Goal: Task Accomplishment & Management: Manage account settings

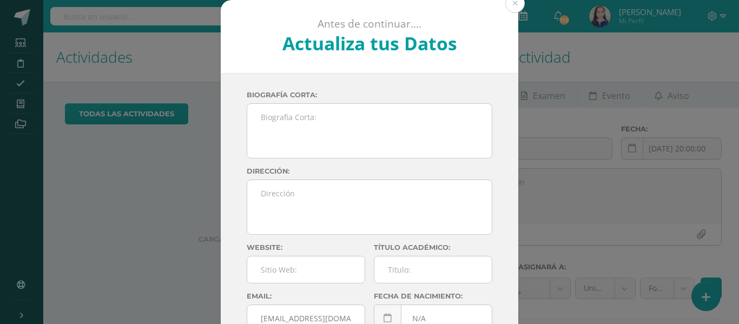
click at [514, 2] on button at bounding box center [514, 3] width 19 height 19
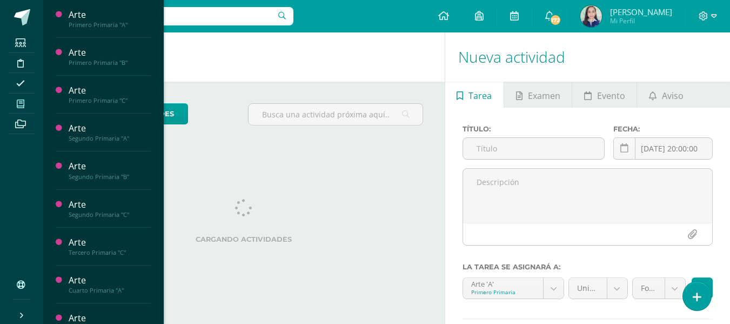
click at [17, 107] on icon at bounding box center [21, 103] width 8 height 9
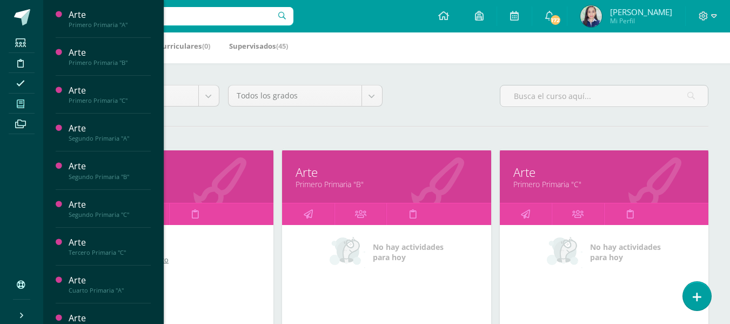
scroll to position [54, 0]
click at [199, 181] on link "Primero Primaria "A"" at bounding box center [169, 183] width 182 height 10
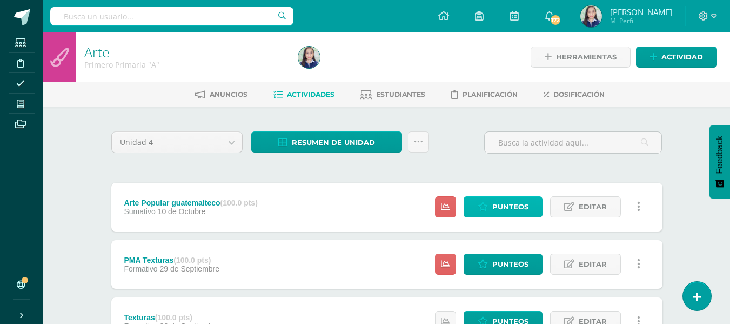
click at [508, 210] on span "Punteos" at bounding box center [511, 207] width 36 height 20
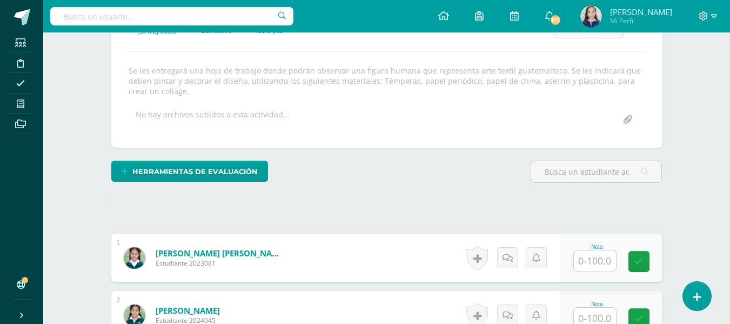
click at [601, 262] on input "text" at bounding box center [595, 260] width 42 height 21
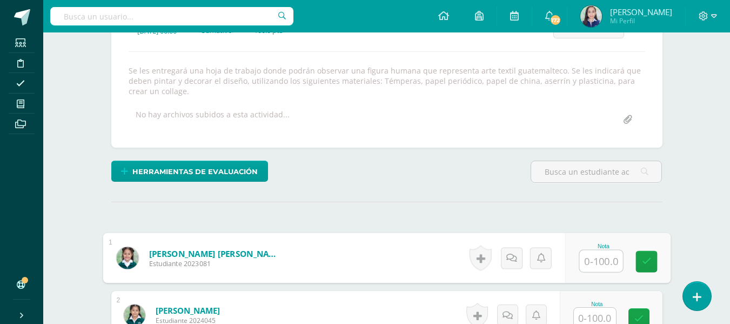
scroll to position [174, 0]
type input "96"
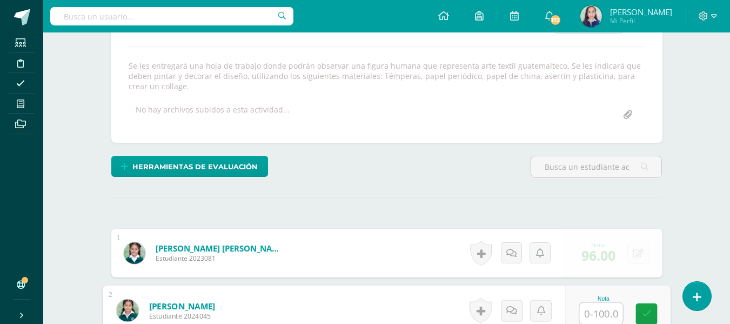
scroll to position [178, 0]
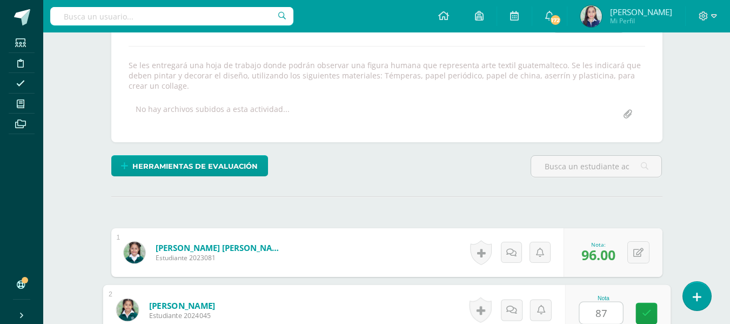
type input "87"
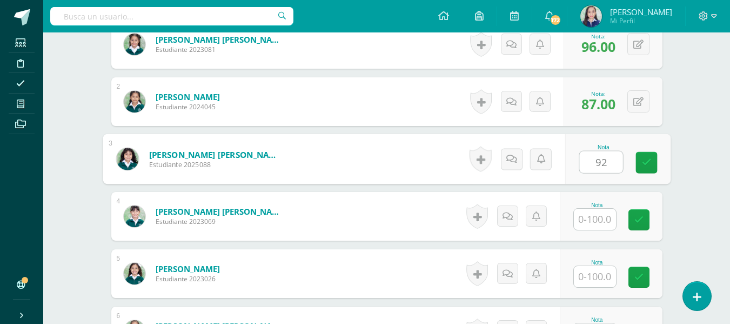
type input "92"
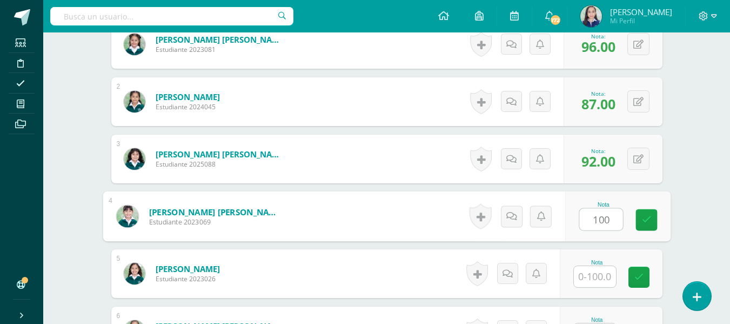
type input "100"
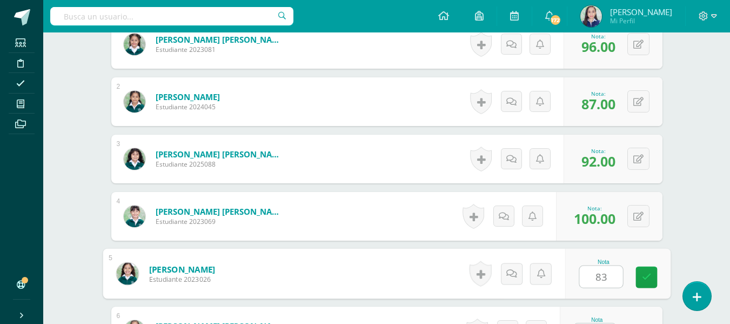
type input "83"
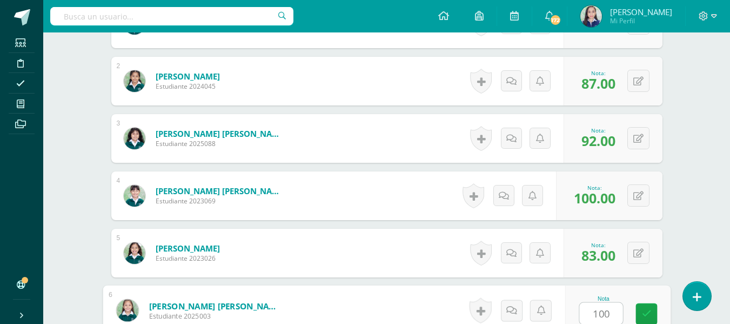
type input "100"
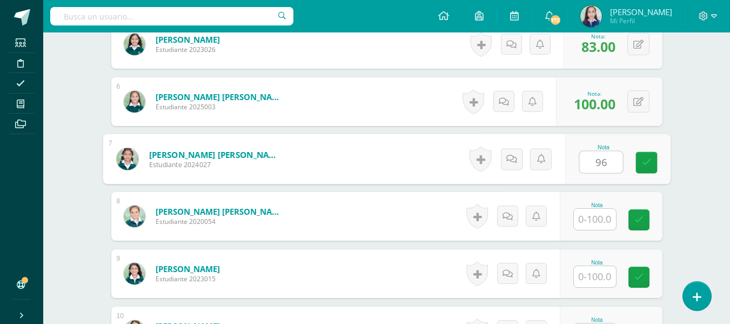
type input "96"
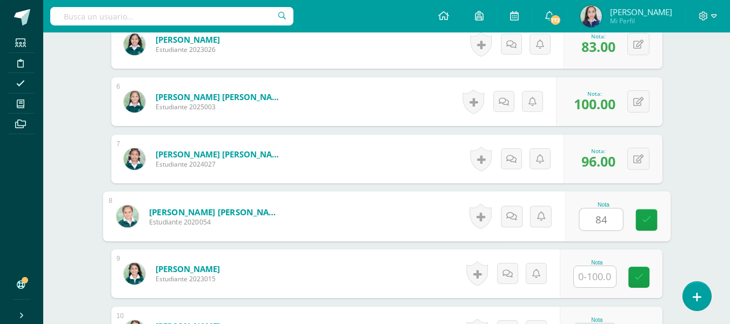
type input "84"
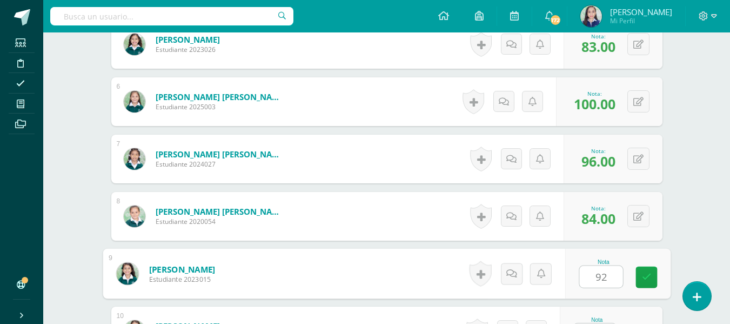
type input "92"
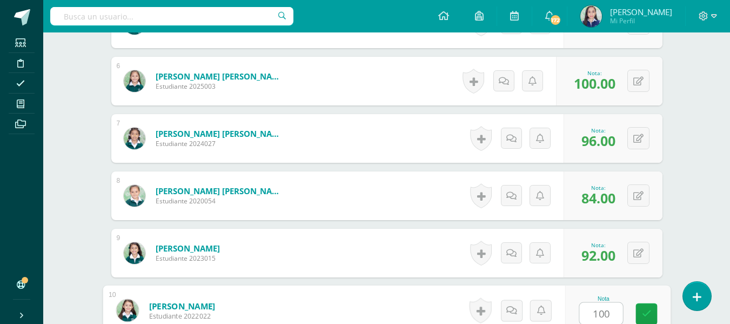
type input "100"
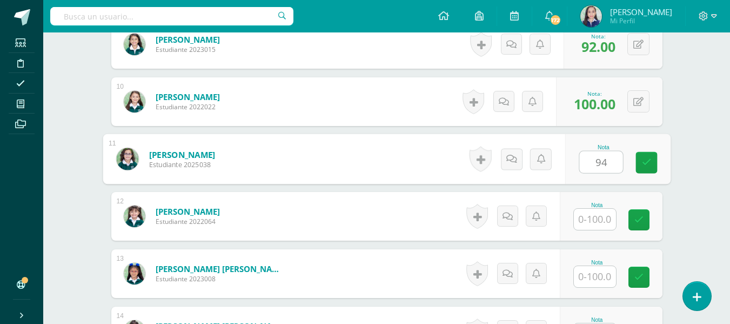
type input "94"
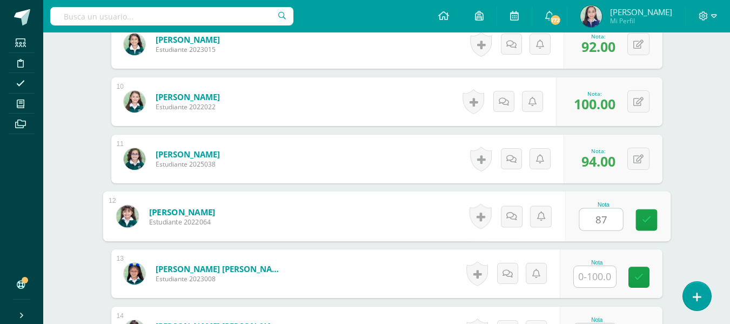
type input "87"
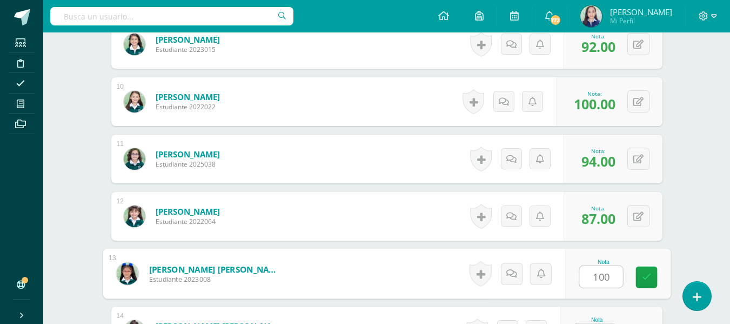
type input "100"
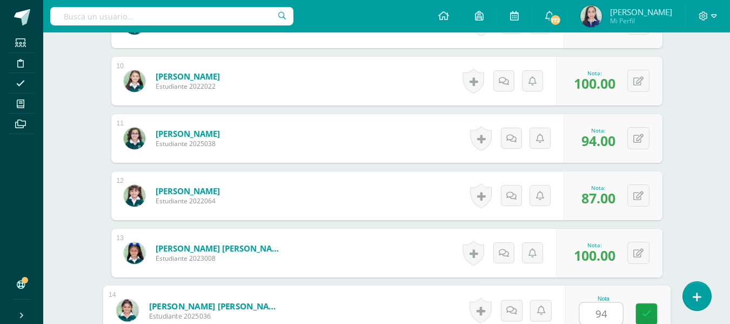
type input "94"
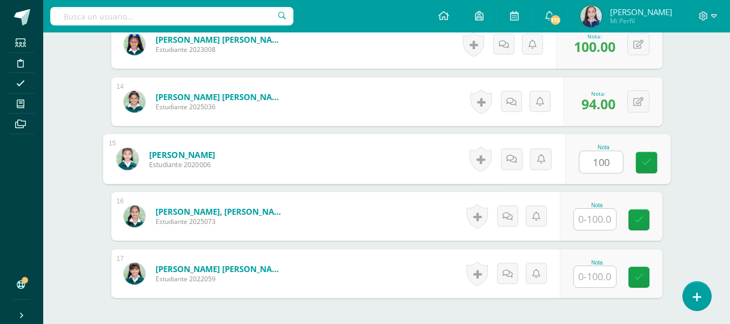
type input "100"
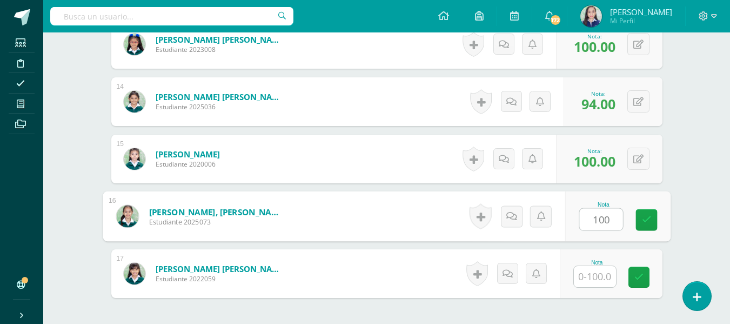
type input "100"
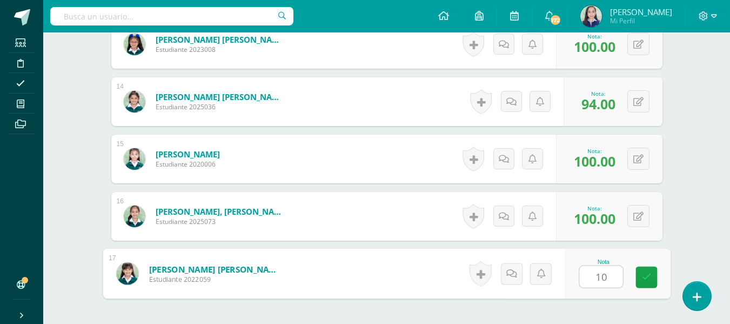
type input "100"
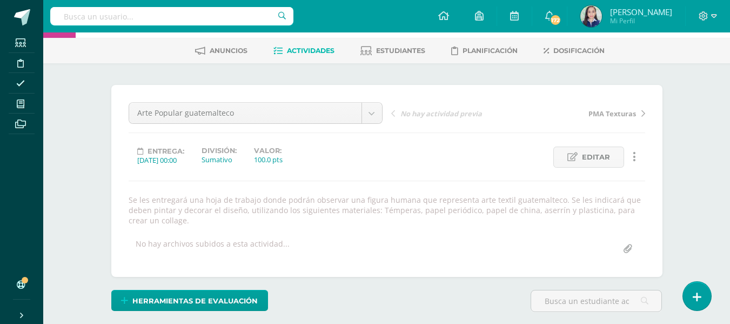
scroll to position [0, 0]
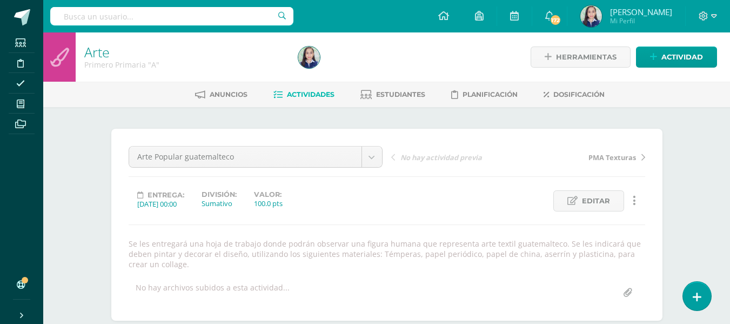
click at [297, 96] on span "Actividades" at bounding box center [311, 94] width 48 height 8
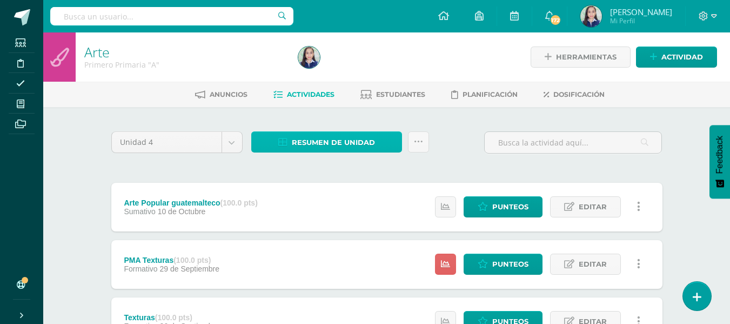
click at [320, 143] on span "Resumen de unidad" at bounding box center [333, 142] width 83 height 20
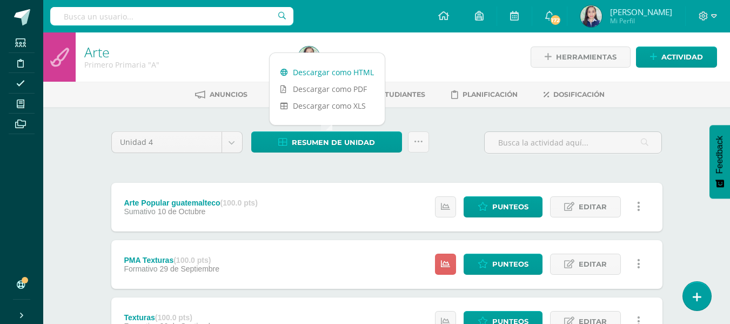
click at [317, 78] on link "Descargar como HTML" at bounding box center [327, 72] width 115 height 17
click at [437, 142] on div "Unidad 4 Unidad 1 Unidad 2 Unidad 3 Unidad 4 Resumen de unidad Subir actividade…" at bounding box center [387, 146] width 560 height 31
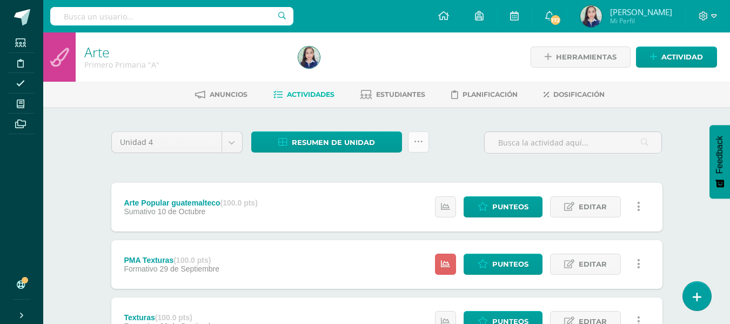
click at [417, 147] on link at bounding box center [418, 141] width 21 height 21
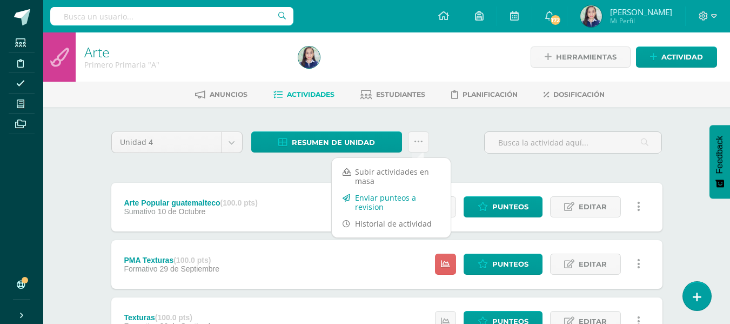
click at [372, 205] on link "Enviar punteos a revision" at bounding box center [391, 202] width 119 height 26
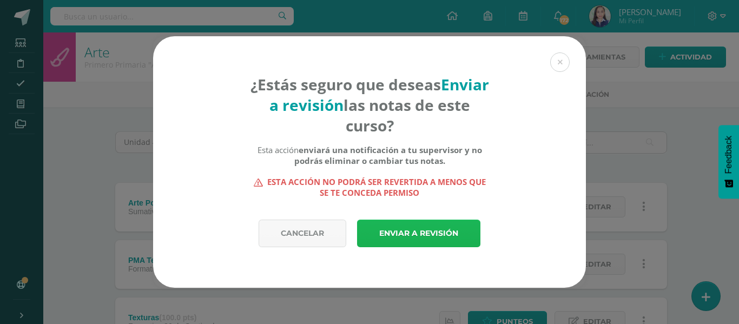
click at [399, 236] on link "Enviar a revisión" at bounding box center [418, 234] width 123 height 28
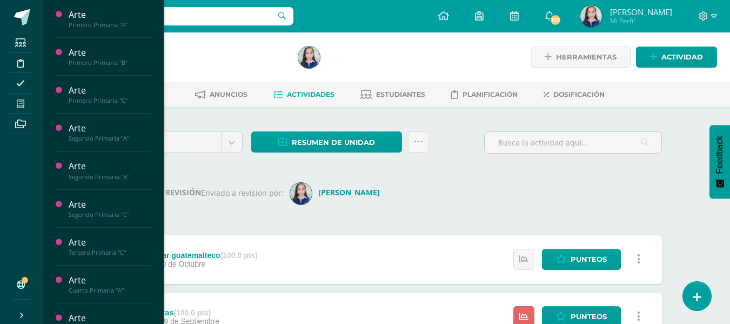
click at [27, 104] on span at bounding box center [21, 103] width 24 height 15
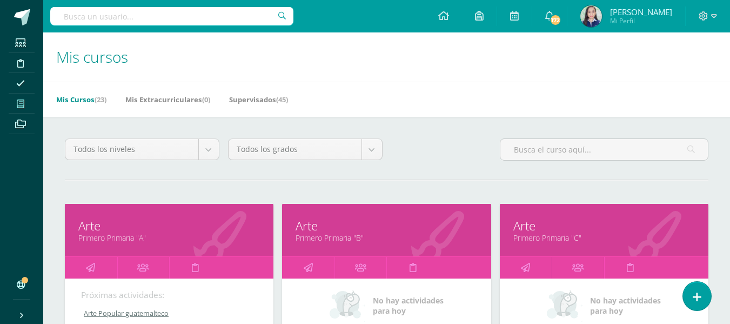
click at [331, 239] on link "Primero Primaria "B"" at bounding box center [387, 237] width 182 height 10
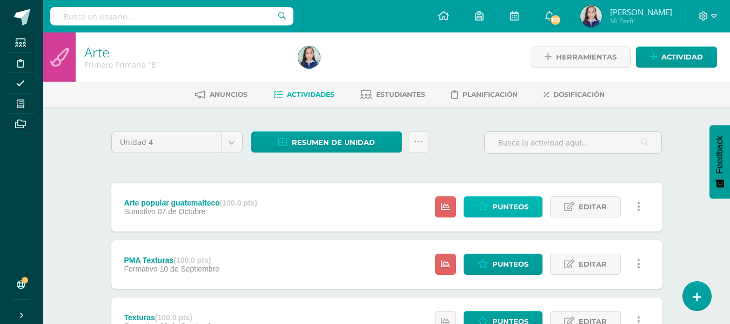
click at [515, 208] on span "Punteos" at bounding box center [511, 207] width 36 height 20
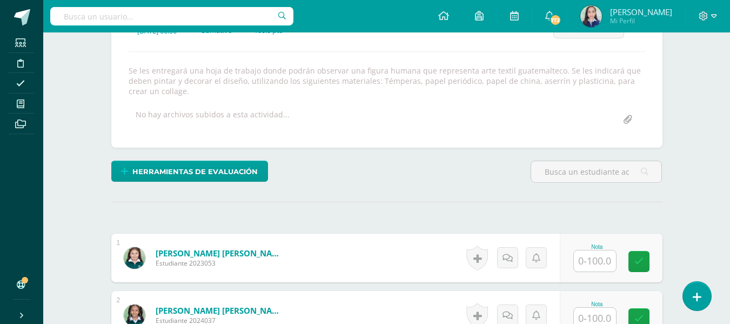
click at [607, 258] on input "text" at bounding box center [595, 260] width 42 height 21
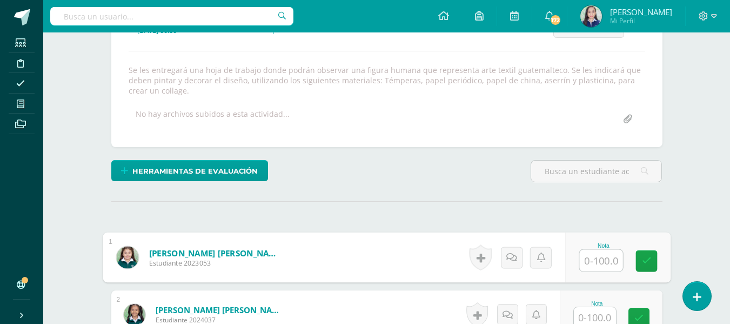
scroll to position [174, 0]
type input "100"
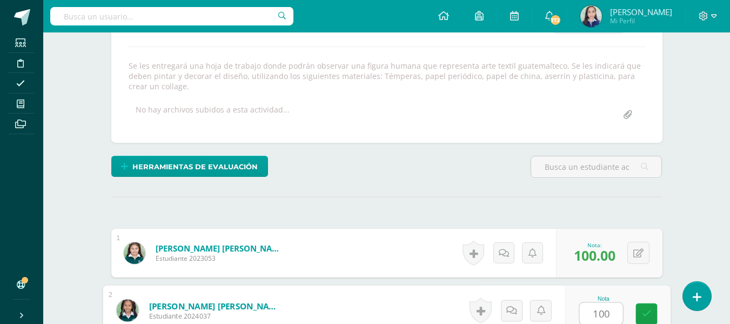
type input "100"
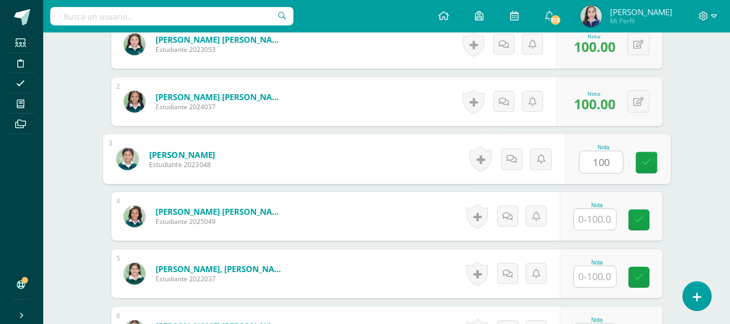
type input "100"
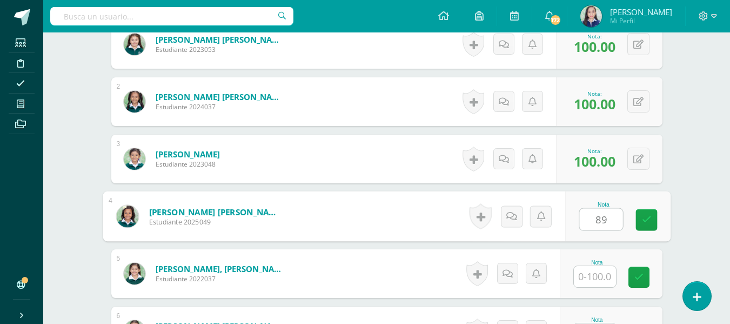
type input "89"
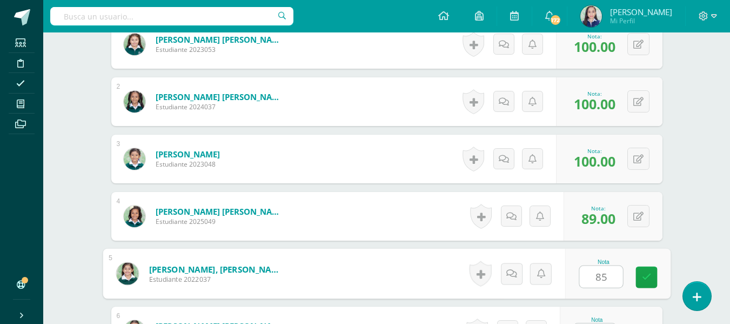
type input "85"
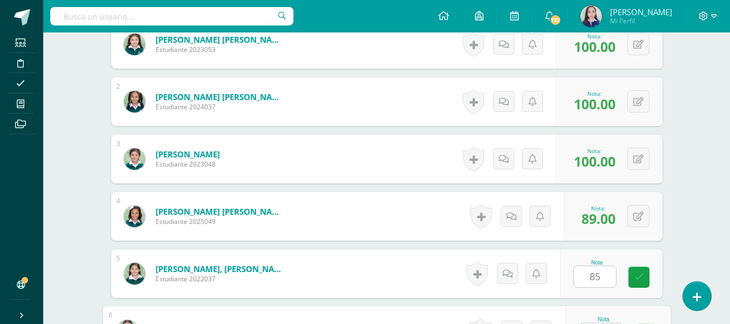
scroll to position [407, 0]
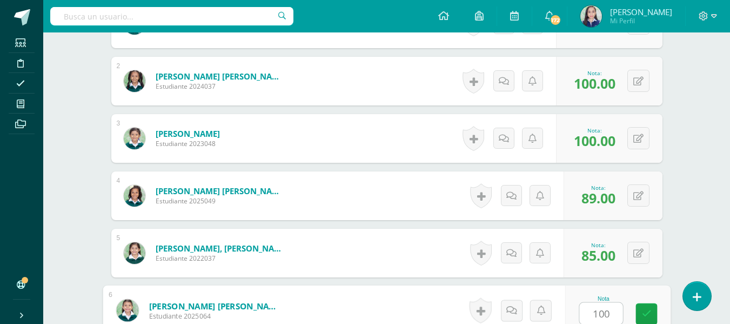
type input "100"
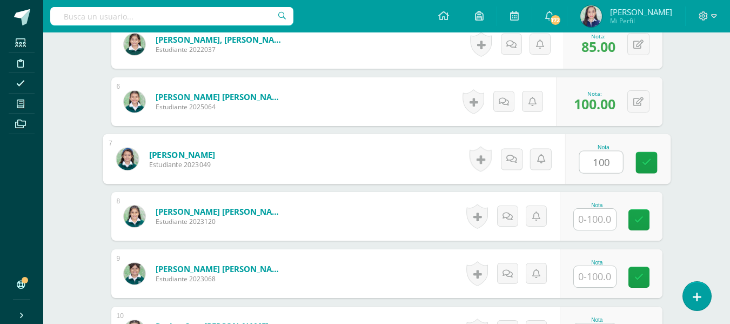
type input "100"
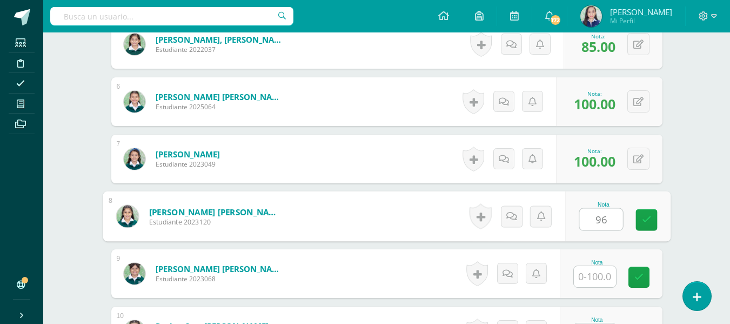
type input "96"
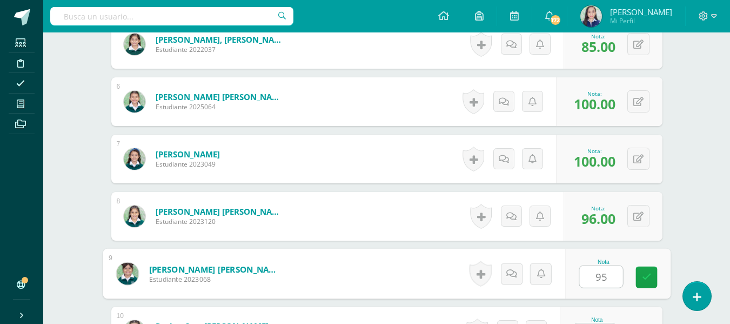
type input "95"
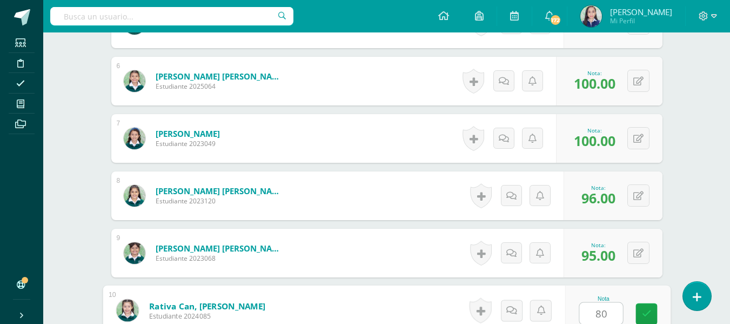
type input "80"
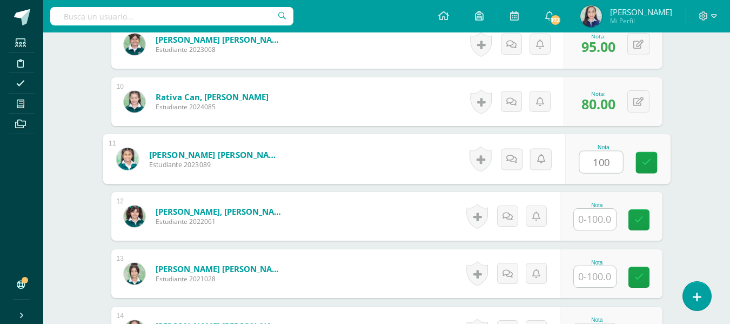
type input "100"
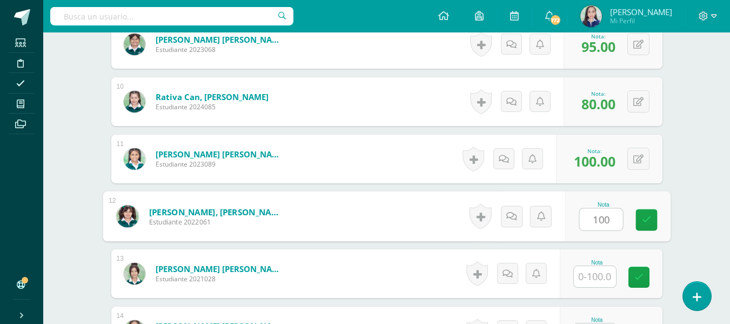
type input "100"
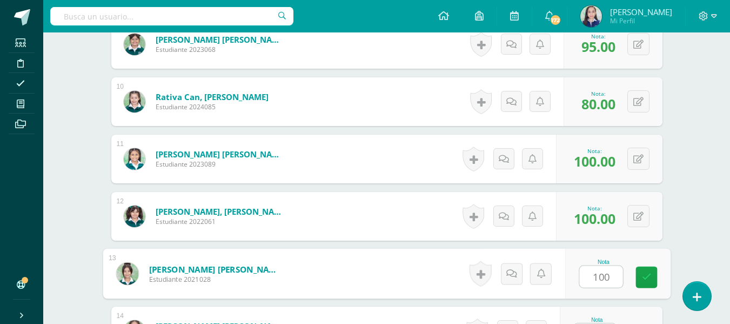
type input "100"
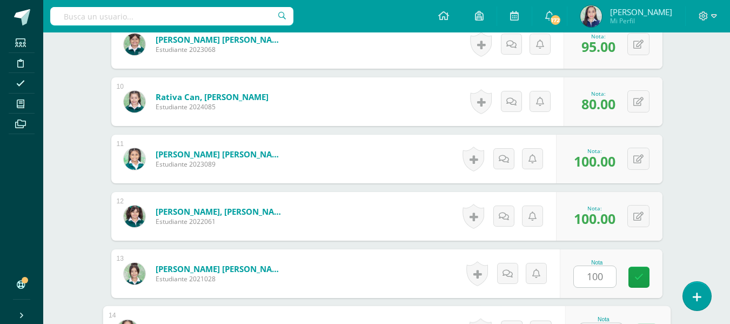
scroll to position [866, 0]
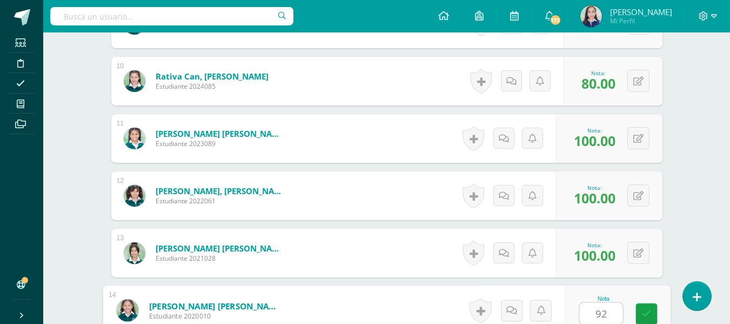
type input "92"
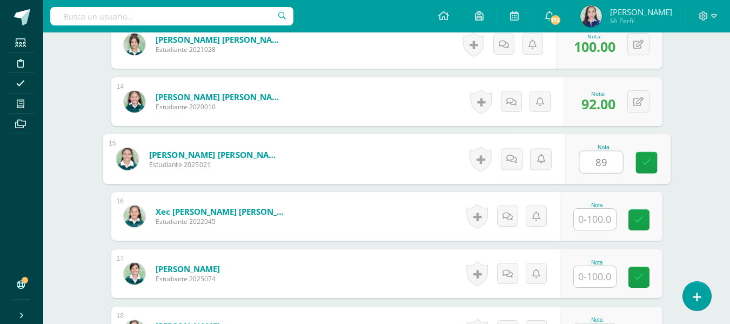
type input "89"
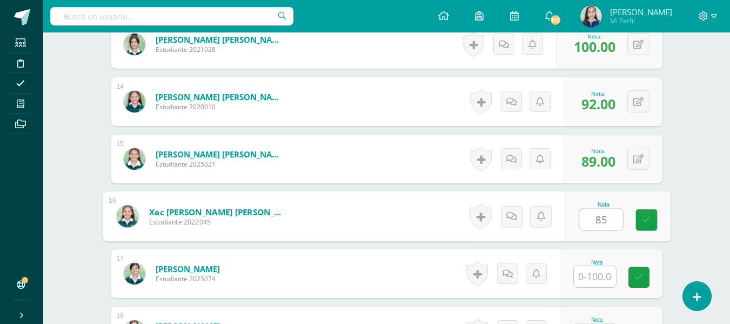
type input "85"
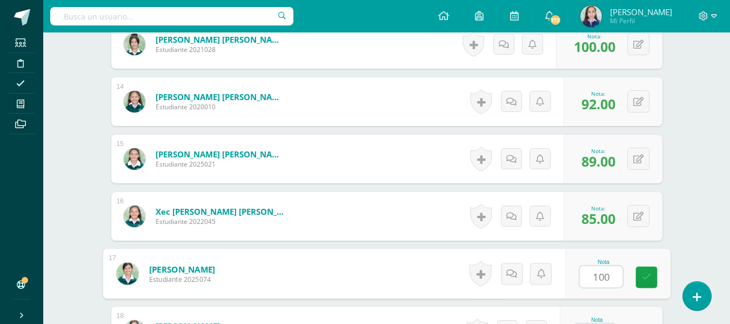
type input "100"
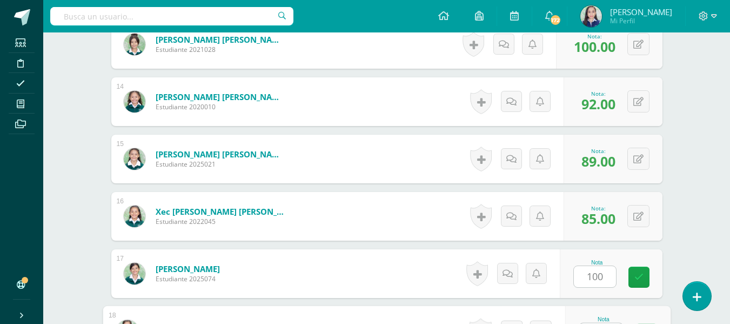
scroll to position [1095, 0]
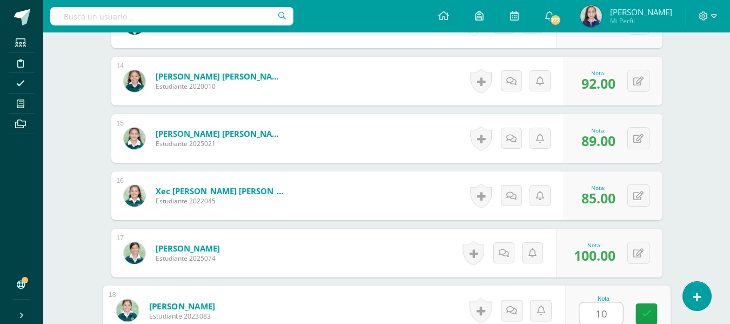
type input "100"
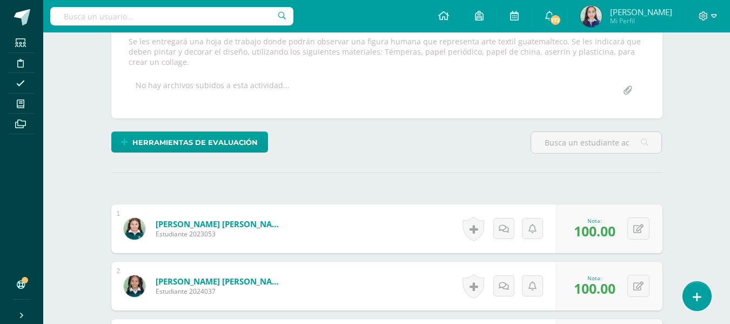
scroll to position [0, 0]
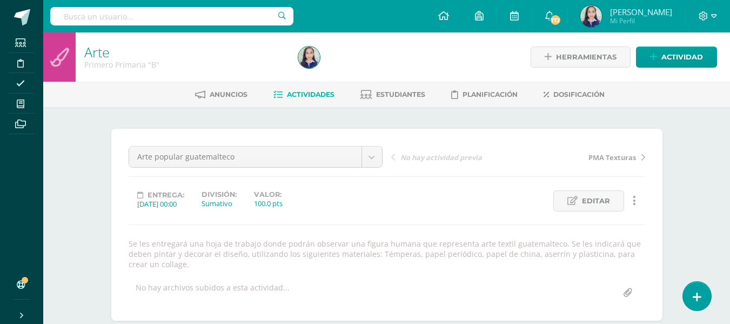
click at [316, 96] on span "Actividades" at bounding box center [311, 94] width 48 height 8
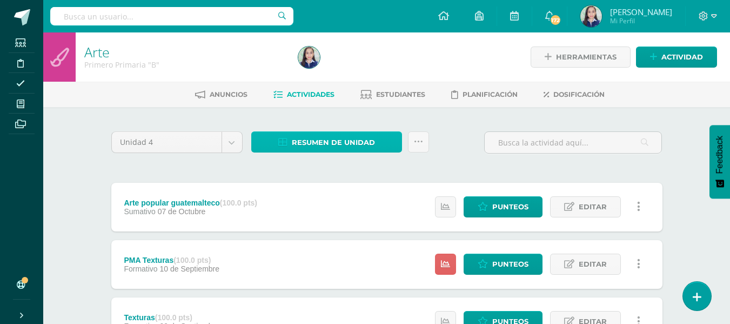
click at [341, 145] on span "Resumen de unidad" at bounding box center [333, 142] width 83 height 20
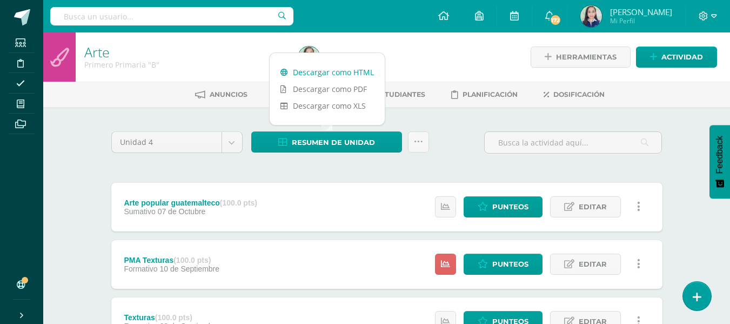
click at [331, 71] on link "Descargar como HTML" at bounding box center [327, 72] width 115 height 17
click at [417, 148] on link at bounding box center [418, 141] width 21 height 21
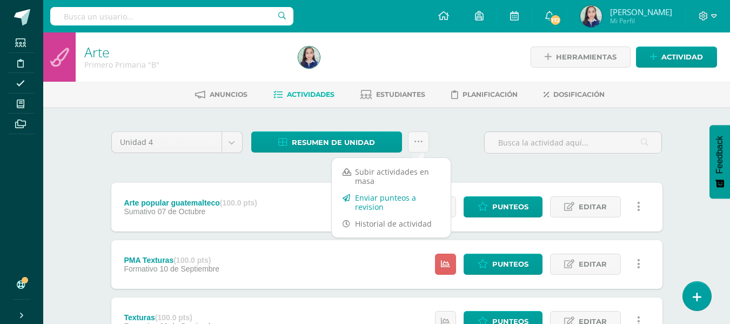
click at [389, 198] on link "Enviar punteos a revision" at bounding box center [391, 202] width 119 height 26
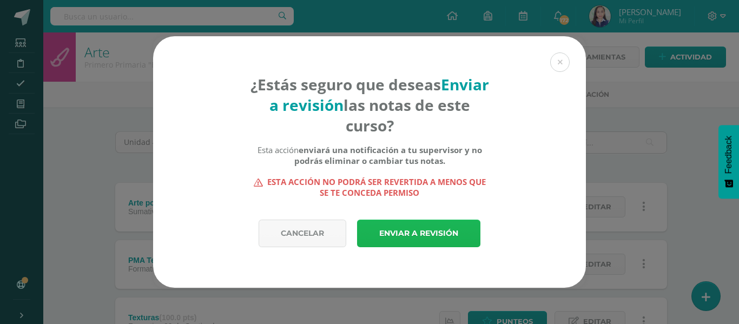
click at [402, 221] on link "Enviar a revisión" at bounding box center [418, 234] width 123 height 28
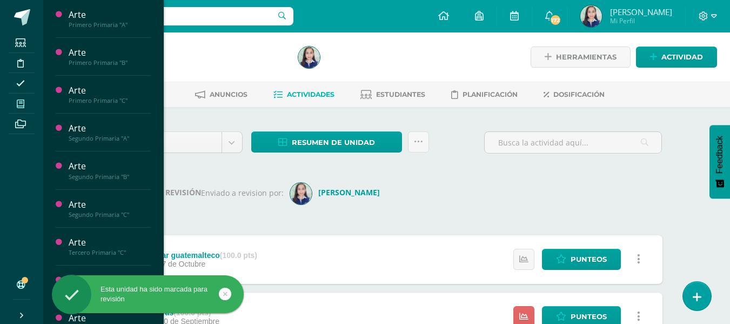
click at [17, 105] on icon at bounding box center [21, 103] width 8 height 9
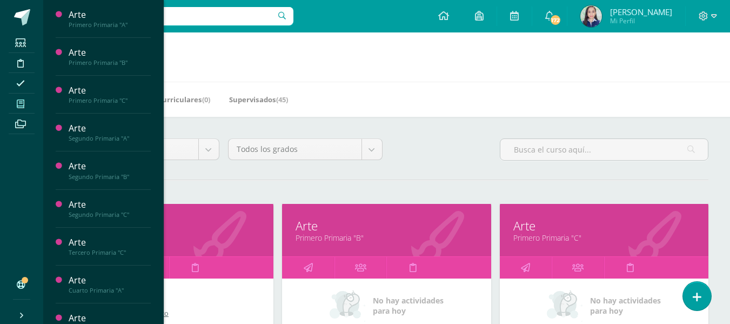
click at [534, 237] on link "Primero Primaria "C"" at bounding box center [605, 237] width 182 height 10
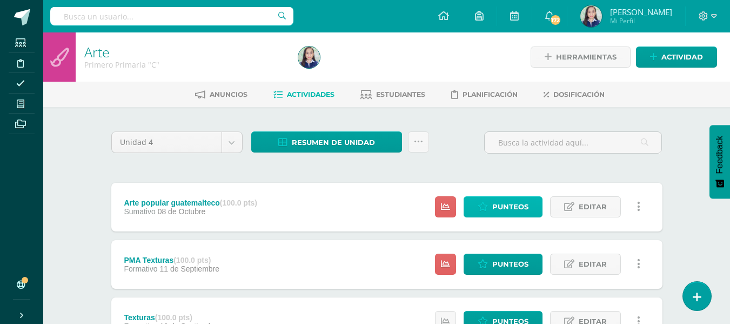
click at [507, 205] on span "Punteos" at bounding box center [511, 207] width 36 height 20
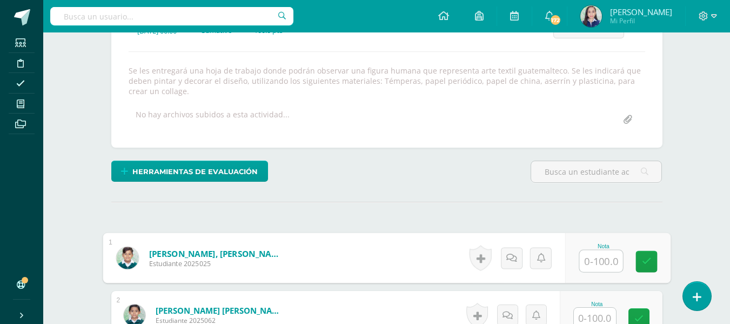
click at [587, 263] on input "text" at bounding box center [601, 261] width 43 height 22
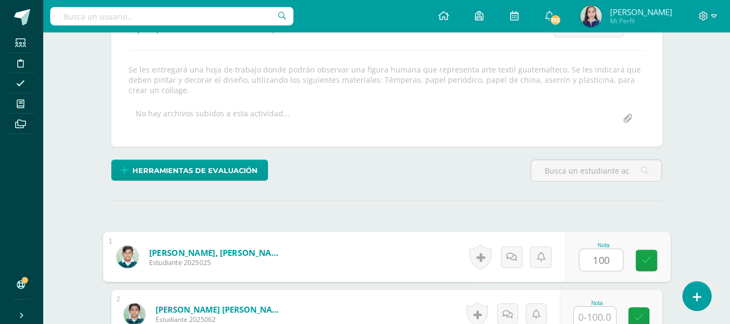
type input "100"
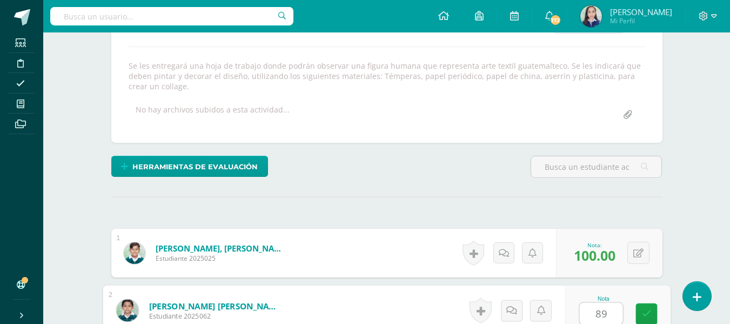
type input "89"
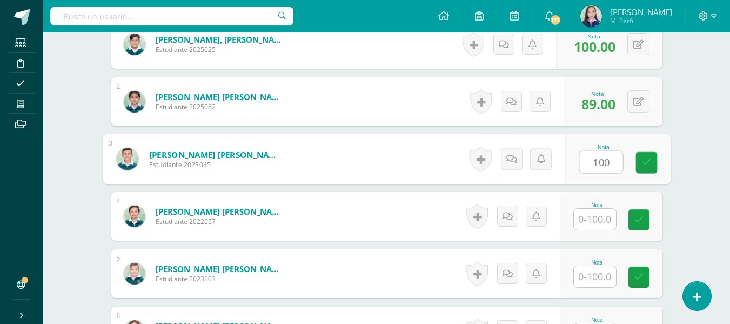
type input "100"
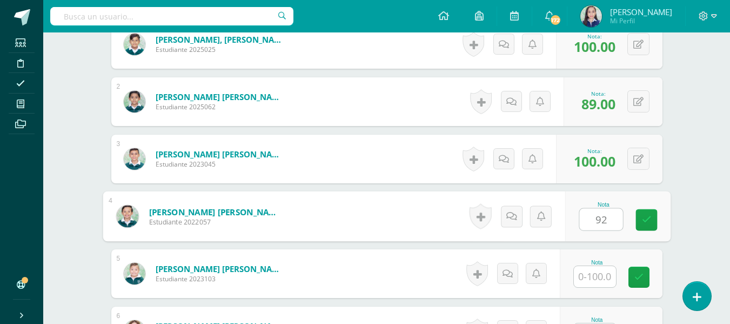
type input "92"
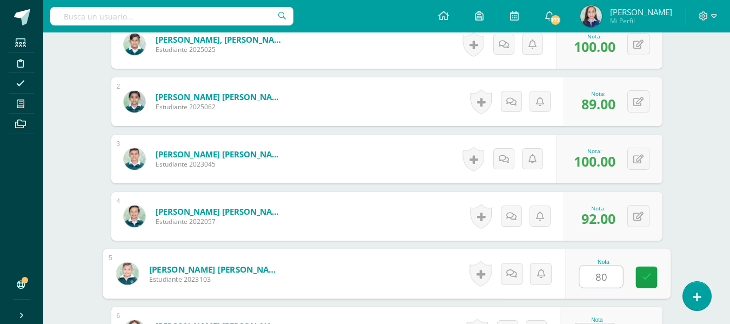
type input "80"
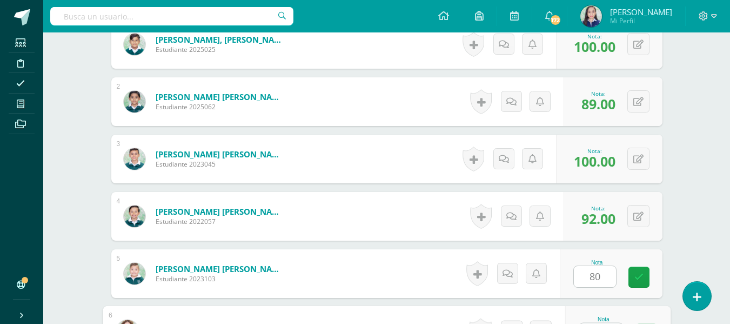
scroll to position [407, 0]
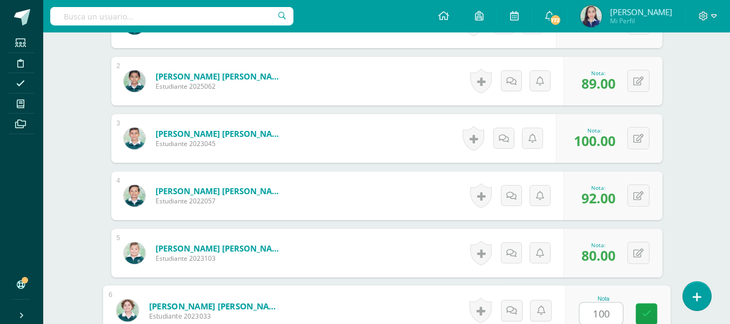
type input "100"
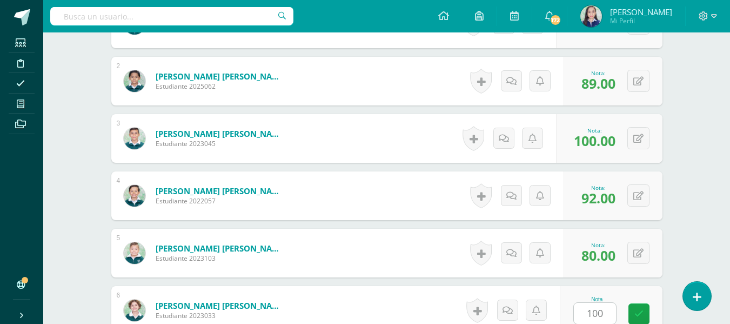
scroll to position [616, 0]
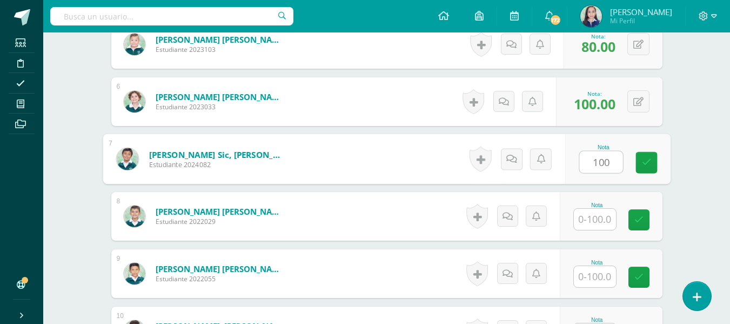
type input "100"
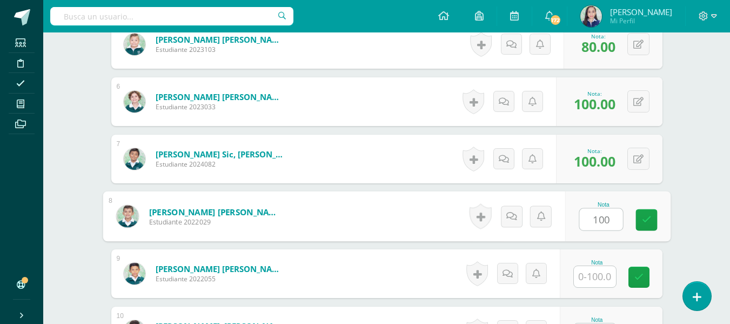
type input "100"
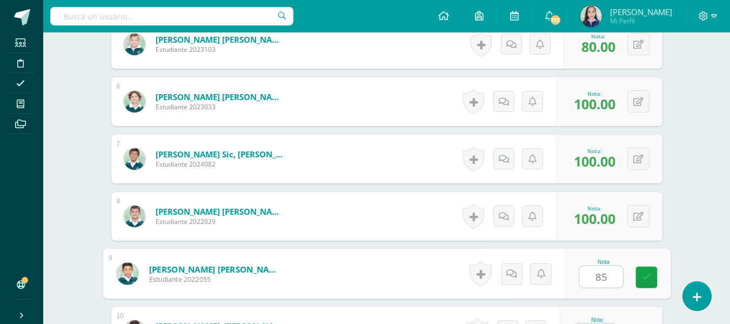
type input "85"
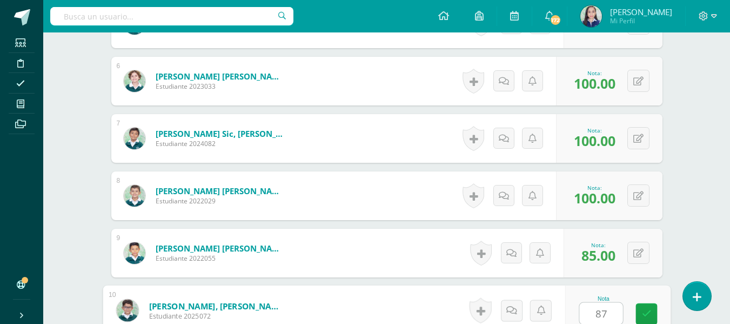
type input "87"
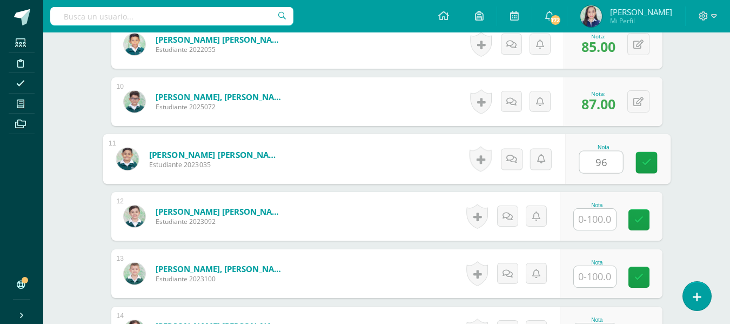
type input "96"
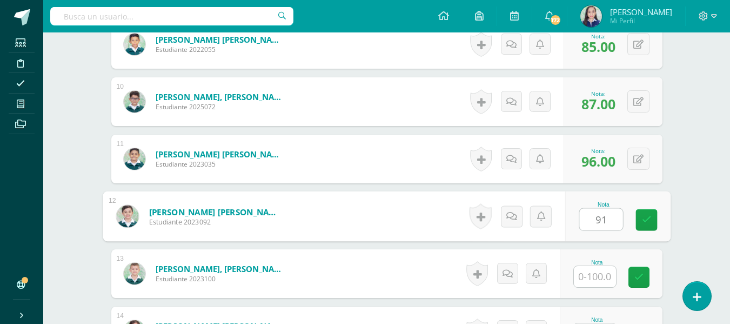
type input "91"
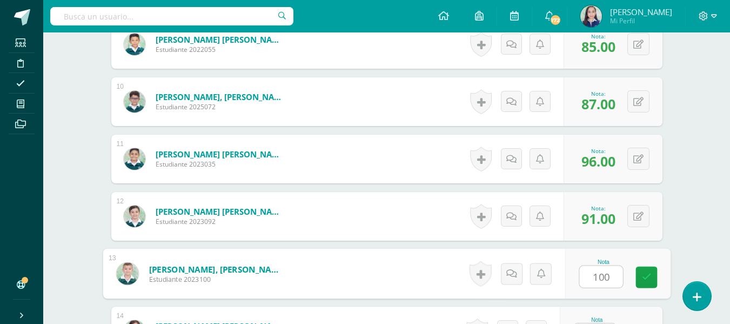
type input "100"
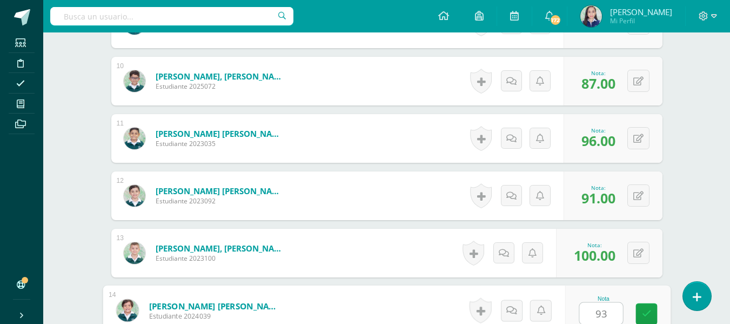
type input "93"
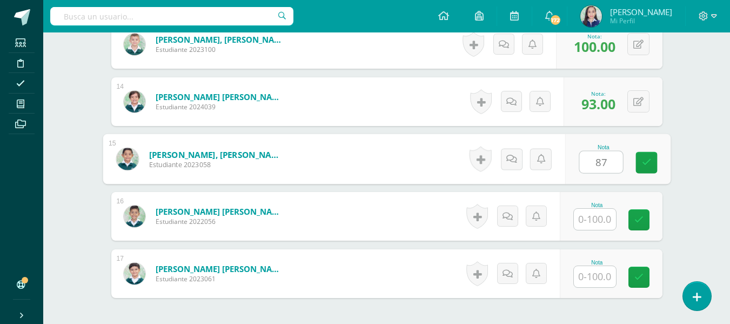
type input "87"
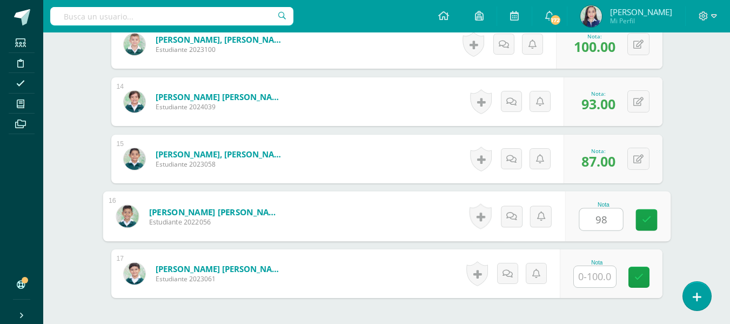
type input "98"
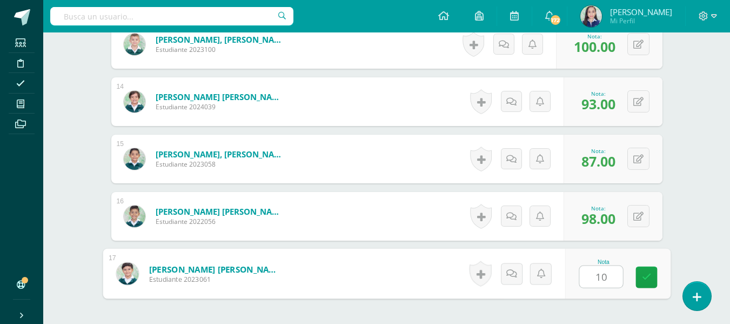
type input "100"
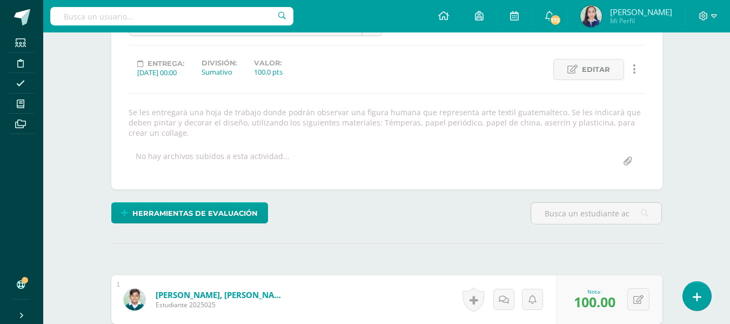
scroll to position [0, 0]
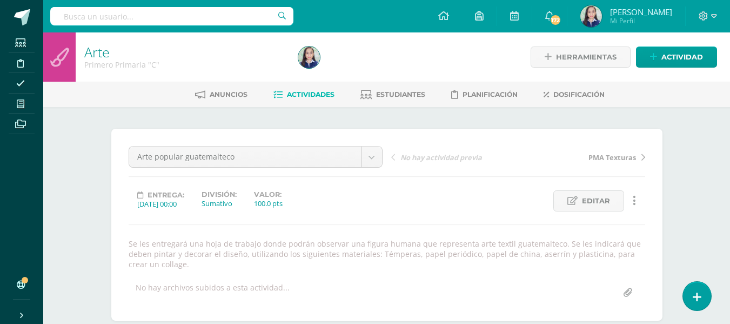
click at [310, 96] on span "Actividades" at bounding box center [311, 94] width 48 height 8
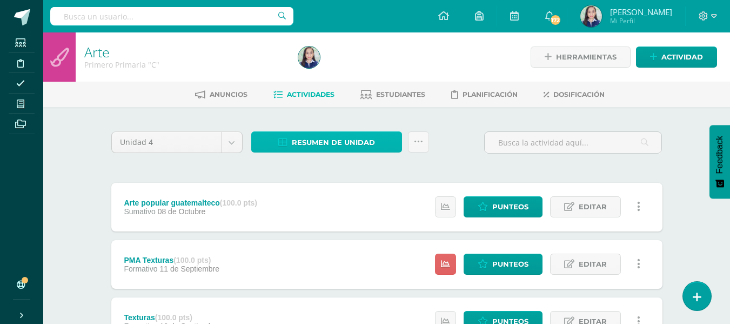
click at [334, 132] on span "Resumen de unidad" at bounding box center [333, 142] width 83 height 20
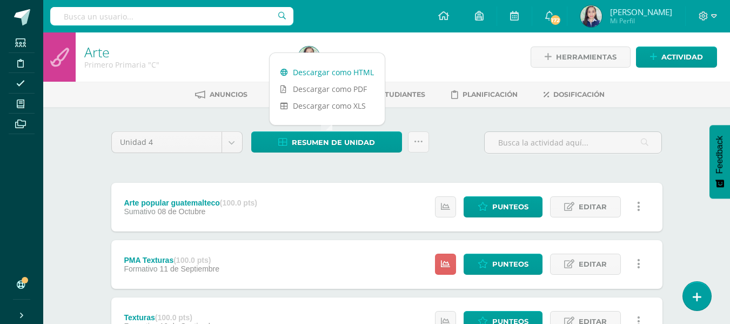
click at [344, 72] on link "Descargar como HTML" at bounding box center [327, 72] width 115 height 17
click at [438, 148] on div "Unidad 4 Unidad 1 Unidad 2 Unidad 3 Unidad 4 Resumen de unidad Subir actividade…" at bounding box center [387, 146] width 560 height 31
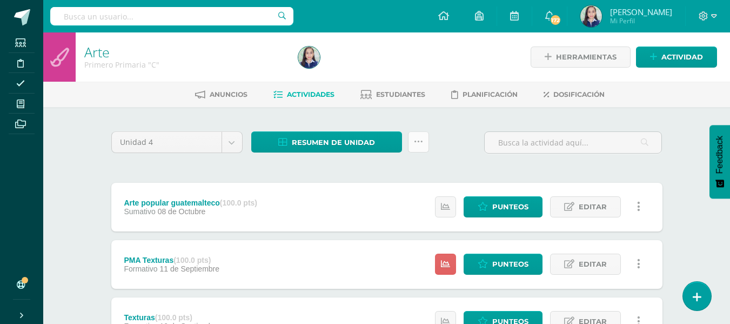
click at [421, 144] on icon at bounding box center [418, 141] width 9 height 9
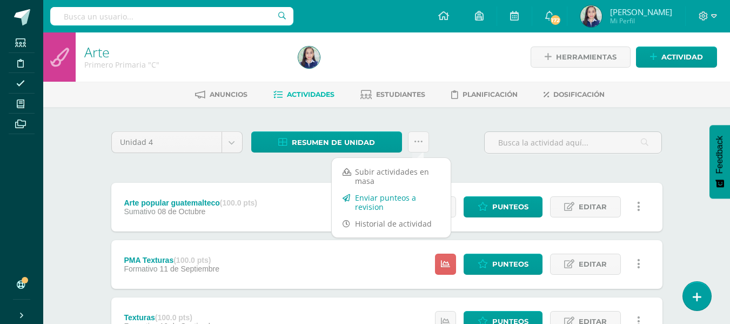
click at [398, 198] on link "Enviar punteos a revision" at bounding box center [391, 202] width 119 height 26
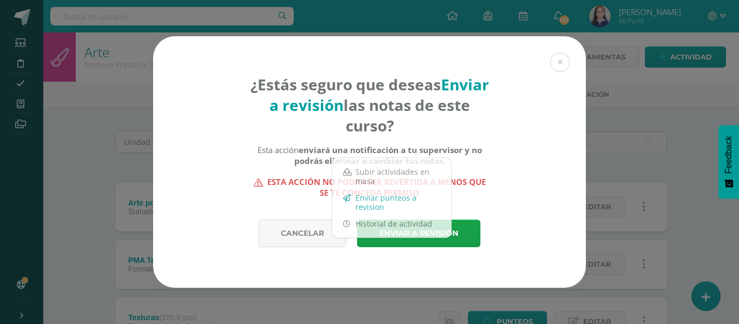
click at [398, 198] on link "Enviar punteos a revision" at bounding box center [391, 202] width 119 height 26
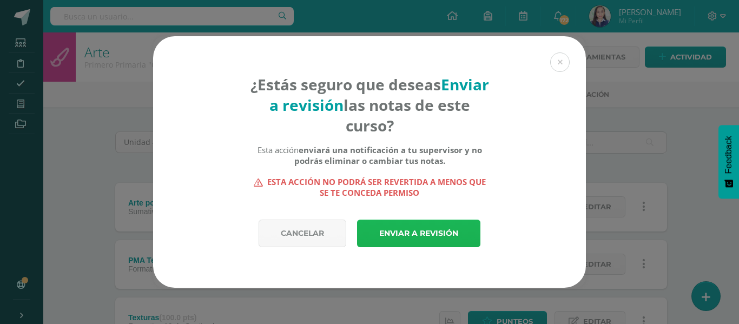
click at [413, 237] on link "Enviar a revisión" at bounding box center [418, 234] width 123 height 28
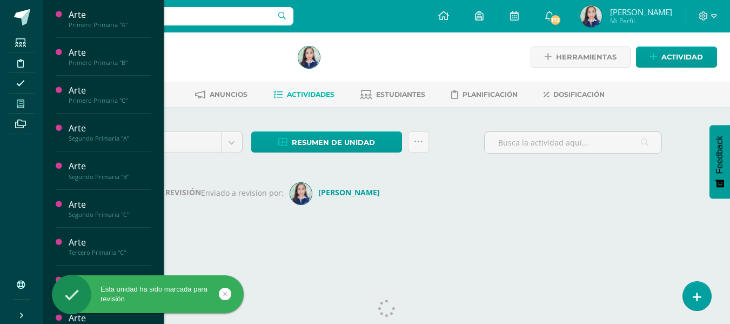
click at [22, 104] on icon at bounding box center [21, 103] width 8 height 9
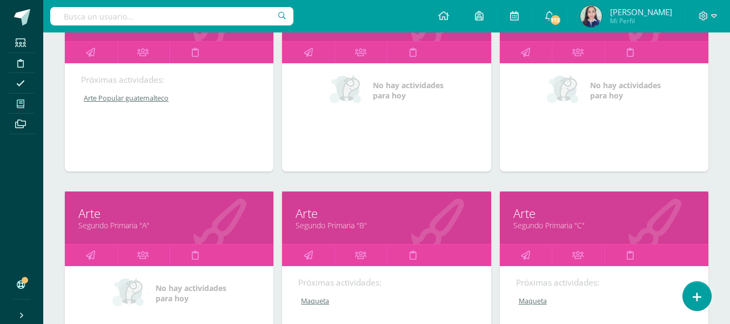
scroll to position [216, 0]
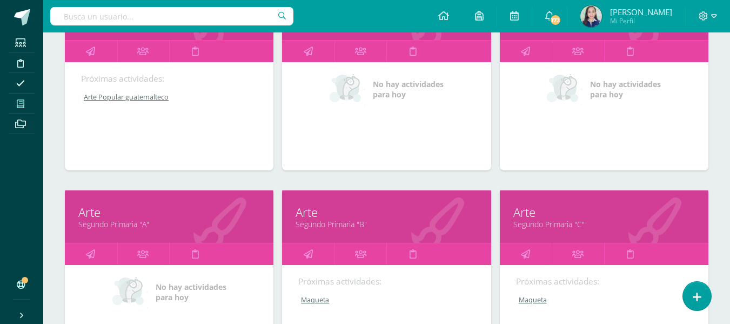
click at [134, 228] on link "Segundo Primaria "A"" at bounding box center [169, 224] width 182 height 10
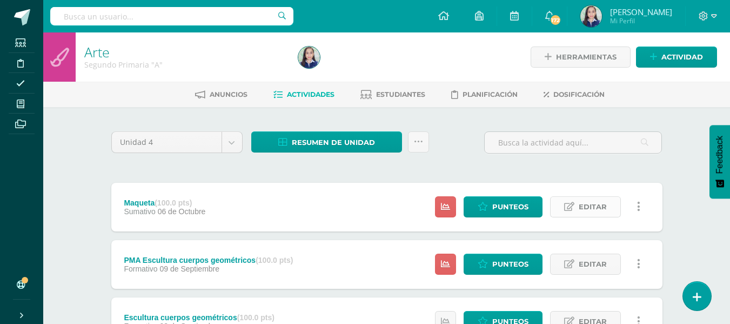
click at [595, 210] on span "Editar" at bounding box center [593, 207] width 28 height 20
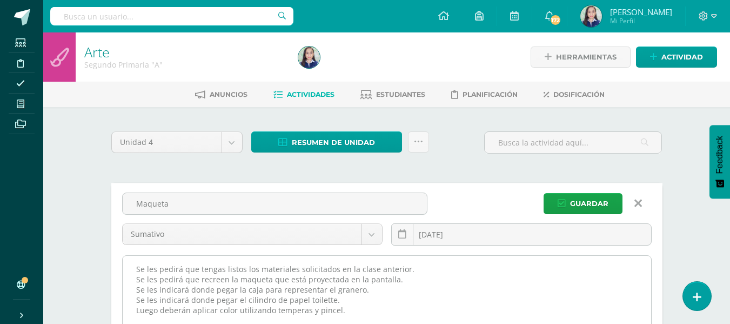
click at [356, 308] on textarea "Se les pedirá que tengas listos los materiales solicitados en la clase anterior…" at bounding box center [387, 315] width 529 height 119
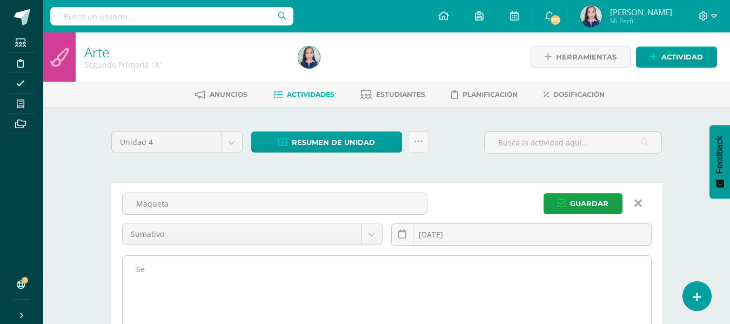
type textarea "S"
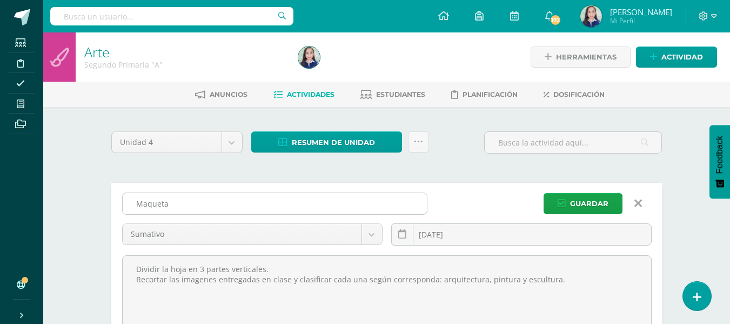
type textarea "Dividir la hoja en 3 partes verticales. Recortar las imagenes entregadas en cla…"
click at [195, 204] on input "Maqueta" at bounding box center [275, 203] width 304 height 21
type input "M"
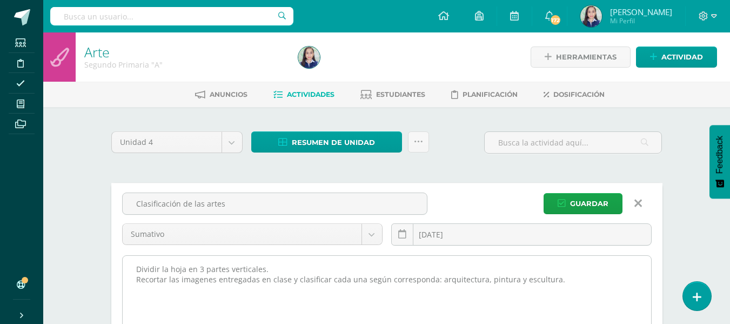
type input "Clasificación de las artes"
drag, startPoint x: 136, startPoint y: 272, endPoint x: 572, endPoint y: 278, distance: 435.8
click at [572, 278] on textarea "Se les pedirá que tengas listos los materiales solicitados en la clase anterior…" at bounding box center [387, 315] width 529 height 119
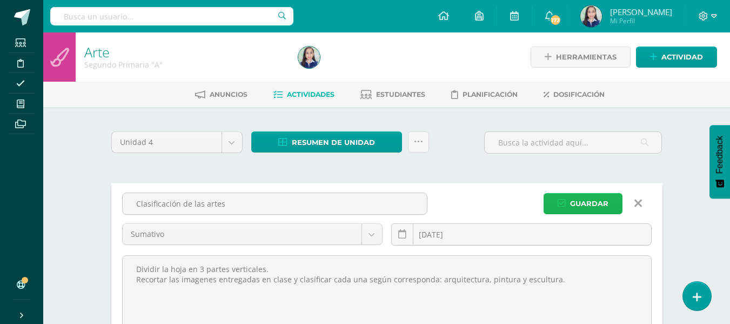
click at [567, 205] on button "Guardar" at bounding box center [583, 203] width 79 height 21
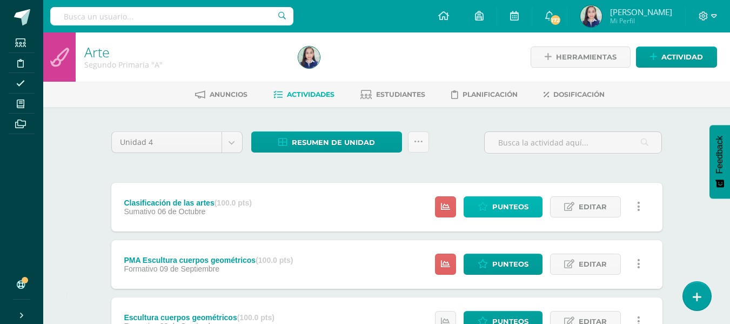
click at [520, 202] on span "Punteos" at bounding box center [511, 207] width 36 height 20
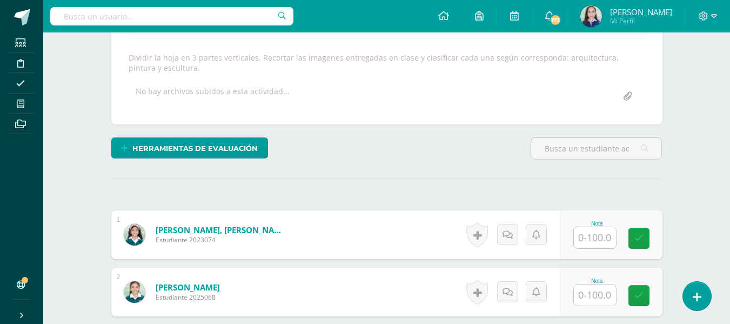
scroll to position [187, 0]
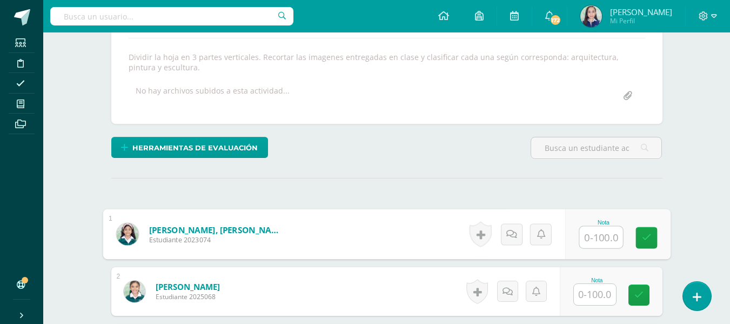
click at [610, 238] on input "text" at bounding box center [601, 238] width 43 height 22
type input "98"
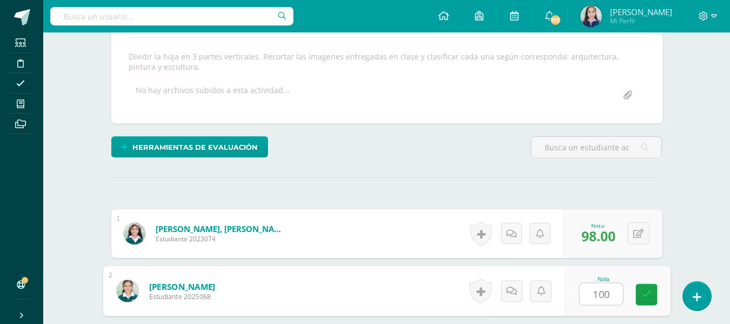
type input "100"
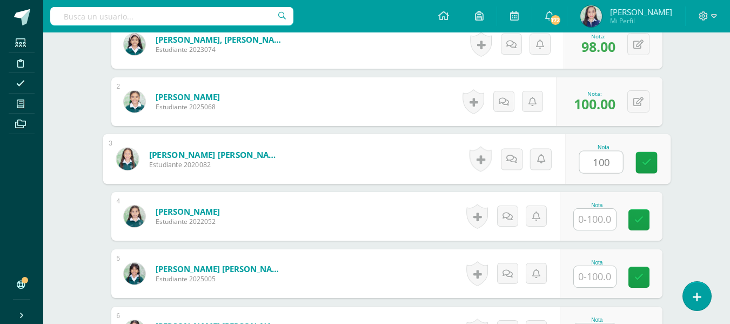
type input "100"
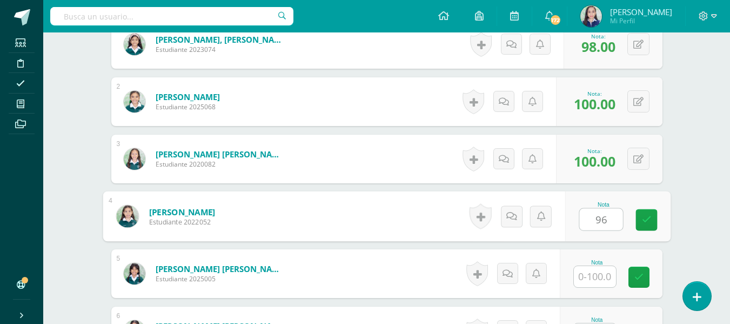
type input "96"
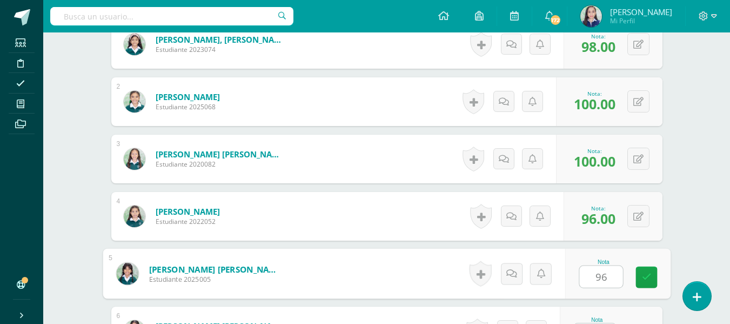
type input "96"
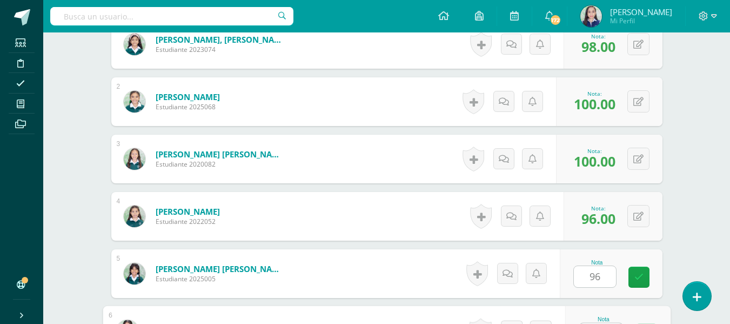
scroll to position [397, 0]
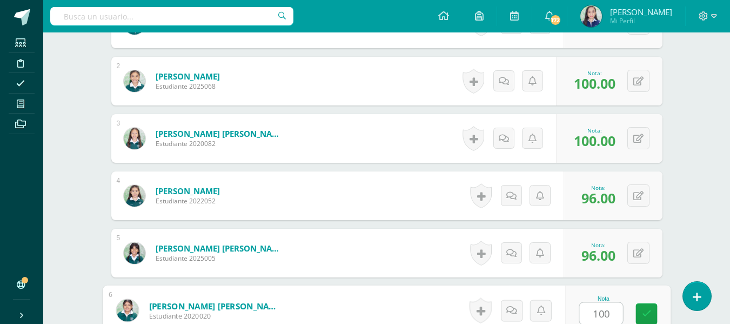
type input "100"
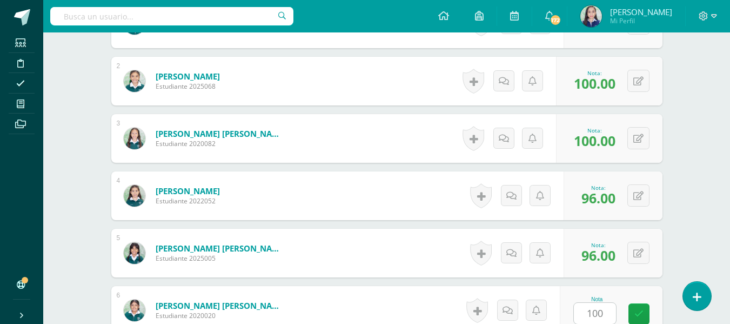
scroll to position [606, 0]
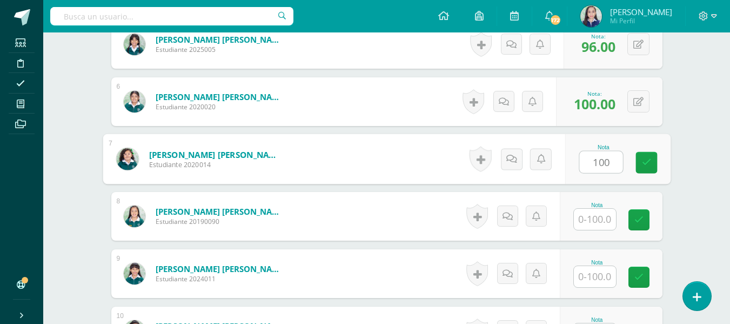
type input "100"
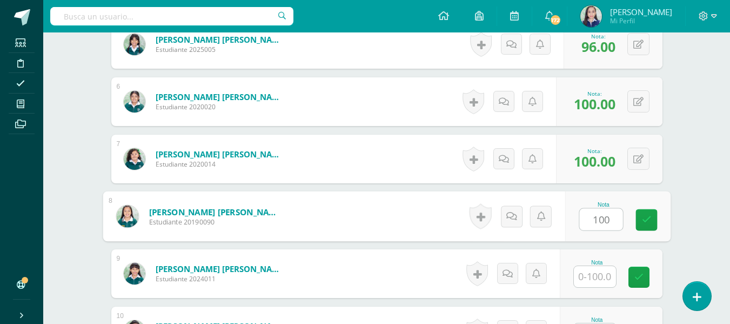
type input "100"
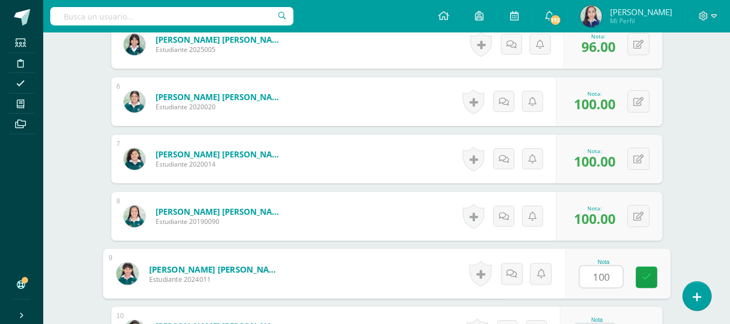
type input "100"
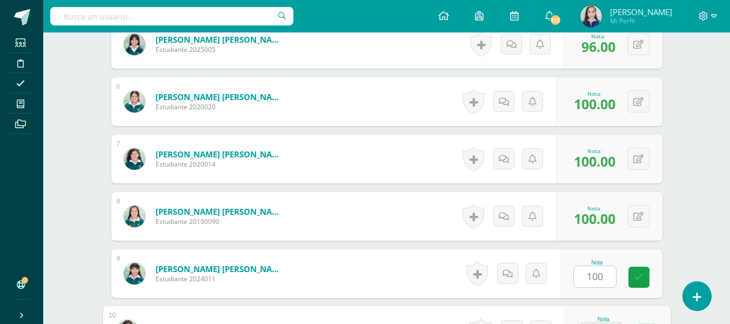
scroll to position [626, 0]
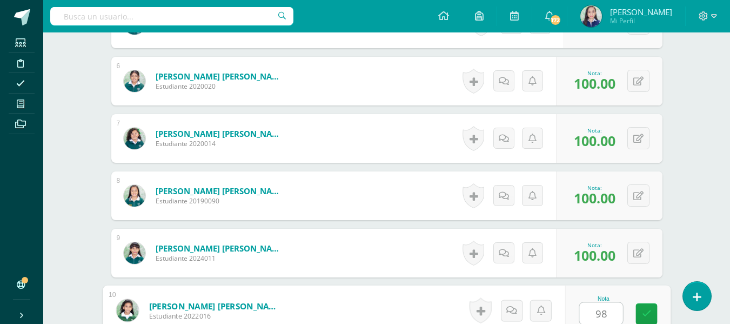
type input "98"
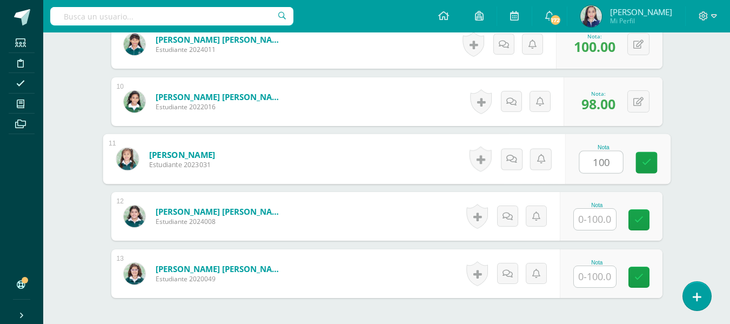
type input "100"
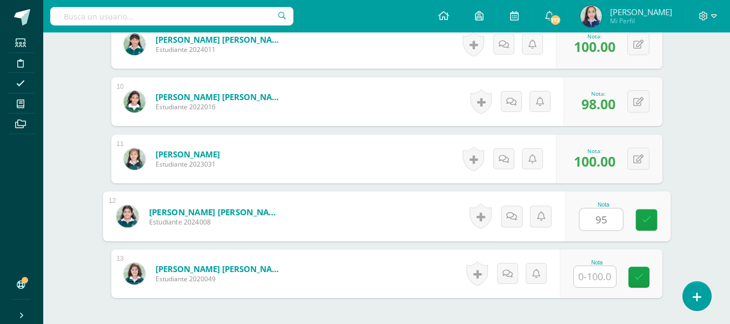
type input "95"
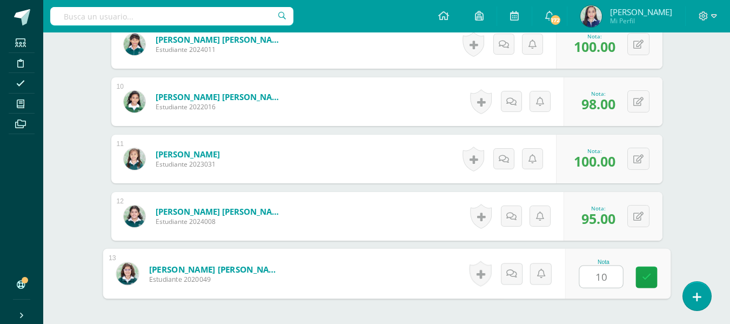
type input "100"
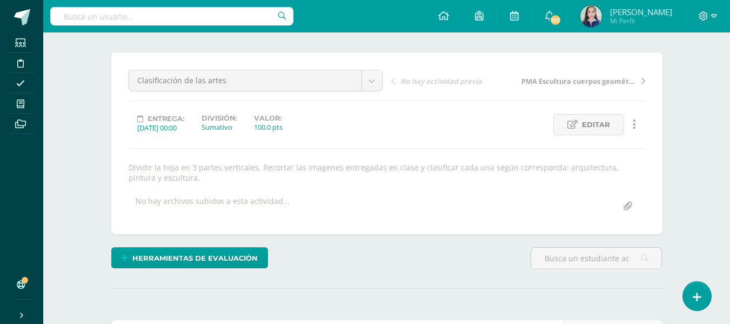
scroll to position [0, 0]
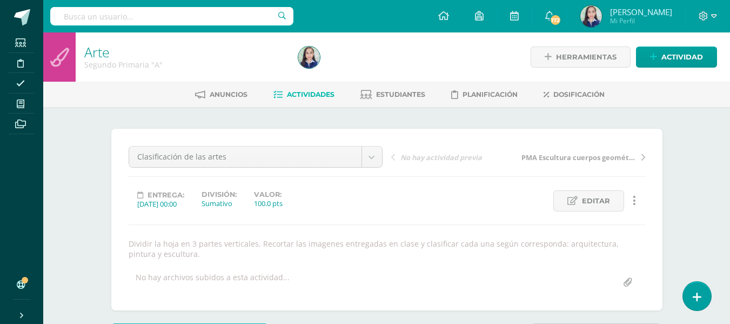
click at [322, 98] on span "Actividades" at bounding box center [311, 94] width 48 height 8
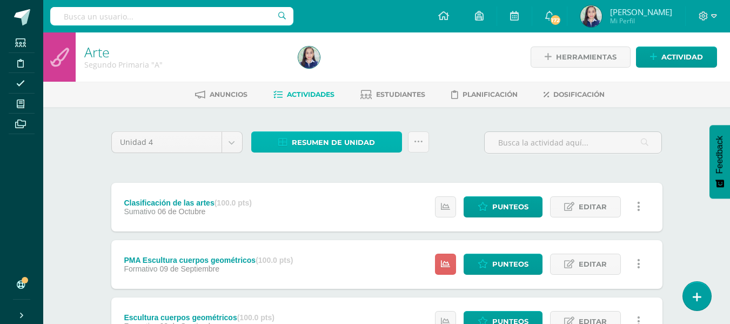
click at [331, 138] on span "Resumen de unidad" at bounding box center [333, 142] width 83 height 20
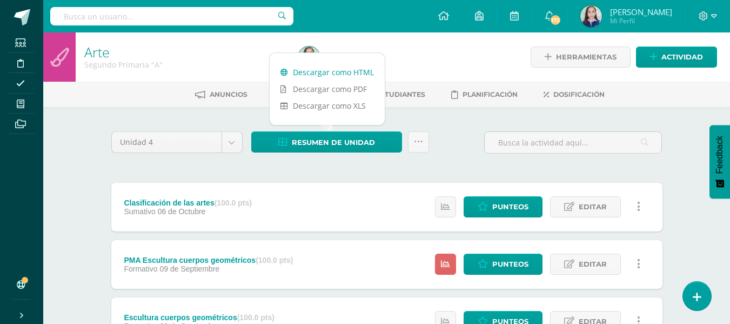
click at [314, 71] on link "Descargar como HTML" at bounding box center [327, 72] width 115 height 17
click at [237, 176] on div "Unidad 4 Unidad 1 Unidad 2 Unidad 3 Unidad 4 Resumen de unidad Subir actividade…" at bounding box center [387, 320] width 560 height 382
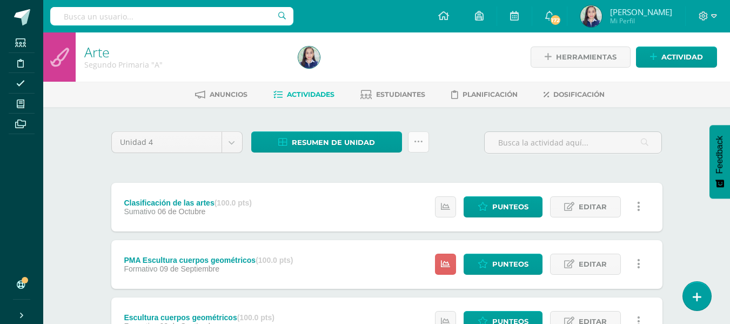
click at [411, 145] on link at bounding box center [418, 141] width 21 height 21
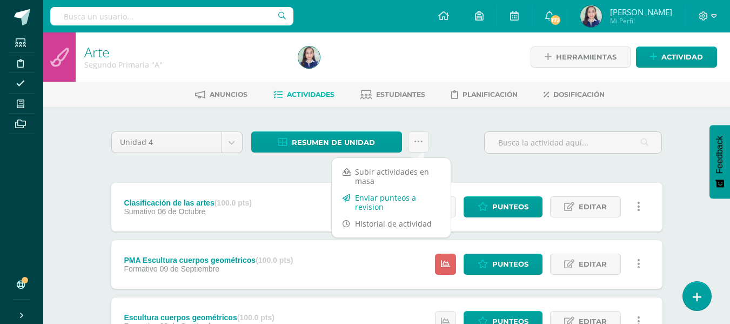
click at [387, 196] on link "Enviar punteos a revision" at bounding box center [391, 202] width 119 height 26
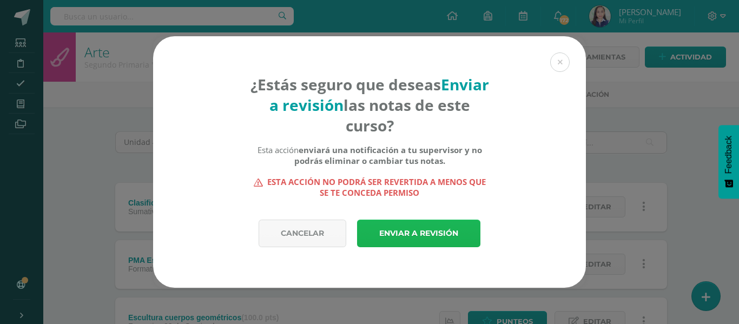
click at [414, 235] on link "Enviar a revisión" at bounding box center [418, 234] width 123 height 28
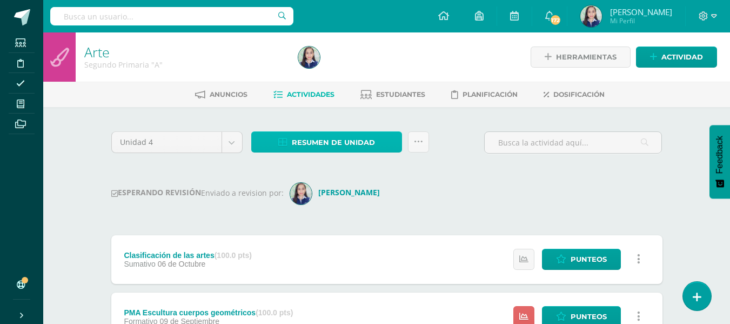
click at [320, 136] on span "Resumen de unidad" at bounding box center [333, 142] width 83 height 20
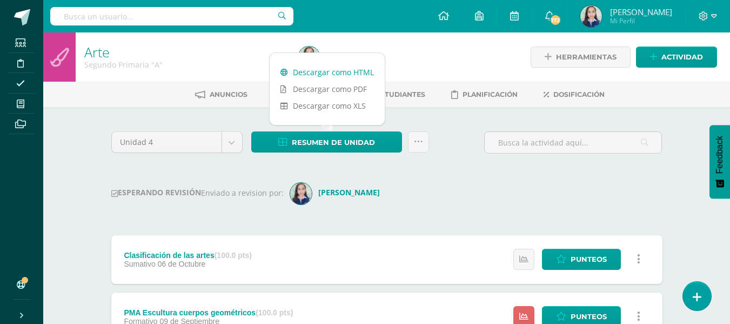
click at [322, 75] on link "Descargar como HTML" at bounding box center [327, 72] width 115 height 17
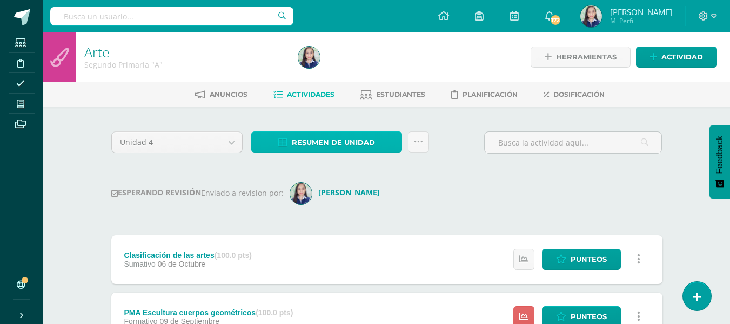
click at [361, 142] on span "Resumen de unidad" at bounding box center [333, 142] width 83 height 20
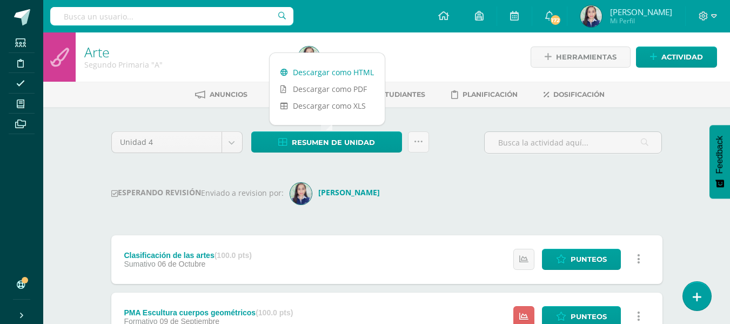
click at [302, 69] on link "Descargar como HTML" at bounding box center [327, 72] width 115 height 17
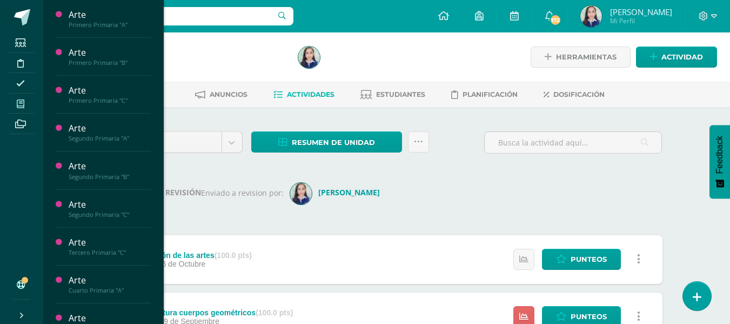
click at [24, 105] on icon at bounding box center [21, 103] width 8 height 9
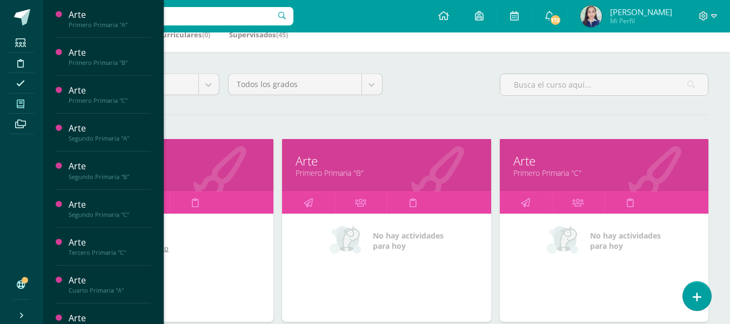
scroll to position [216, 0]
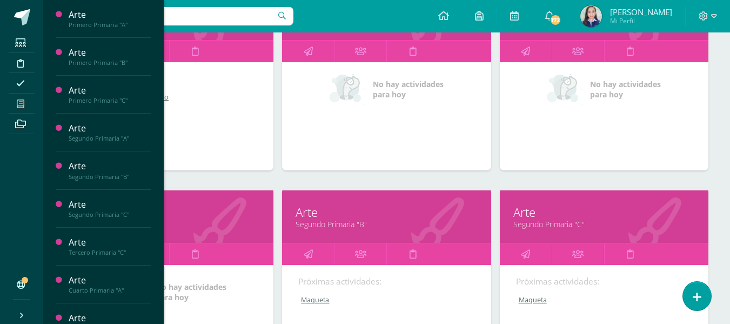
click at [327, 224] on link "Segundo Primaria "B"" at bounding box center [387, 224] width 182 height 10
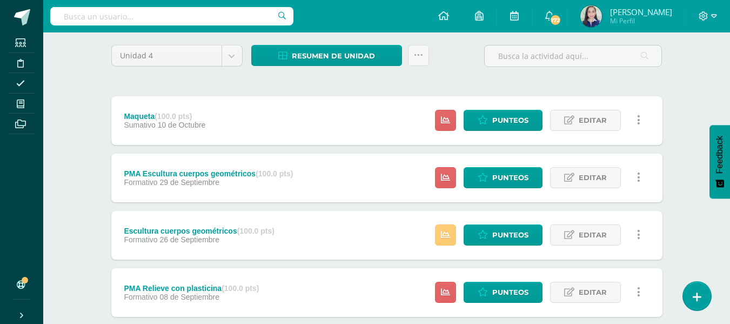
scroll to position [108, 0]
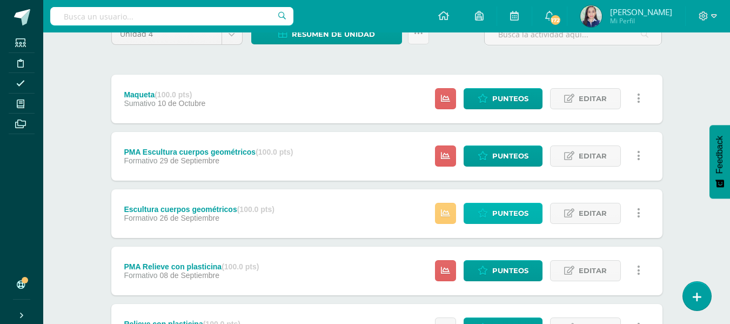
click at [520, 209] on span "Punteos" at bounding box center [511, 213] width 36 height 20
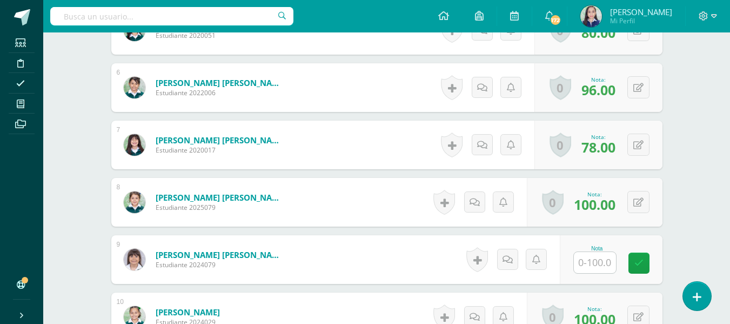
scroll to position [660, 0]
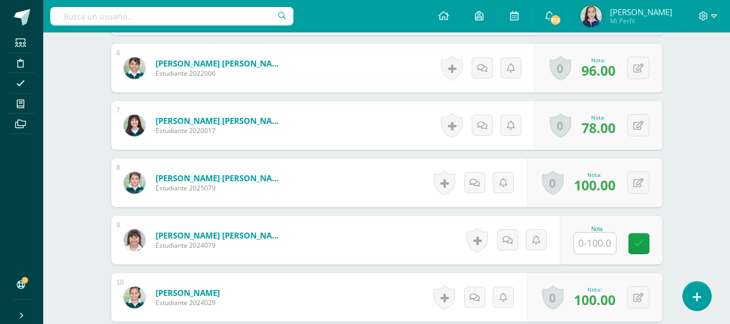
click at [603, 232] on input "text" at bounding box center [595, 242] width 42 height 21
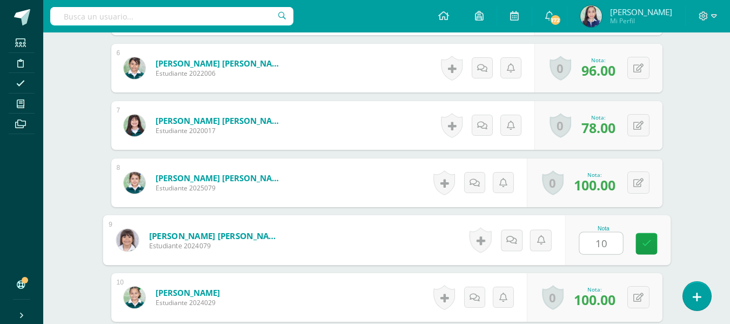
type input "100"
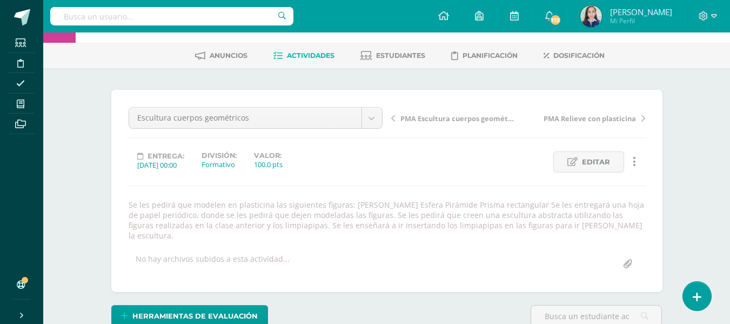
scroll to position [0, 0]
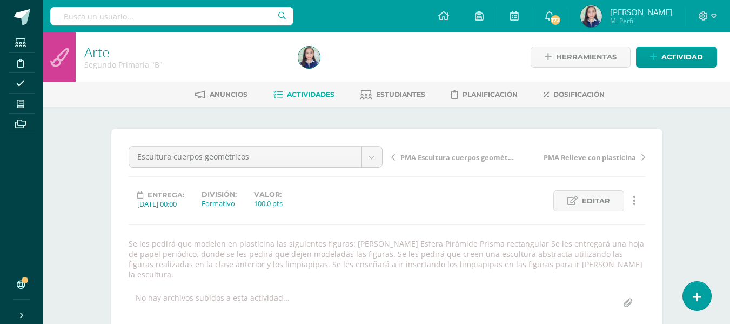
click at [316, 95] on span "Actividades" at bounding box center [311, 94] width 48 height 8
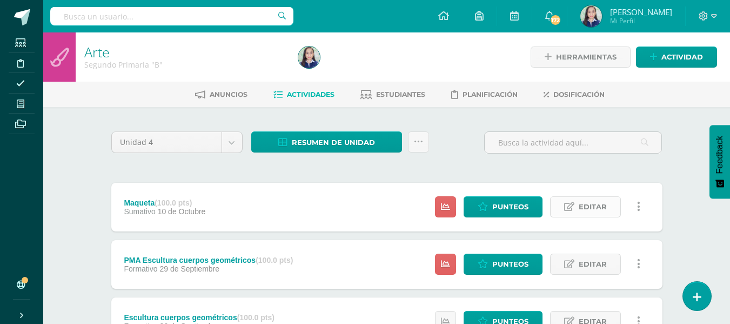
click at [579, 211] on link "Editar" at bounding box center [585, 206] width 71 height 21
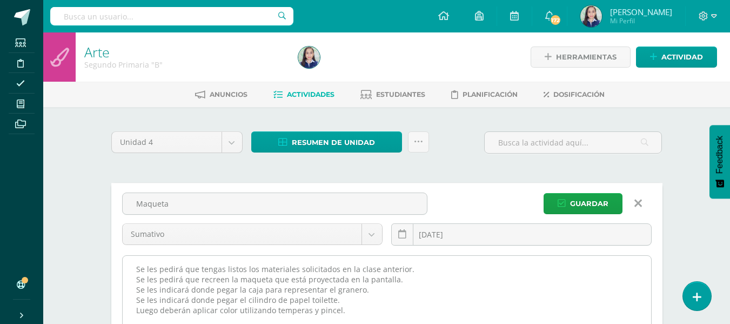
drag, startPoint x: 136, startPoint y: 269, endPoint x: 393, endPoint y: 310, distance: 260.7
click at [393, 310] on textarea "Se les pedirá que tengas listos los materiales solicitados en la clase anterior…" at bounding box center [387, 315] width 529 height 119
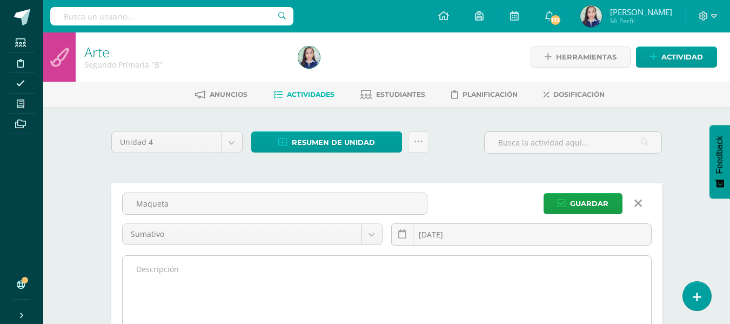
paste textarea "Dividir la hoja en 3 partes verticales. Recortar las imagenes entregadas en cla…"
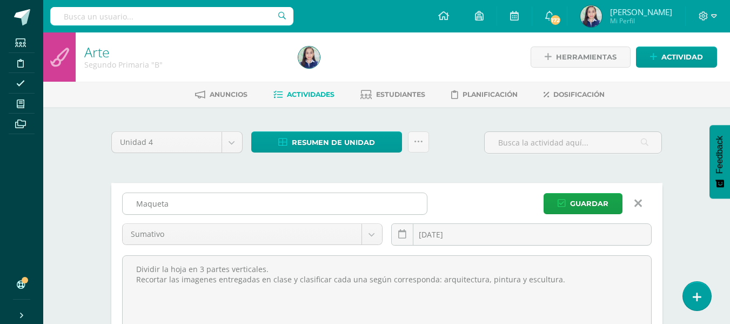
type textarea "Dividir la hoja en 3 partes verticales. Recortar las imagenes entregadas en cla…"
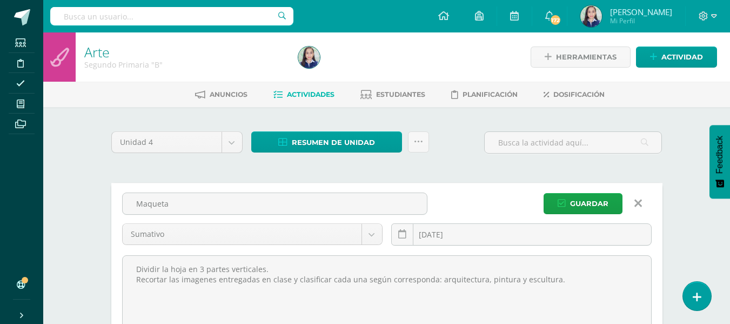
drag, startPoint x: 177, startPoint y: 205, endPoint x: 182, endPoint y: 191, distance: 15.6
click at [177, 205] on input "Maqueta" at bounding box center [275, 203] width 304 height 21
type input "M"
type input "Clasificación de las artes"
drag, startPoint x: 574, startPoint y: 200, endPoint x: 581, endPoint y: 190, distance: 12.3
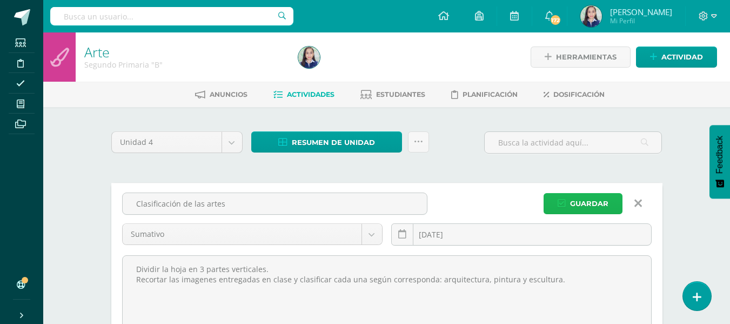
click at [575, 200] on span "Guardar" at bounding box center [589, 204] width 38 height 20
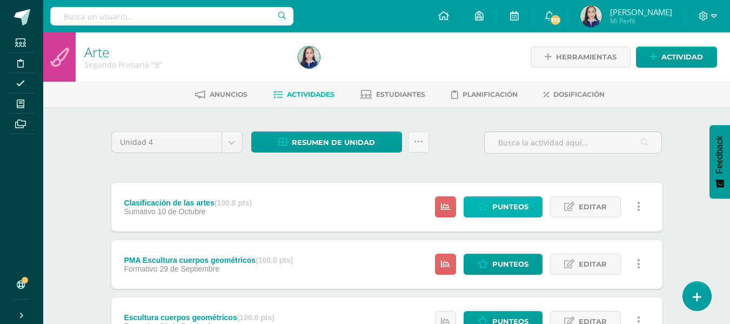
click at [507, 205] on span "Punteos" at bounding box center [511, 207] width 36 height 20
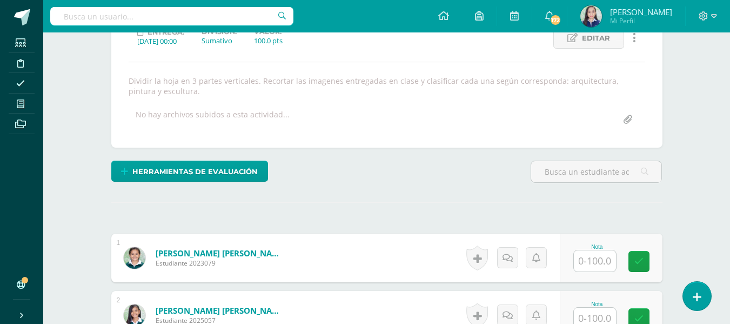
click at [601, 269] on input "text" at bounding box center [595, 260] width 42 height 21
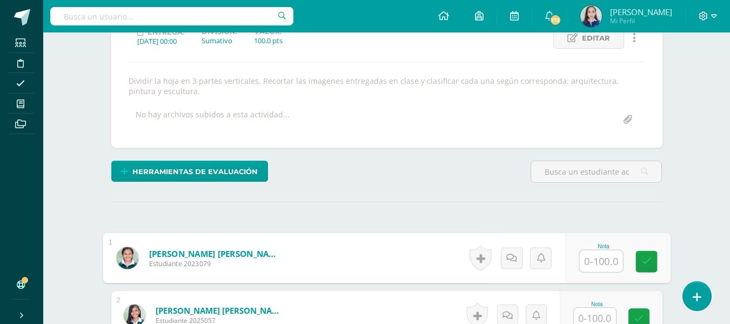
scroll to position [163, 0]
type input "96"
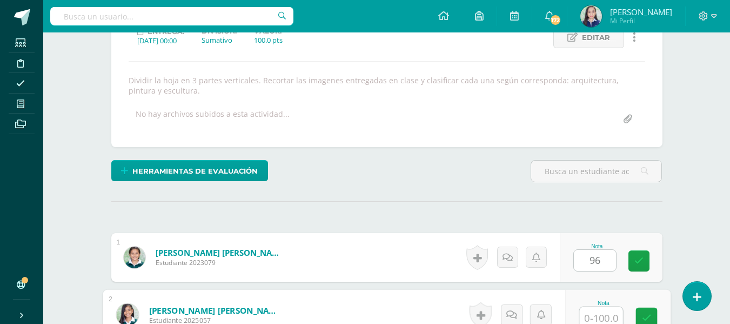
scroll to position [168, 0]
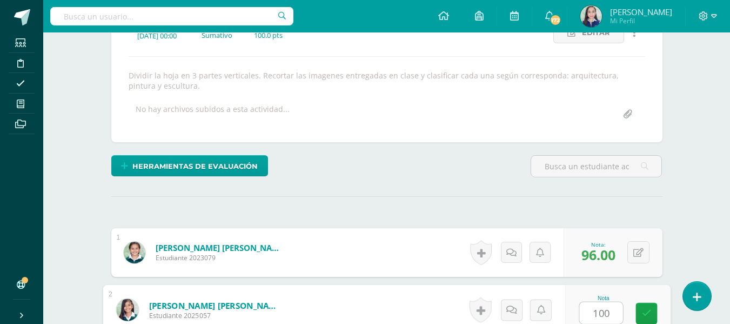
type input "100"
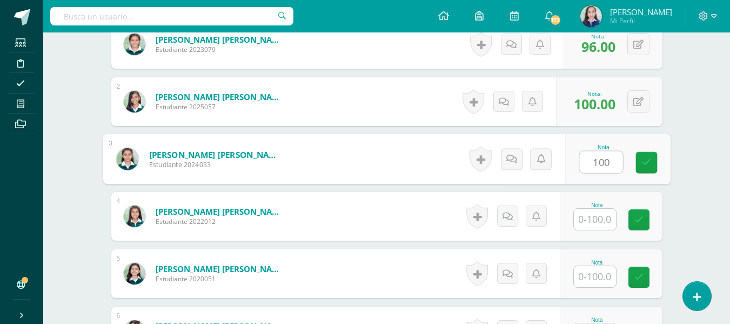
type input "100"
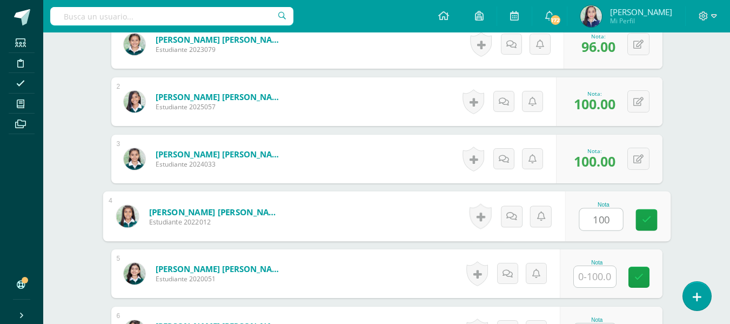
type input "100"
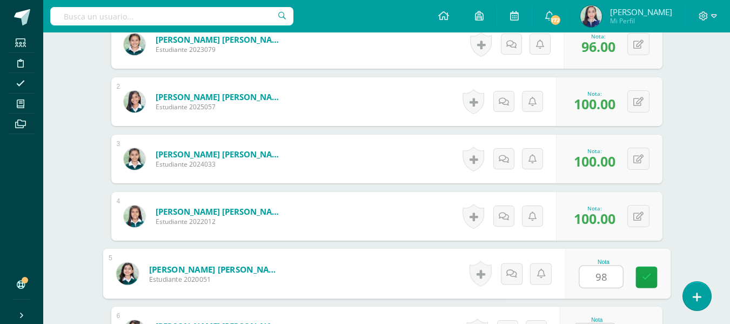
type input "98"
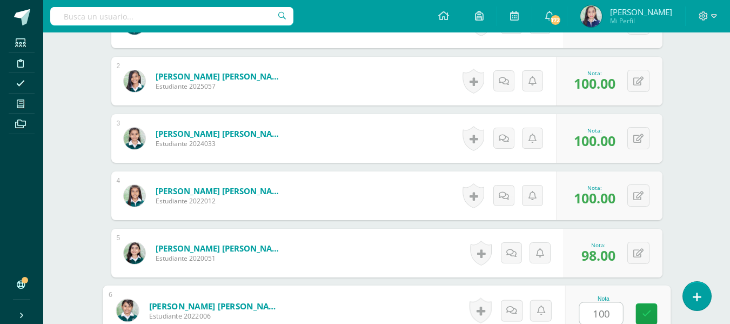
type input "100"
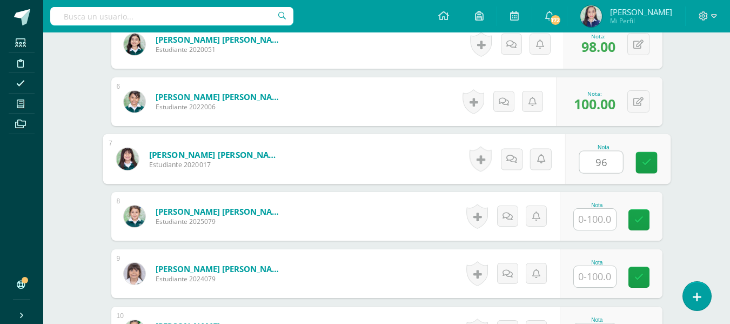
type input "96"
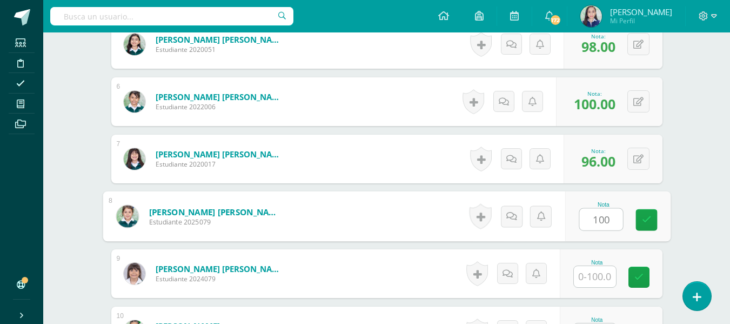
type input "100"
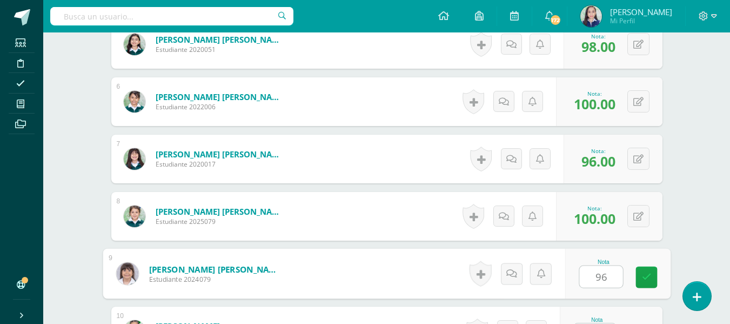
type input "96"
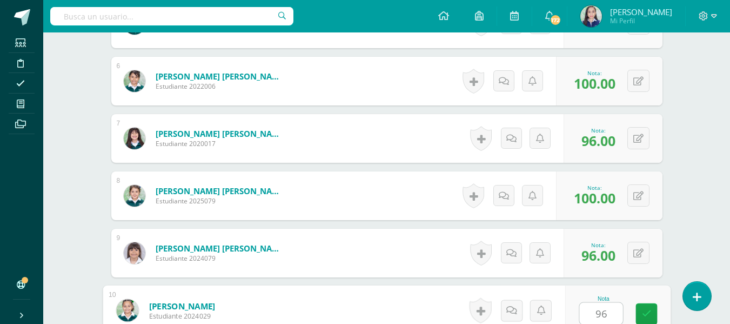
type input "96"
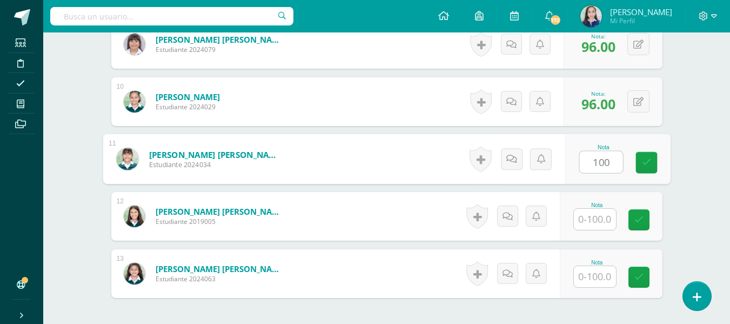
type input "100"
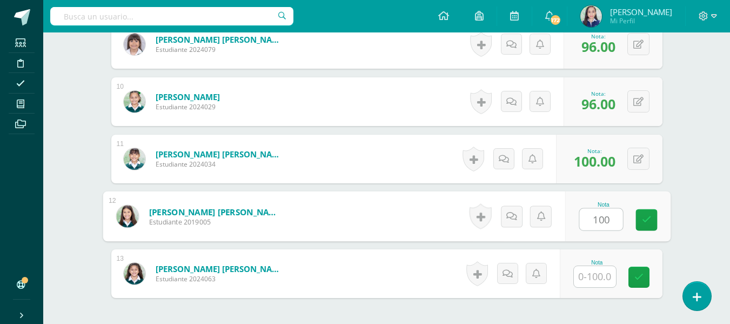
type input "100"
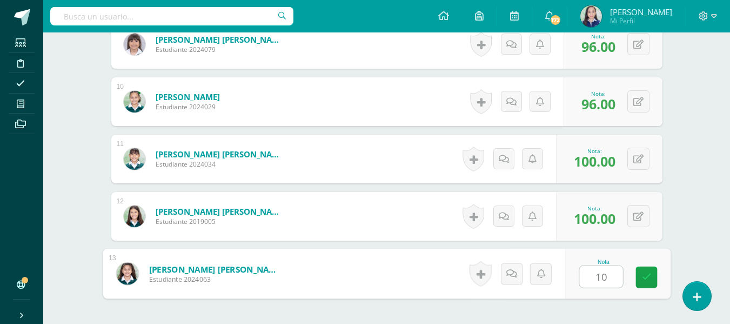
type input "100"
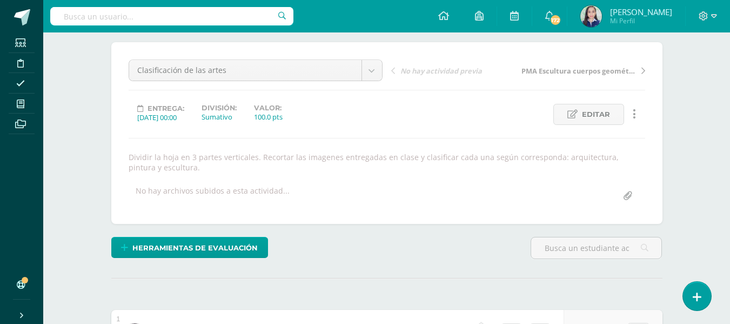
scroll to position [0, 0]
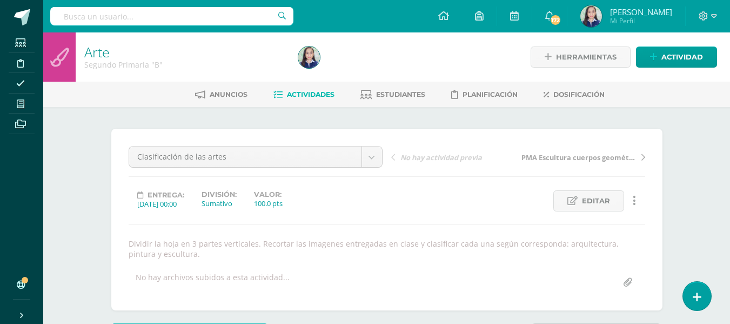
click at [317, 96] on span "Actividades" at bounding box center [311, 94] width 48 height 8
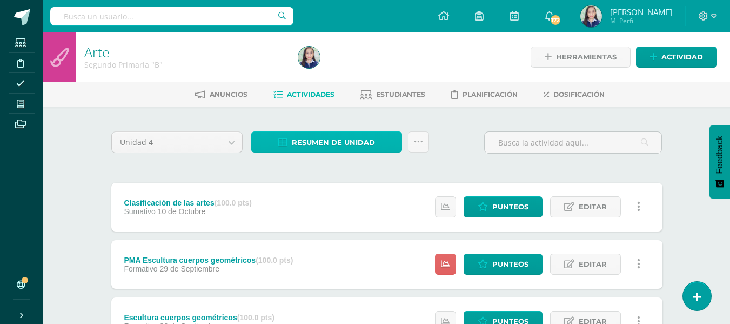
click at [332, 141] on span "Resumen de unidad" at bounding box center [333, 142] width 83 height 20
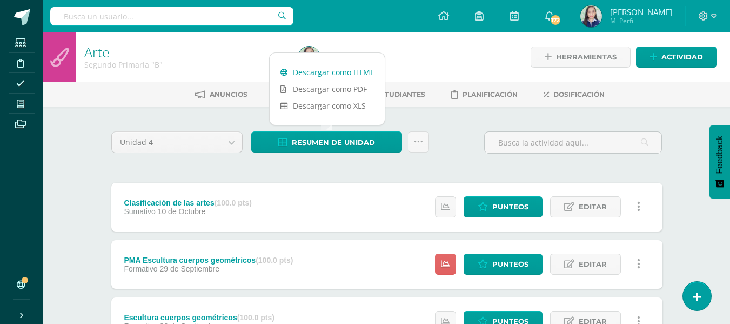
click at [338, 75] on link "Descargar como HTML" at bounding box center [327, 72] width 115 height 17
click at [360, 163] on div "Unidad 4 Unidad 1 Unidad 2 Unidad 3 Unidad 4 Resumen de unidad Subir actividade…" at bounding box center [387, 320] width 560 height 382
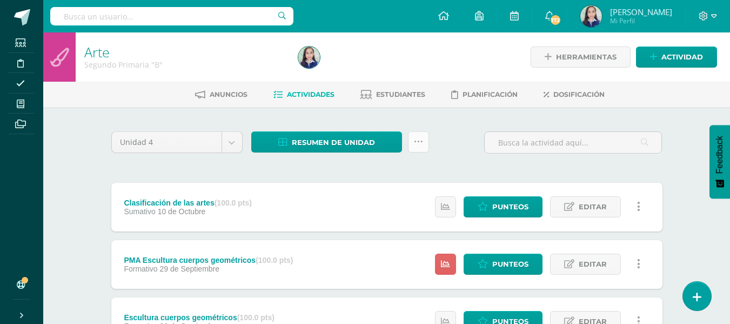
click at [426, 147] on link at bounding box center [418, 141] width 21 height 21
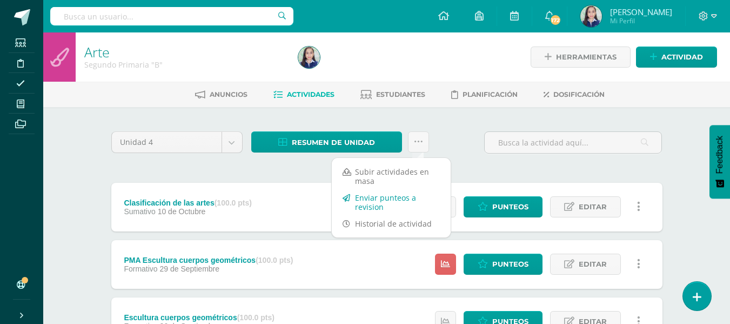
click at [360, 199] on link "Enviar punteos a revision" at bounding box center [391, 202] width 119 height 26
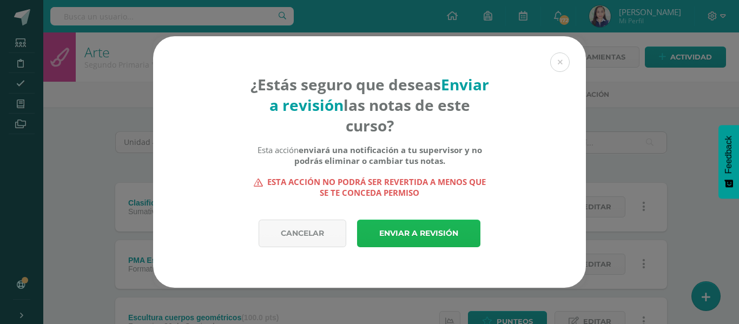
click at [403, 230] on link "Enviar a revisión" at bounding box center [418, 234] width 123 height 28
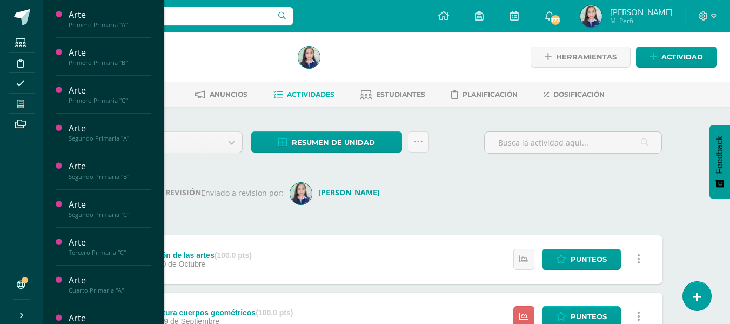
click at [23, 104] on icon at bounding box center [21, 103] width 8 height 9
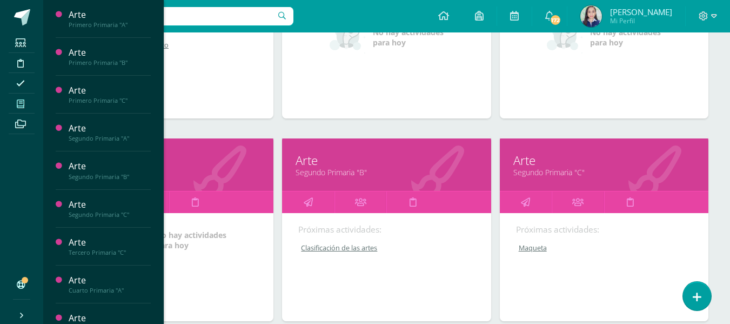
scroll to position [270, 0]
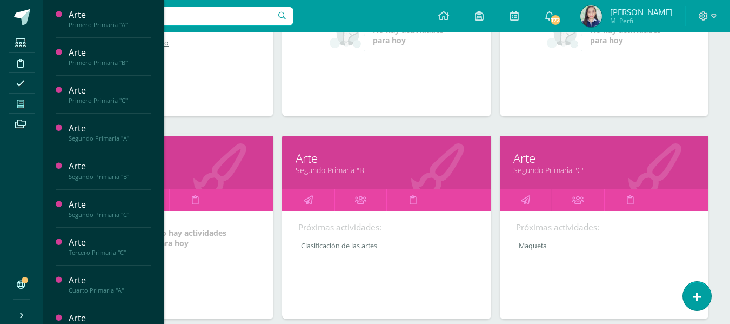
click at [556, 164] on link "Arte" at bounding box center [605, 158] width 182 height 17
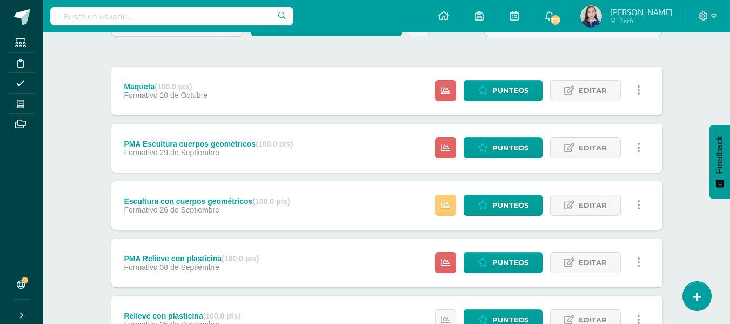
scroll to position [209, 0]
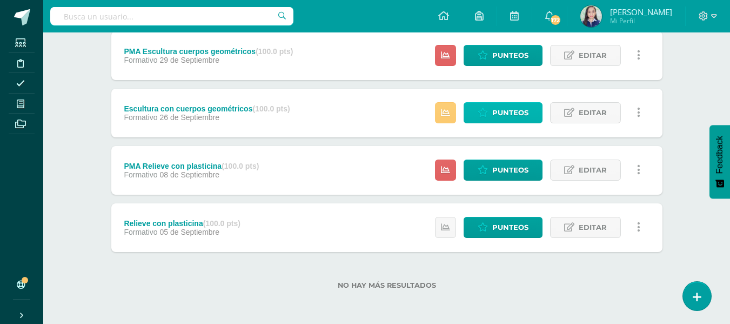
click at [491, 115] on link "Punteos" at bounding box center [503, 112] width 79 height 21
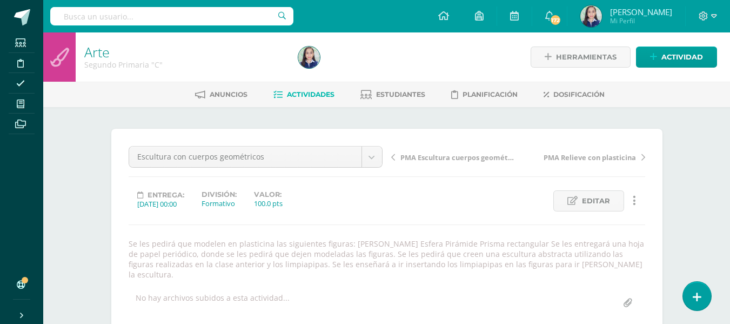
click at [289, 92] on span "Actividades" at bounding box center [311, 94] width 48 height 8
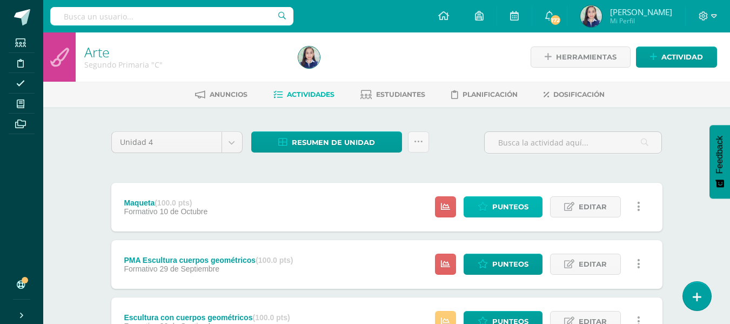
click at [511, 203] on span "Punteos" at bounding box center [511, 207] width 36 height 20
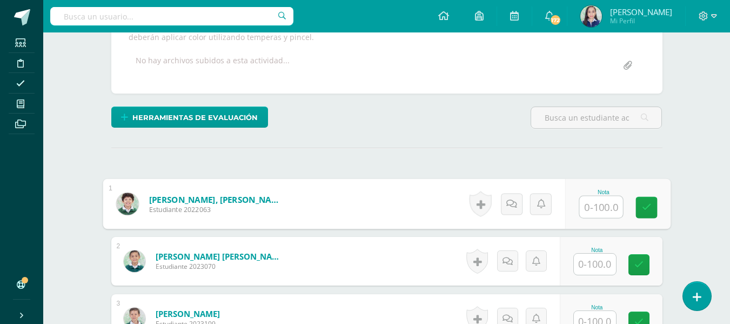
click at [614, 211] on input "text" at bounding box center [601, 207] width 43 height 22
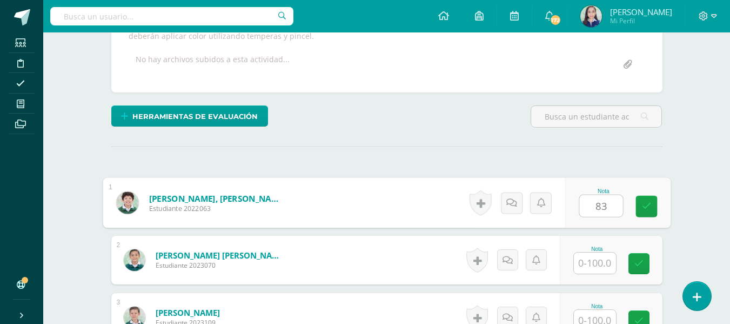
type input "83"
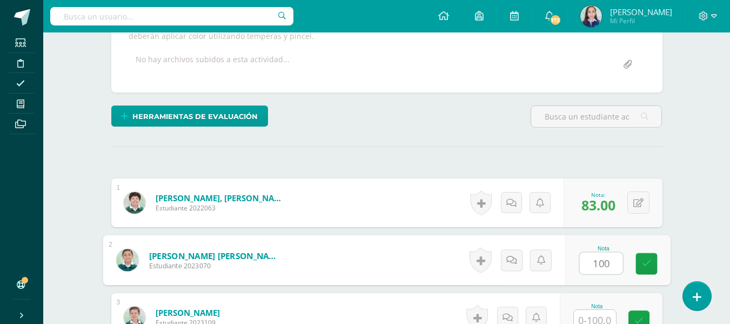
type input "100"
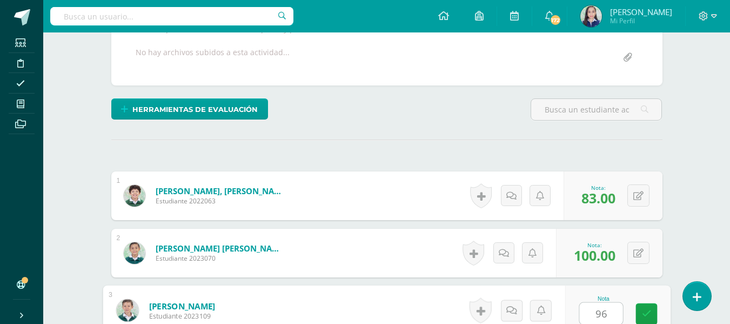
type input "96"
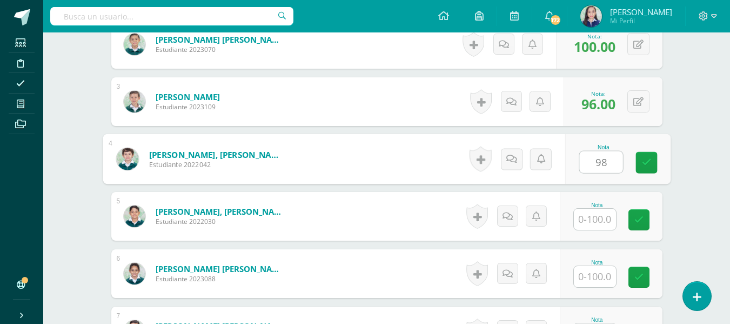
type input "98"
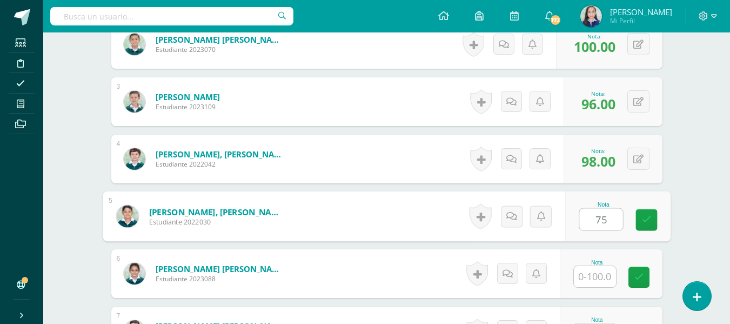
type input "75"
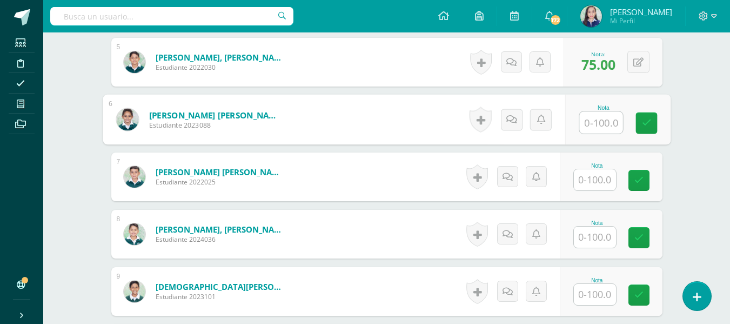
scroll to position [606, 0]
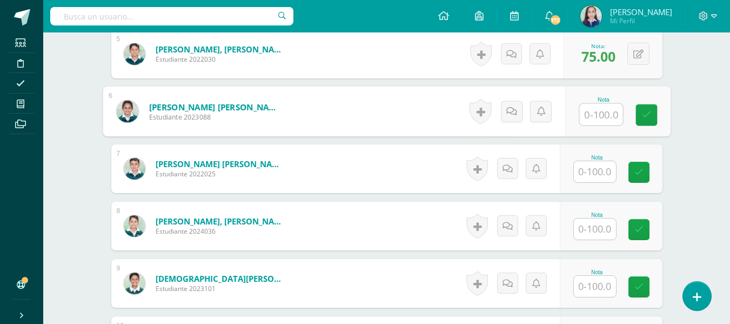
click at [598, 176] on input "text" at bounding box center [595, 171] width 42 height 21
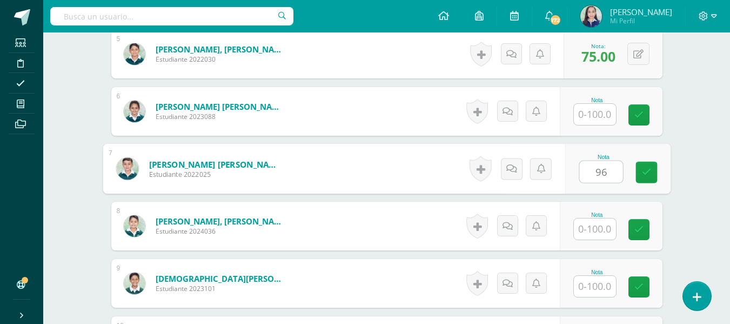
type input "96"
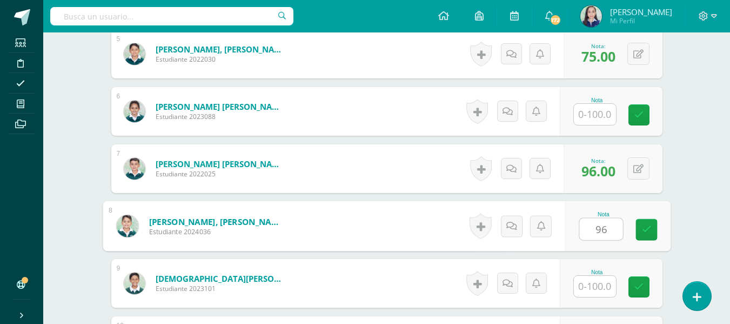
type input "96"
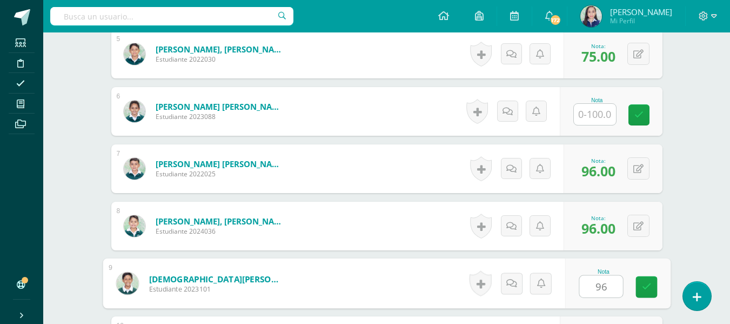
type input "96"
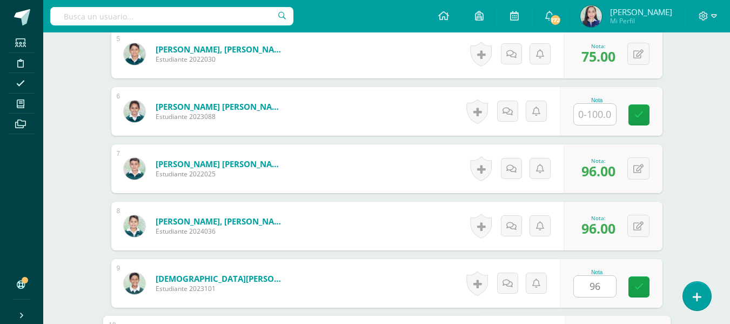
scroll to position [771, 0]
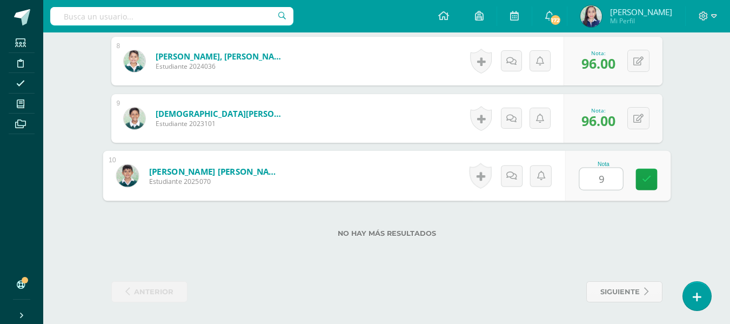
type input "90"
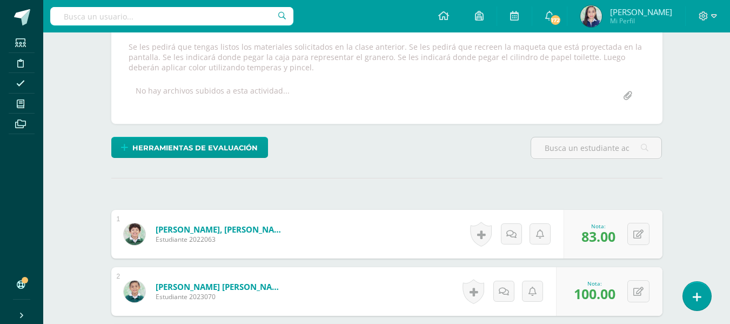
scroll to position [0, 0]
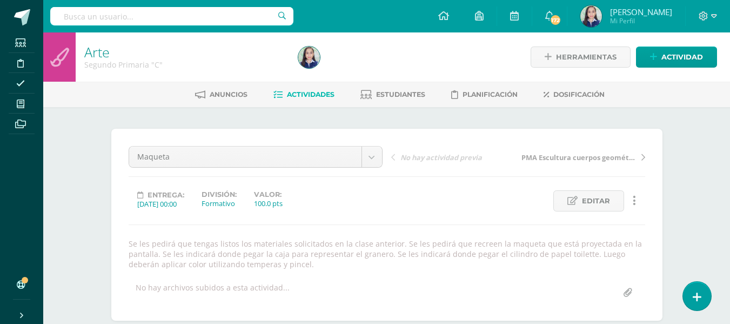
click at [304, 98] on span "Actividades" at bounding box center [311, 94] width 48 height 8
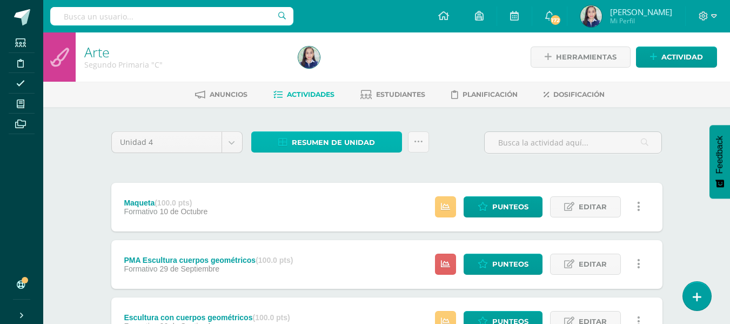
click at [321, 141] on span "Resumen de unidad" at bounding box center [333, 142] width 83 height 20
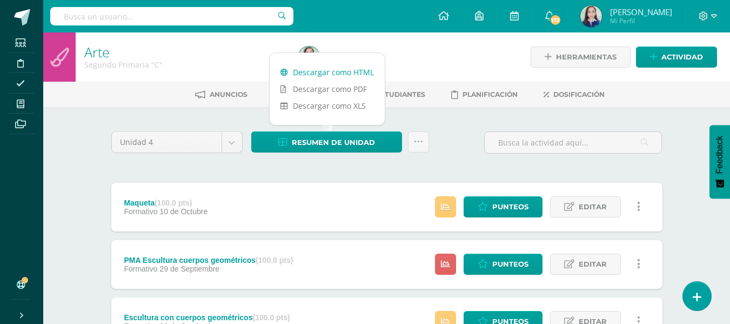
click at [318, 75] on link "Descargar como HTML" at bounding box center [327, 72] width 115 height 17
click at [338, 167] on div "Unidad 4 Unidad 1 Unidad 2 Unidad 3 Unidad 4 Resumen de unidad Subir actividade…" at bounding box center [387, 320] width 560 height 382
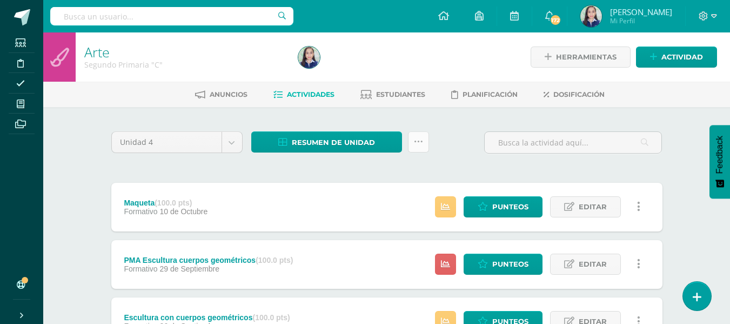
click at [425, 143] on link at bounding box center [418, 141] width 21 height 21
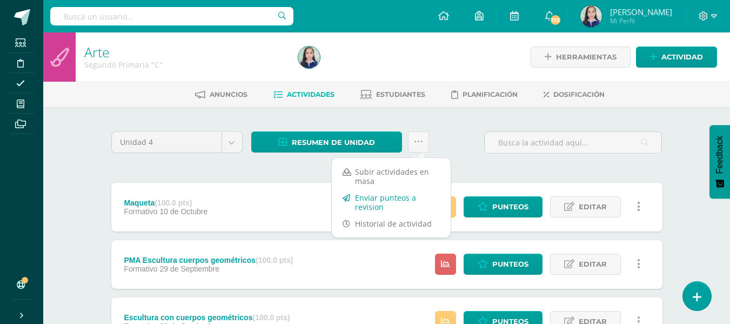
click at [397, 201] on link "Enviar punteos a revision" at bounding box center [391, 202] width 119 height 26
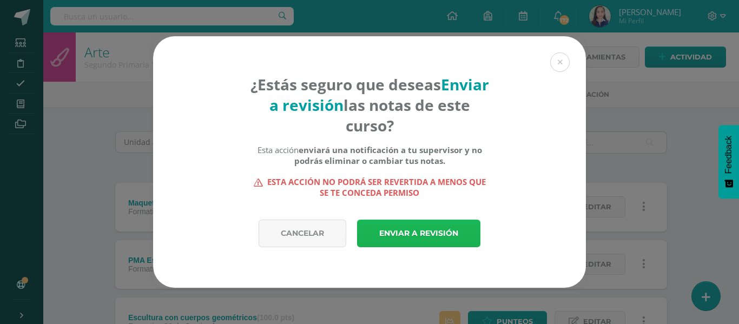
click at [420, 228] on link "Enviar a revisión" at bounding box center [418, 234] width 123 height 28
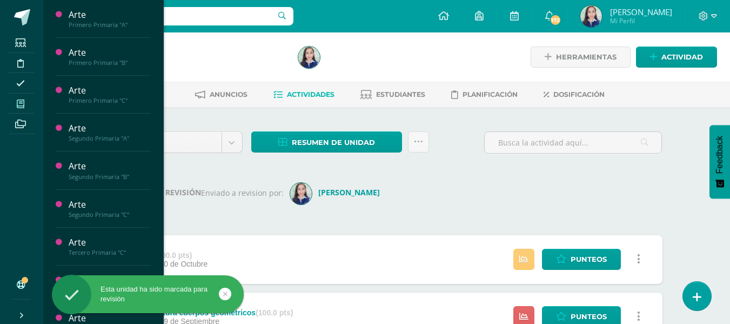
click at [18, 99] on icon at bounding box center [21, 103] width 8 height 9
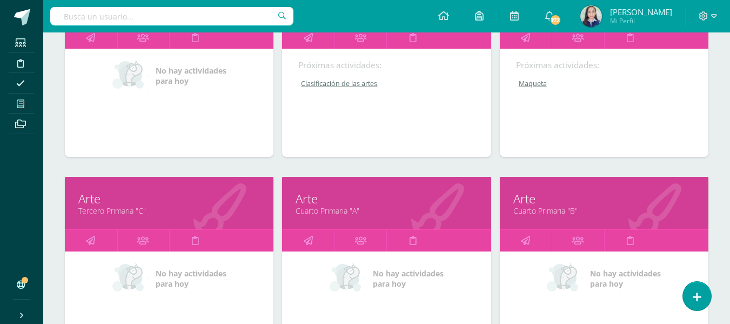
scroll to position [487, 0]
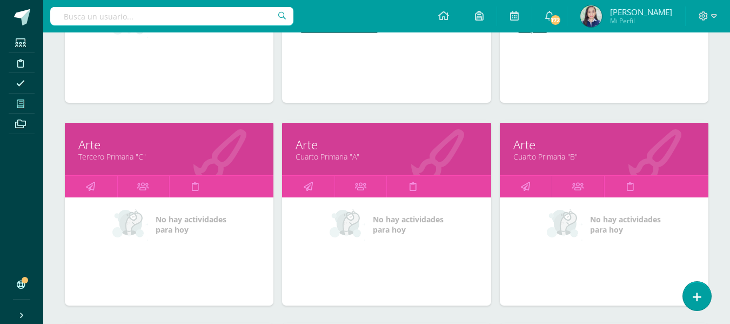
click at [123, 153] on link "Tercero Primaria "C"" at bounding box center [169, 156] width 182 height 10
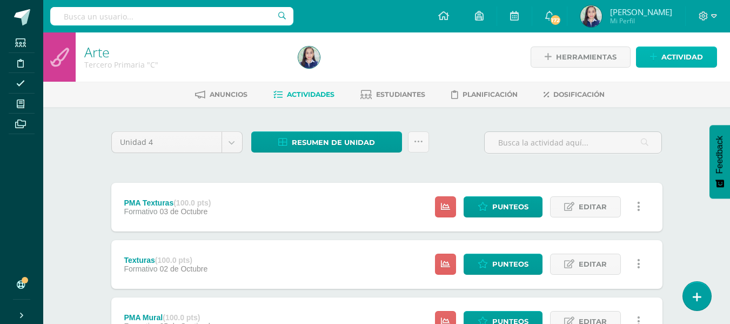
click at [685, 54] on span "Actividad" at bounding box center [683, 57] width 42 height 20
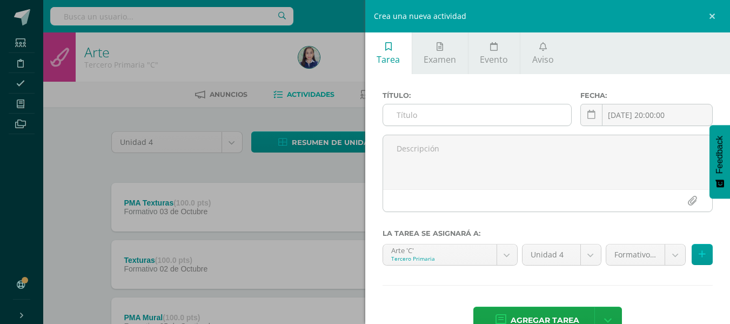
click at [439, 111] on input "text" at bounding box center [477, 114] width 188 height 21
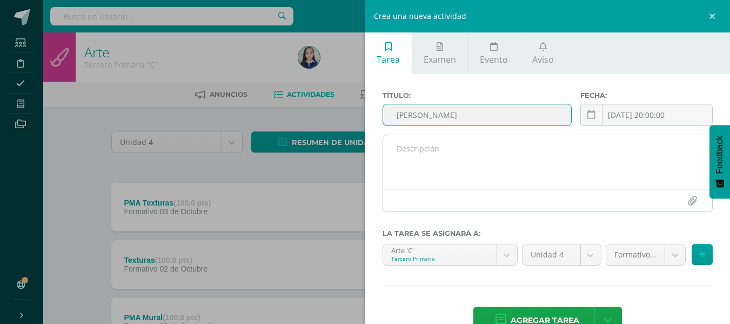
type input "[PERSON_NAME]"
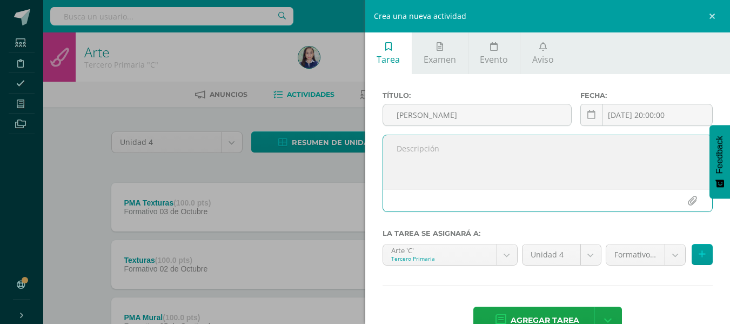
click at [442, 155] on textarea at bounding box center [548, 162] width 330 height 54
click at [442, 155] on textarea "Recortar de un periódico la imagen de un ojo. Se les pi" at bounding box center [548, 162] width 330 height 54
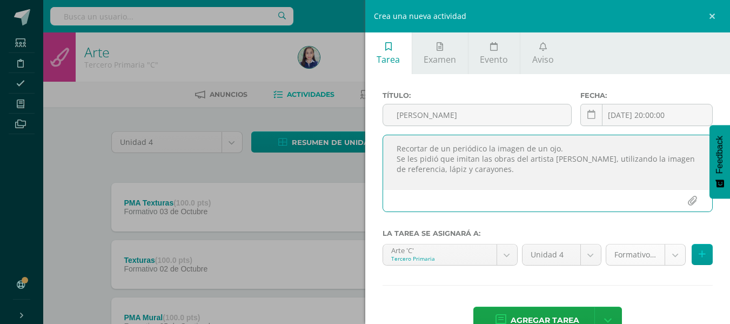
type textarea "Recortar de un periódico la imagen de un ojo. Se les pidió que imitan las obras…"
click at [661, 257] on body "Estudiantes Disciplina Asistencia Mis cursos Archivos Soporte Ayuda Reportar un…" at bounding box center [365, 295] width 730 height 590
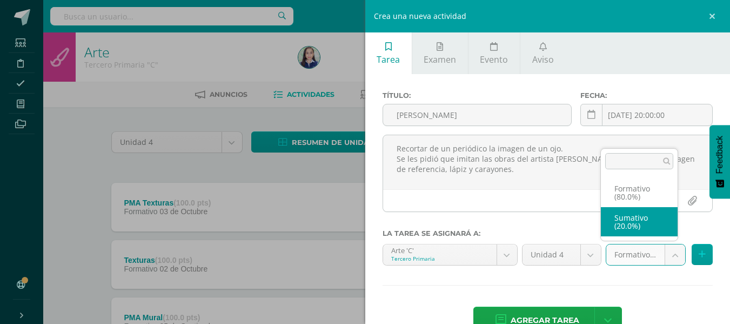
select select "238678"
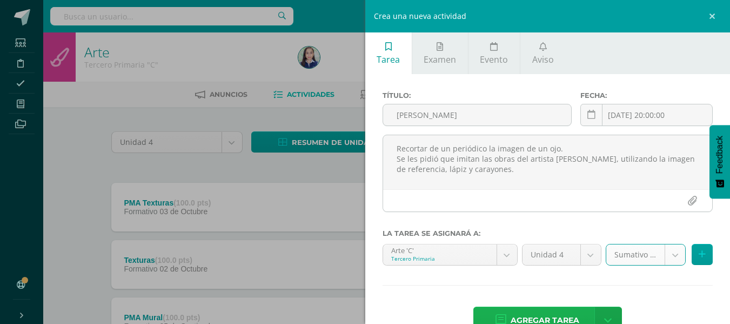
click at [573, 316] on span "Agregar tarea" at bounding box center [545, 320] width 69 height 26
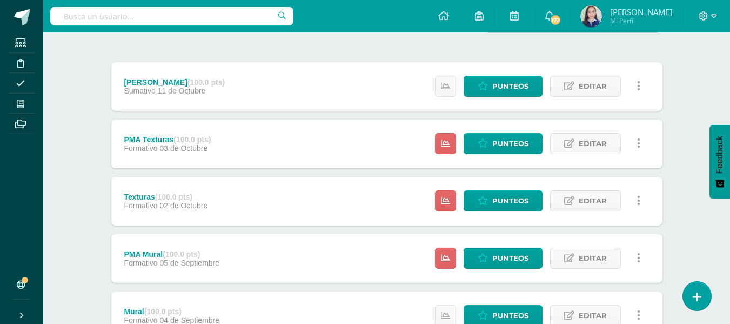
scroll to position [107, 0]
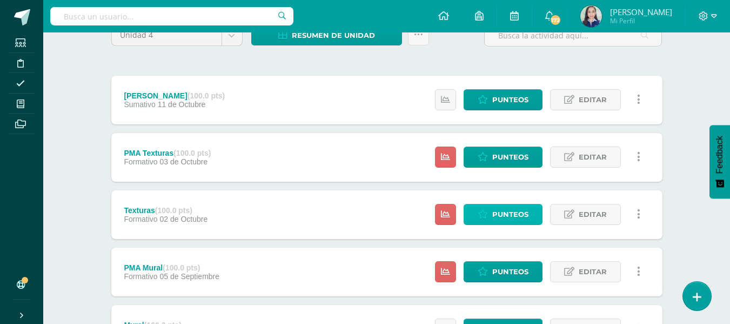
click at [501, 213] on span "Punteos" at bounding box center [511, 214] width 36 height 20
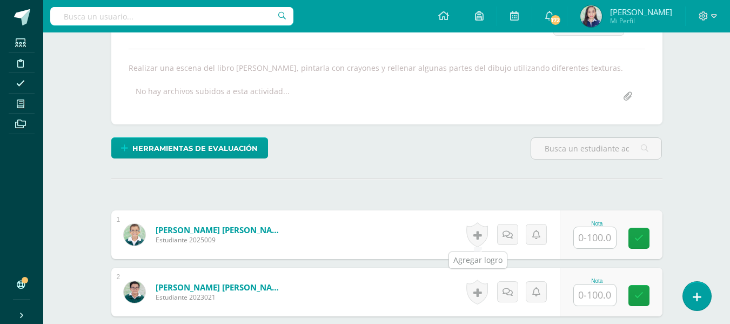
scroll to position [176, 0]
click at [593, 234] on input "text" at bounding box center [595, 237] width 42 height 21
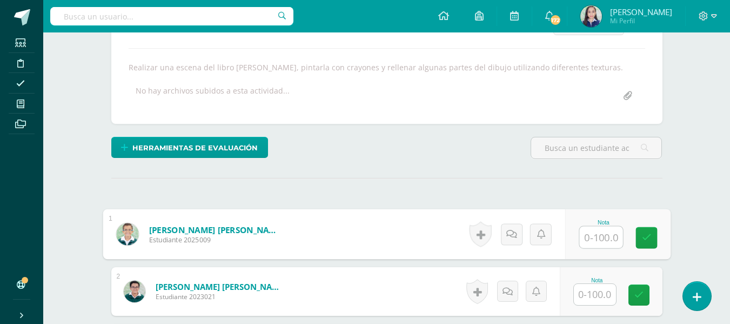
scroll to position [177, 0]
type input "96"
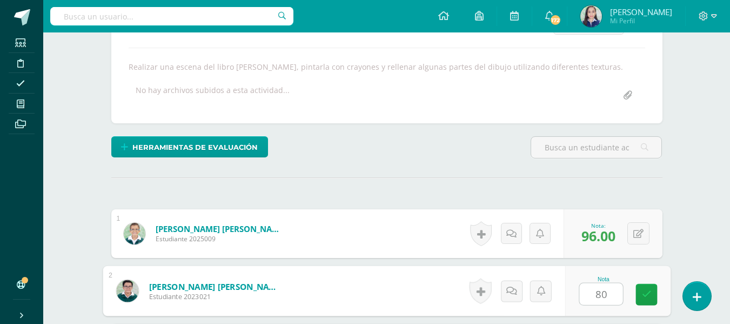
type input "80"
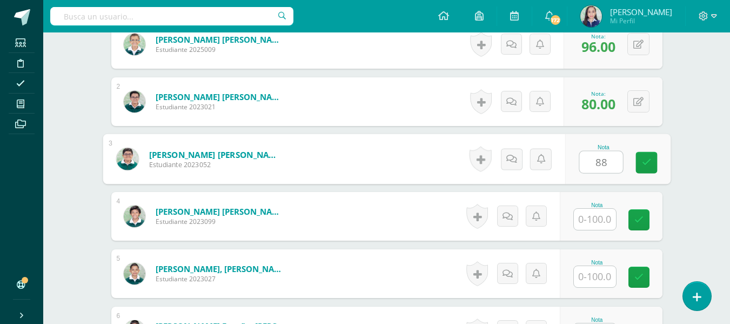
type input "88"
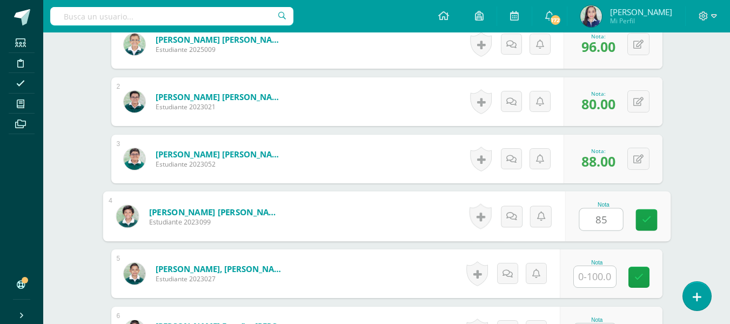
type input "85"
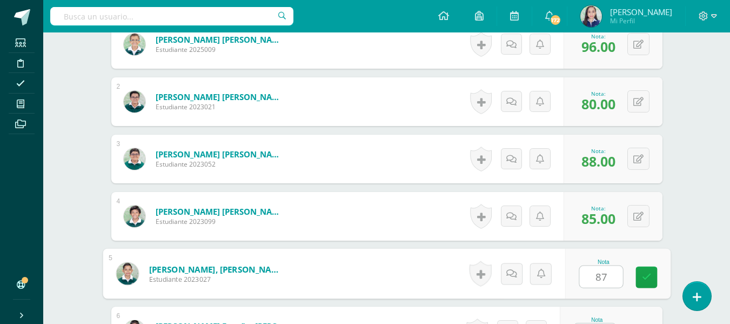
type input "87"
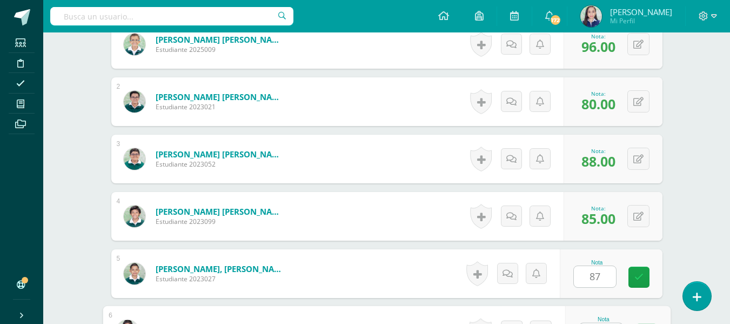
scroll to position [387, 0]
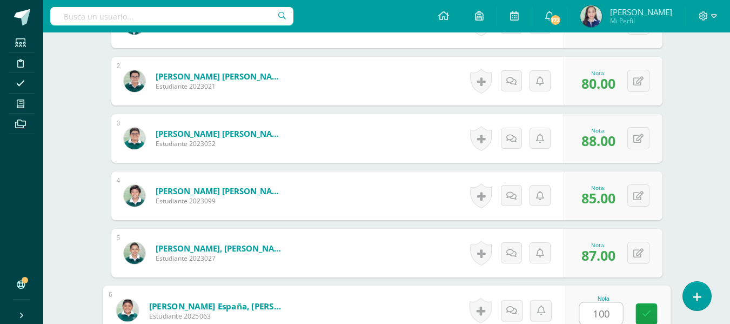
type input "100"
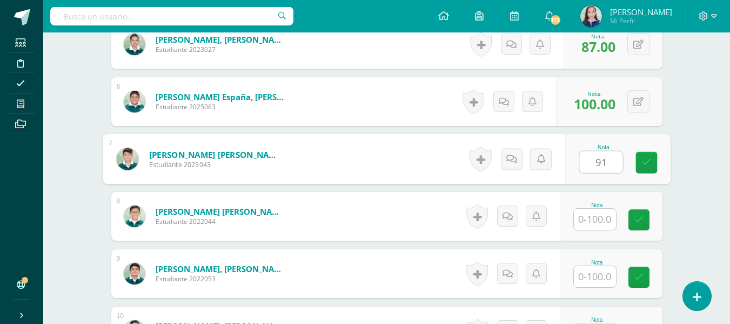
type input "91"
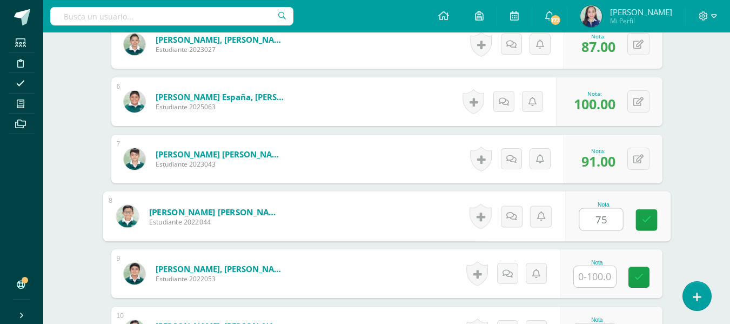
type input "75"
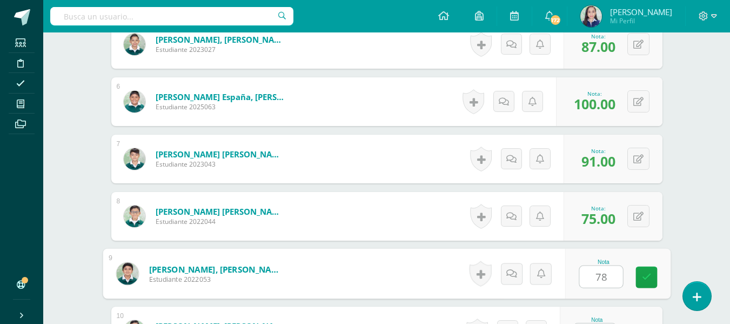
type input "78"
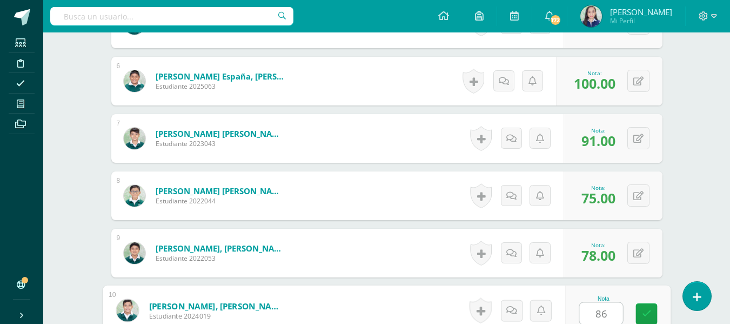
type input "86"
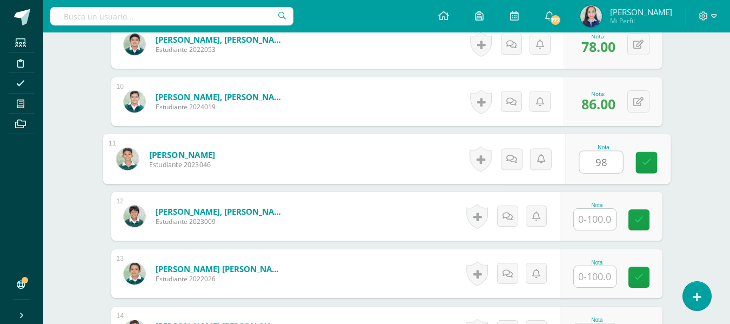
type input "98"
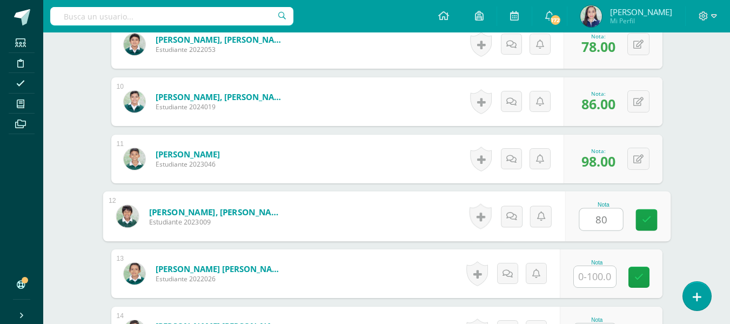
type input "80"
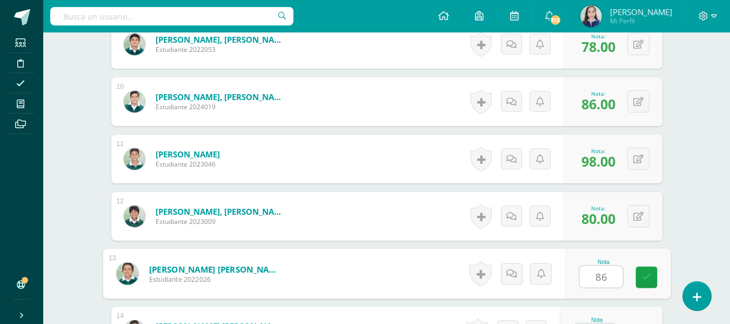
type input "86"
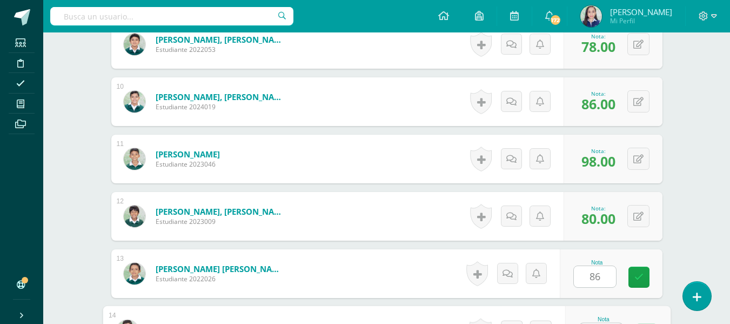
scroll to position [845, 0]
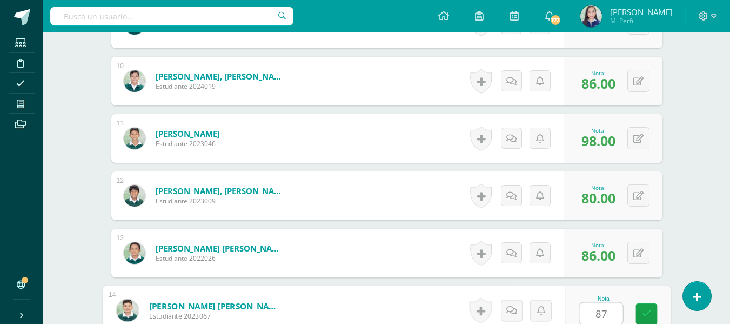
type input "87"
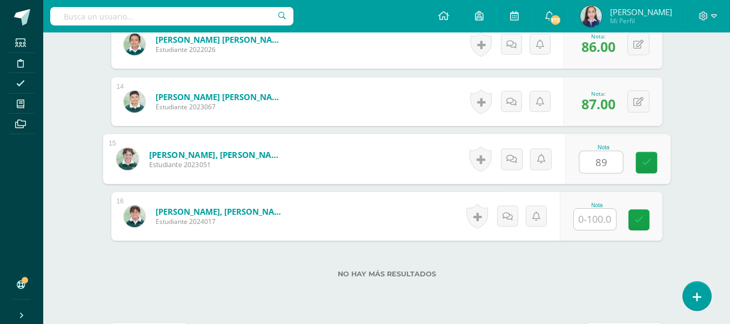
type input "89"
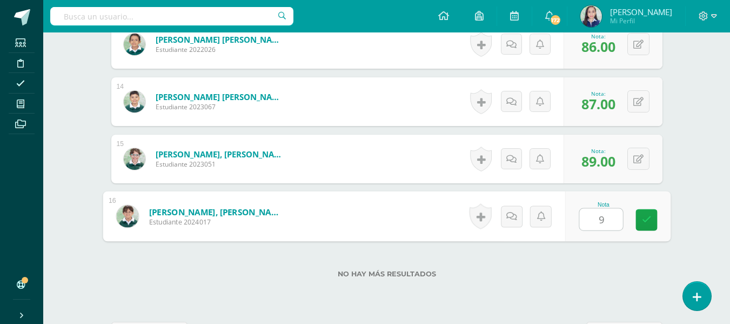
type input "90"
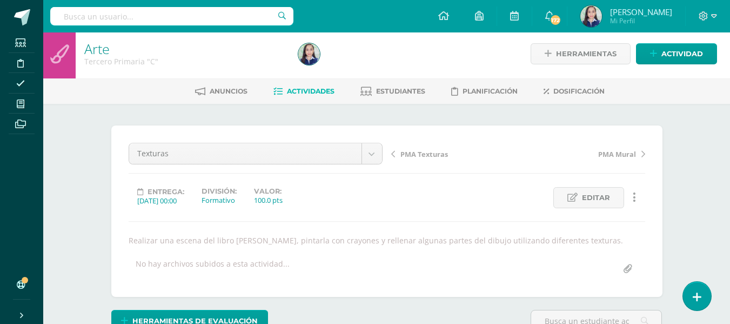
scroll to position [0, 0]
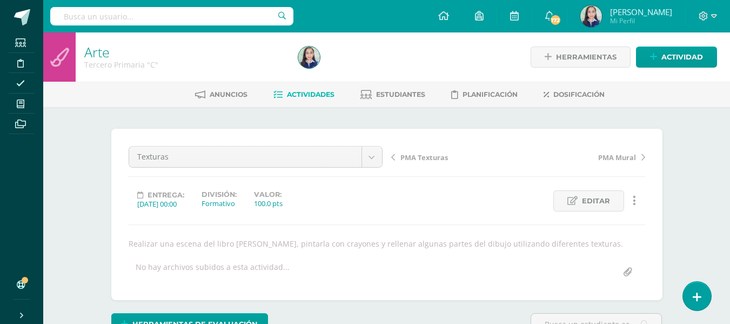
click at [313, 91] on span "Actividades" at bounding box center [311, 94] width 48 height 8
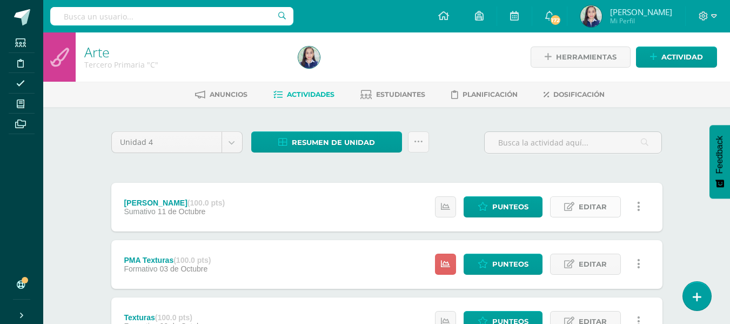
click at [588, 204] on span "Editar" at bounding box center [593, 207] width 28 height 20
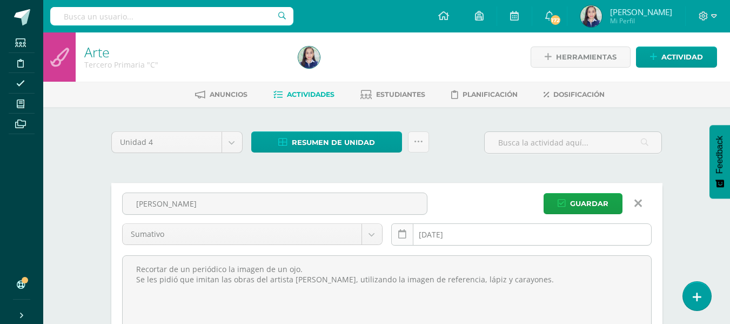
click at [405, 236] on icon at bounding box center [402, 234] width 8 height 9
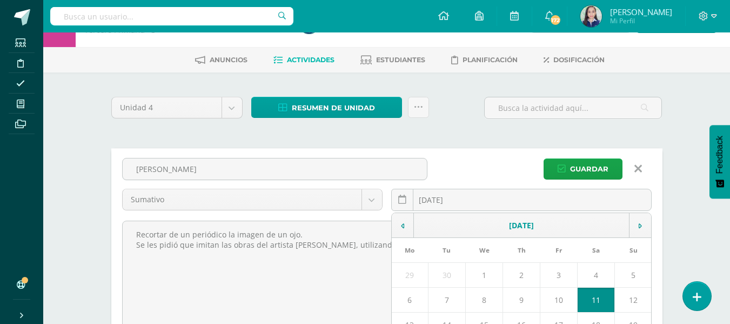
scroll to position [54, 0]
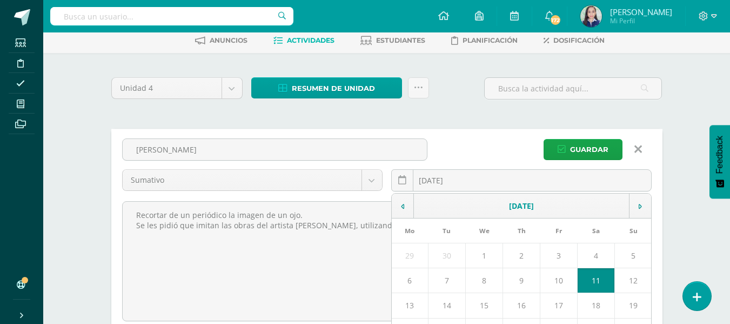
click at [559, 281] on td "10" at bounding box center [559, 280] width 37 height 25
type input "[DATE]"
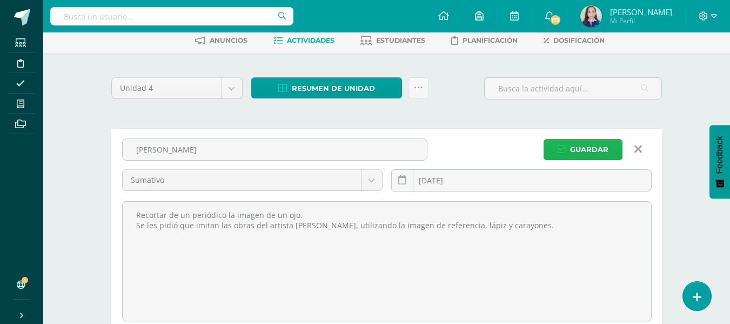
click at [589, 154] on span "Guardar" at bounding box center [589, 149] width 38 height 20
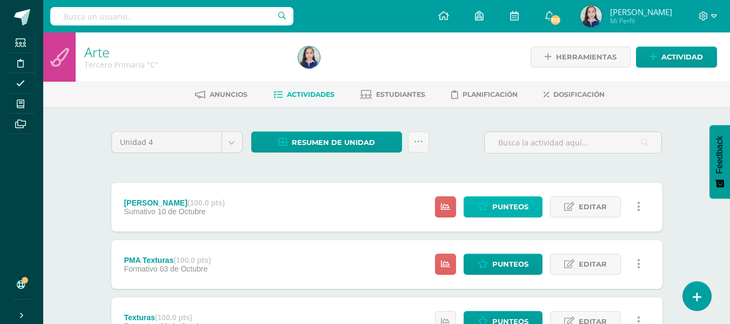
click at [506, 208] on span "Punteos" at bounding box center [511, 207] width 36 height 20
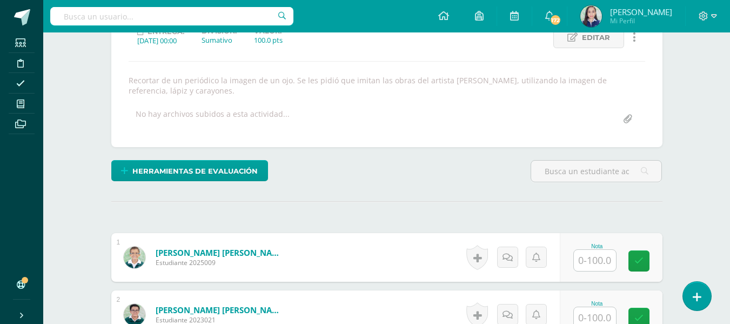
scroll to position [164, 0]
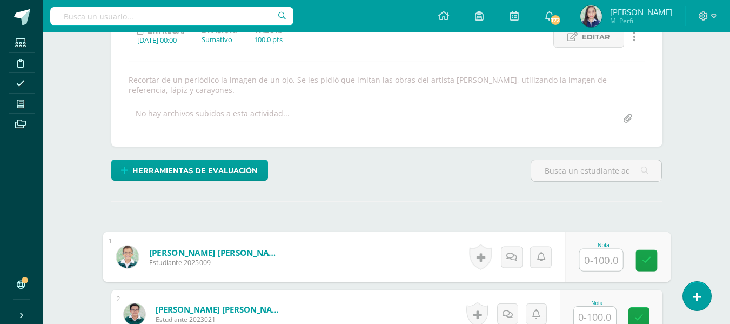
click at [592, 262] on input "text" at bounding box center [601, 260] width 43 height 22
type input "93"
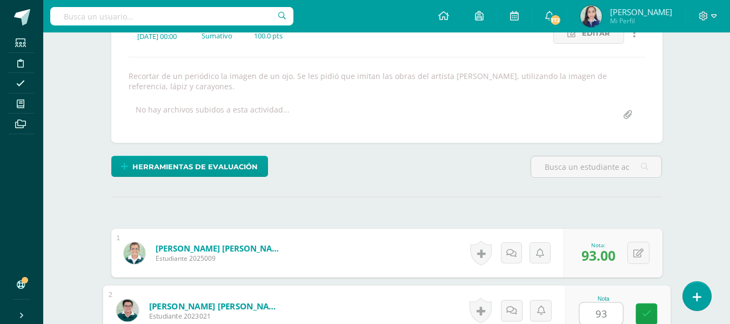
type input "93"
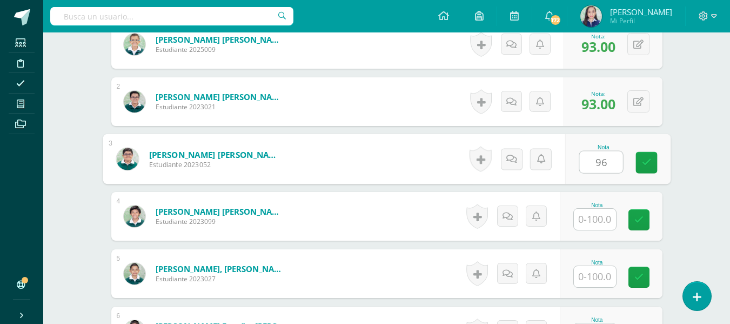
type input "96"
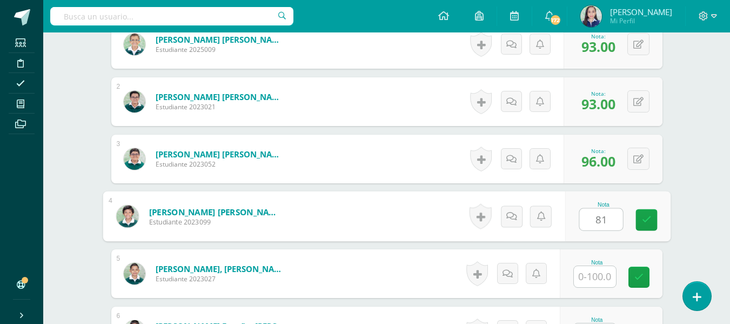
type input "81"
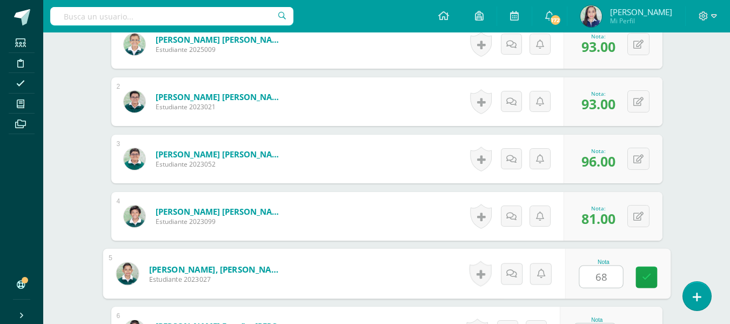
type input "68"
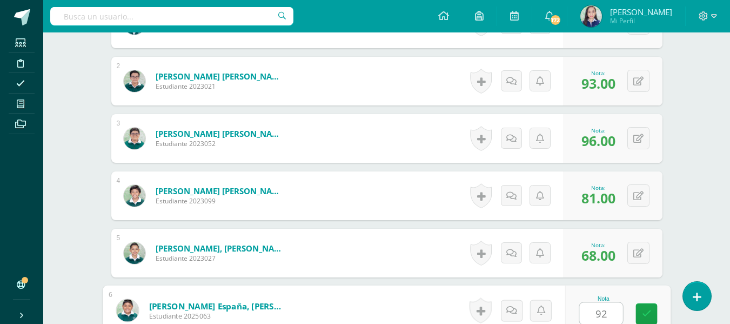
type input "92"
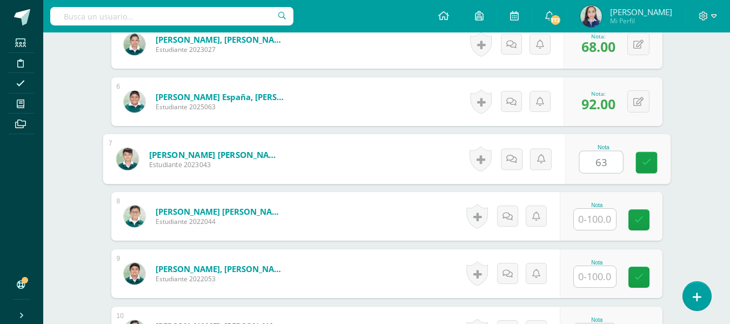
type input "63"
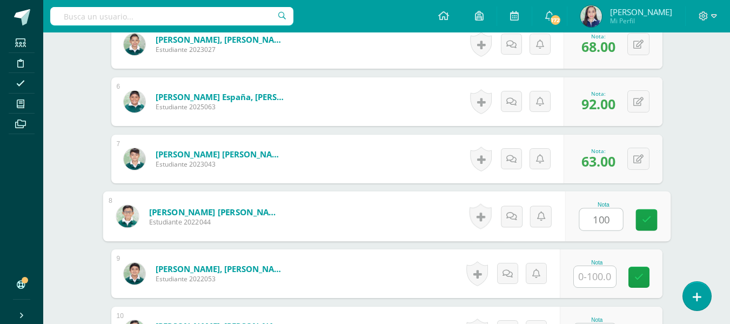
type input "100"
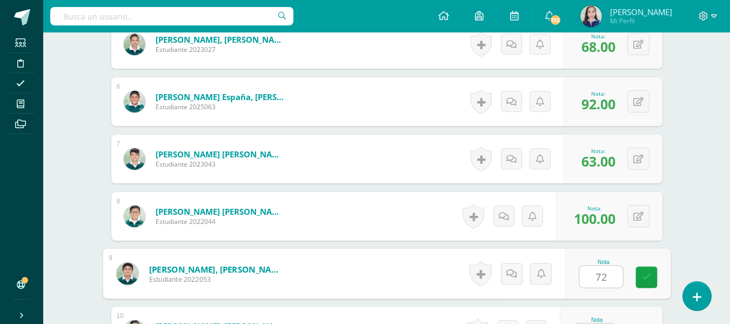
type input "72"
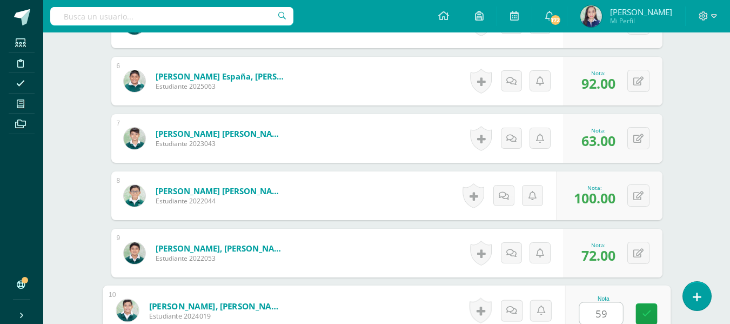
type input "59"
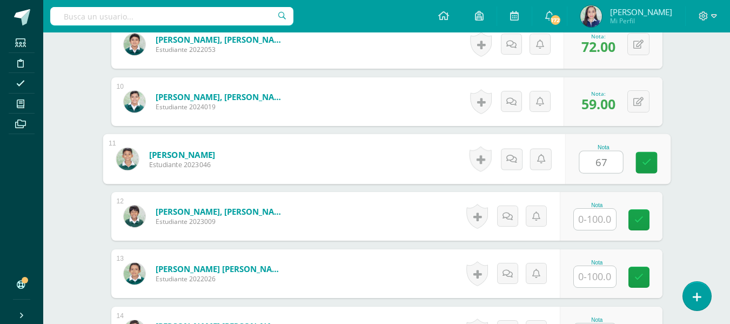
type input "67"
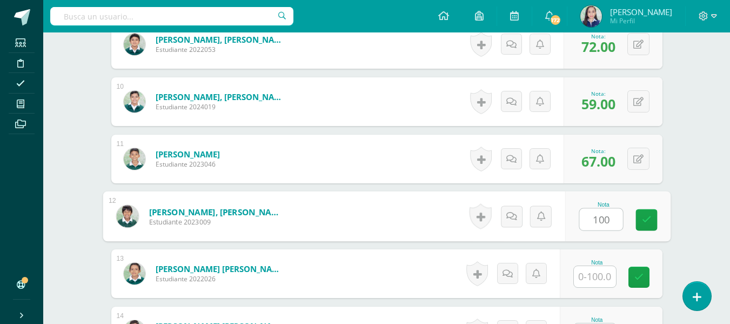
type input "100"
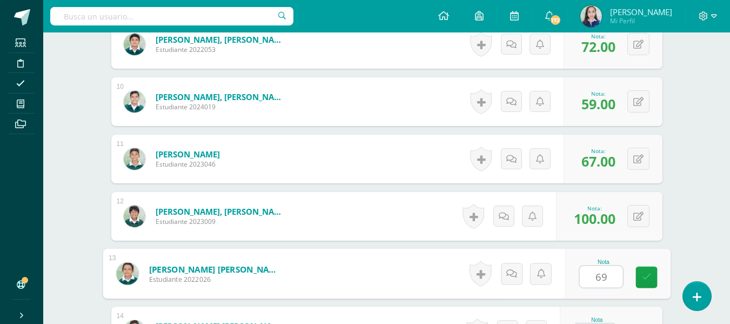
type input "69"
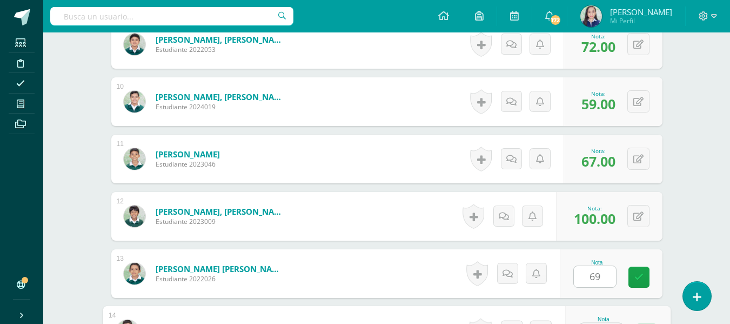
scroll to position [855, 0]
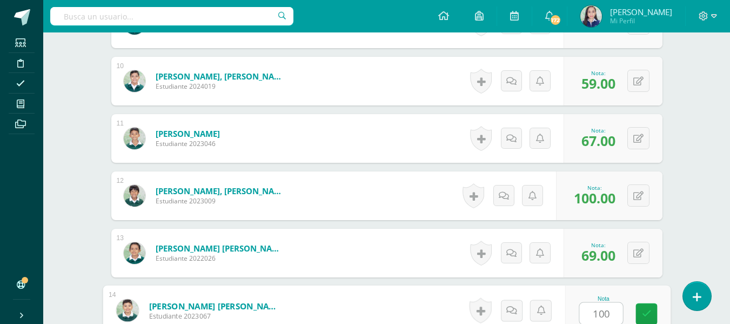
type input "100"
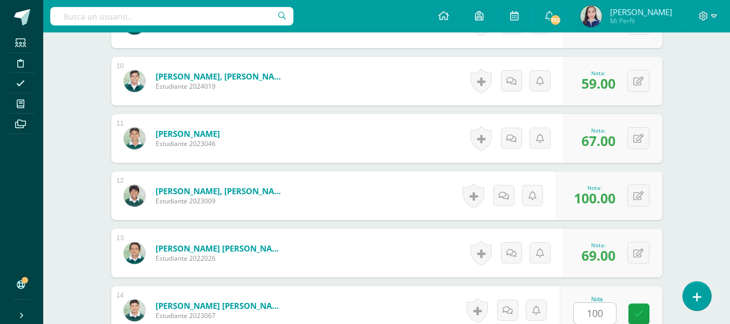
scroll to position [1064, 0]
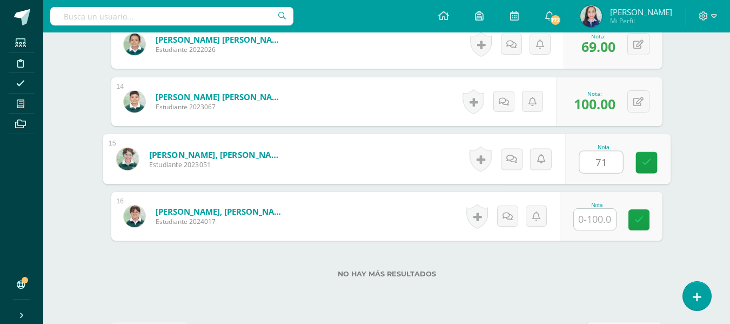
type input "71"
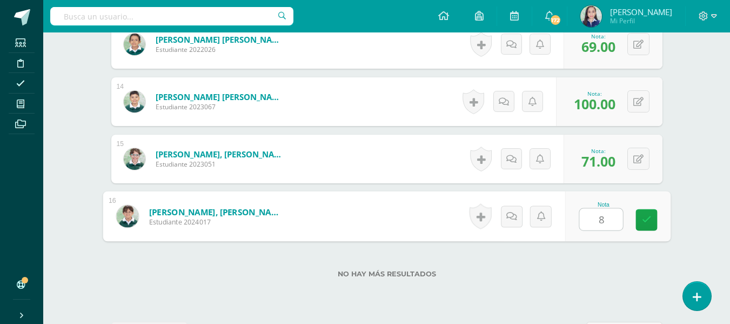
type input "80"
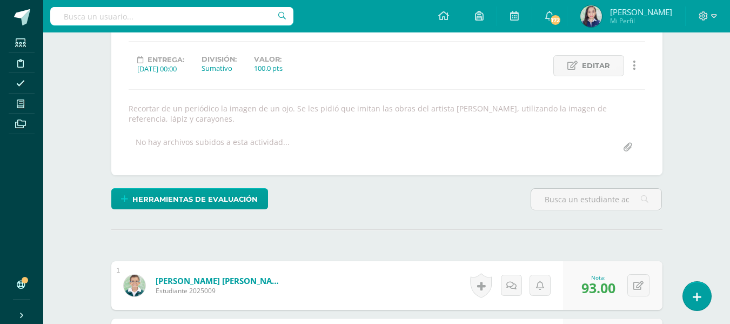
scroll to position [0, 0]
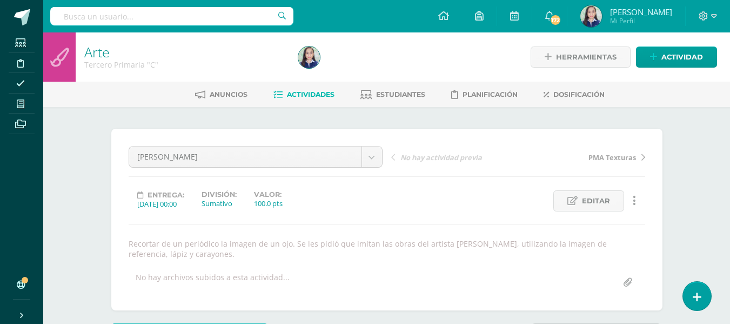
click at [318, 95] on span "Actividades" at bounding box center [311, 94] width 48 height 8
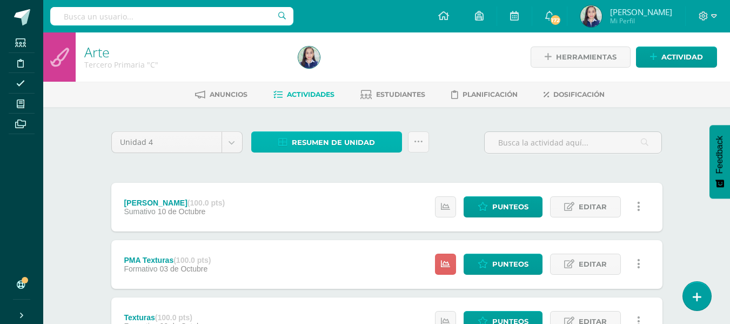
click at [331, 139] on span "Resumen de unidad" at bounding box center [333, 142] width 83 height 20
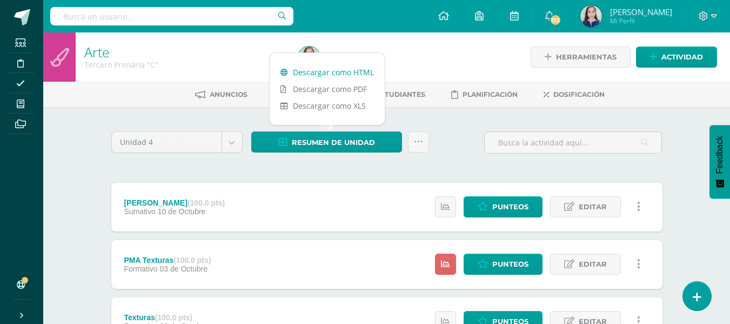
click at [334, 77] on link "Descargar como HTML" at bounding box center [327, 72] width 115 height 17
click at [441, 131] on div "Unidad 4 Unidad 1 Unidad 2 Unidad 3 Unidad 4 Resumen de unidad Subir actividade…" at bounding box center [387, 146] width 560 height 31
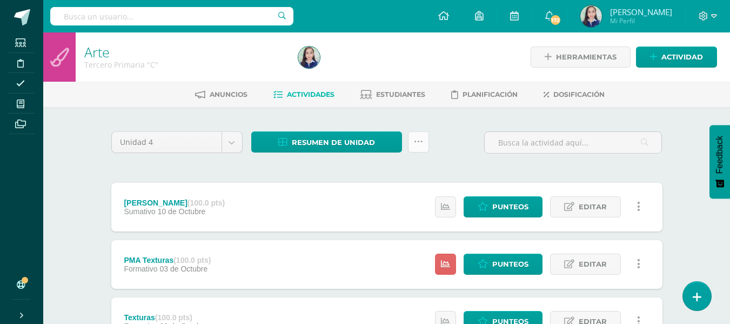
click at [421, 142] on icon at bounding box center [418, 141] width 9 height 9
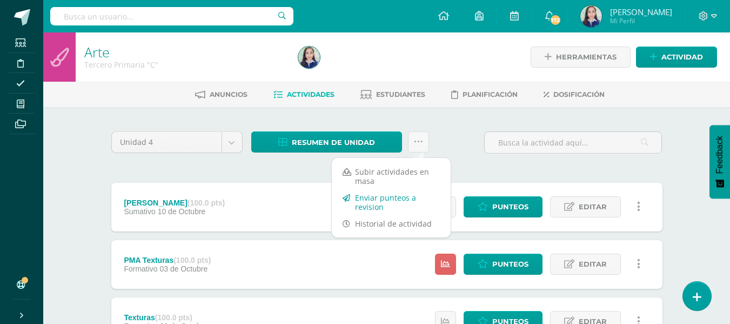
click at [408, 197] on link "Enviar punteos a revision" at bounding box center [391, 202] width 119 height 26
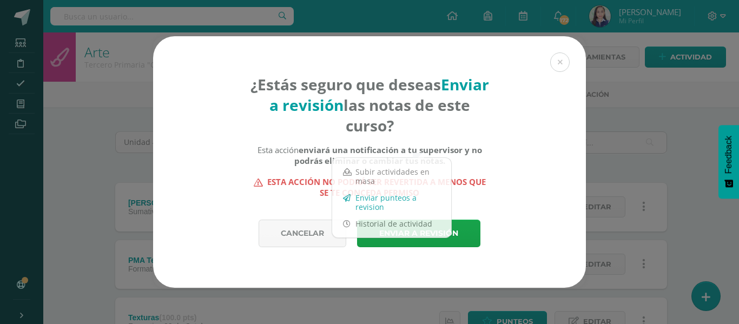
click at [408, 197] on link "Enviar punteos a revision" at bounding box center [391, 202] width 119 height 26
click at [408, 197] on body "¿Estás seguro que deseas Enviar a revisión las notas de este curso? Esta acción…" at bounding box center [369, 323] width 739 height 647
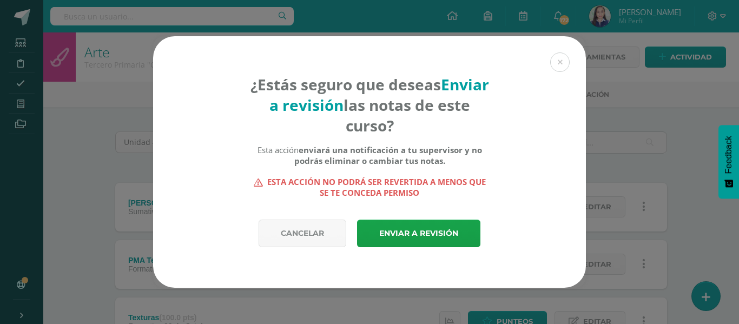
click at [679, 125] on div "¿Estás seguro que deseas Enviar a revisión las notas de este curso? Esta acción…" at bounding box center [369, 161] width 730 height 251
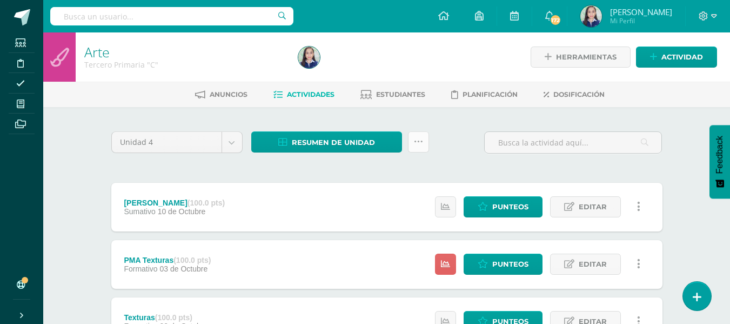
click at [423, 138] on link at bounding box center [418, 141] width 21 height 21
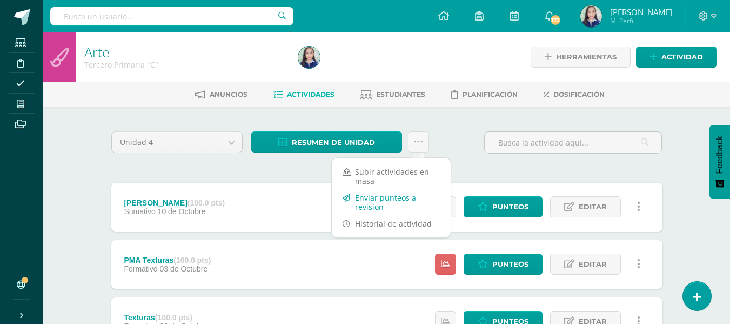
click at [370, 198] on link "Enviar punteos a revision" at bounding box center [391, 202] width 119 height 26
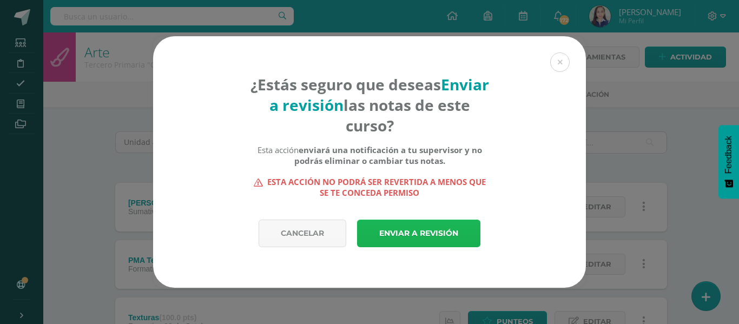
click at [400, 237] on link "Enviar a revisión" at bounding box center [418, 234] width 123 height 28
